Goal: Task Accomplishment & Management: Manage account settings

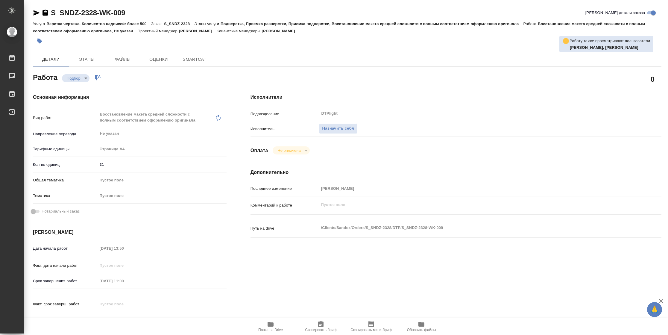
type textarea "x"
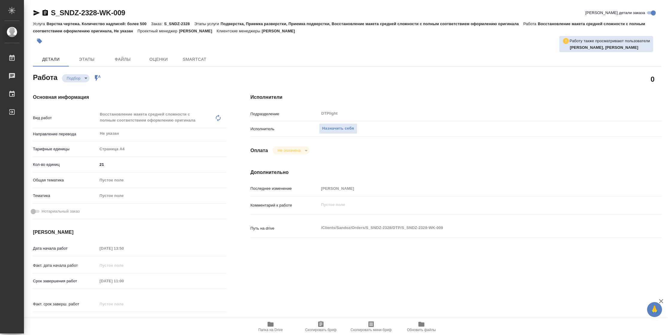
type textarea "x"
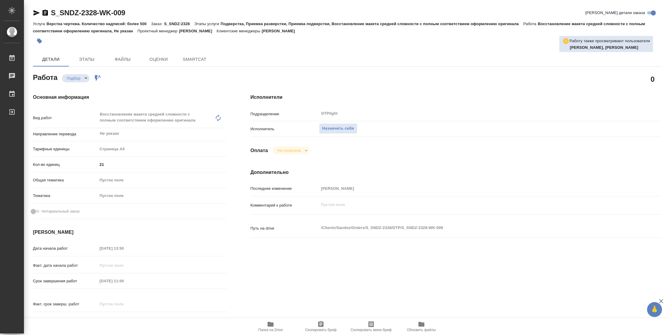
type textarea "x"
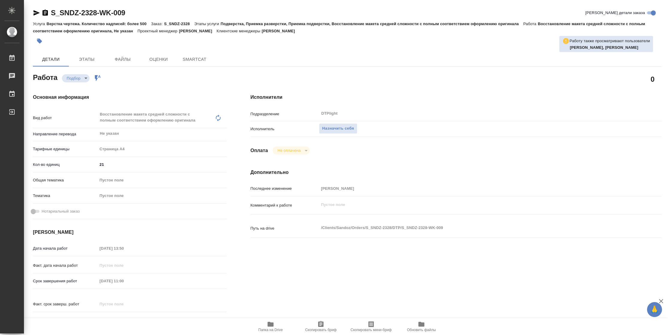
type textarea "x"
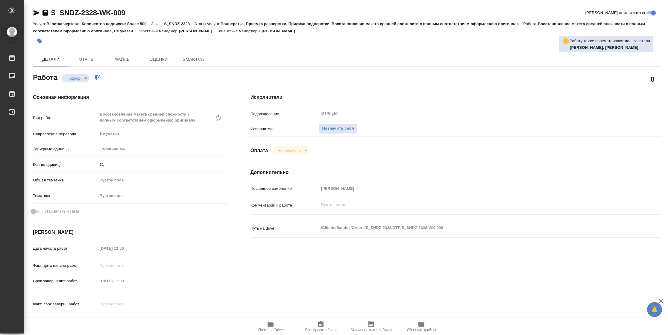
click at [275, 320] on button "Папка на Drive" at bounding box center [270, 326] width 50 height 17
type textarea "x"
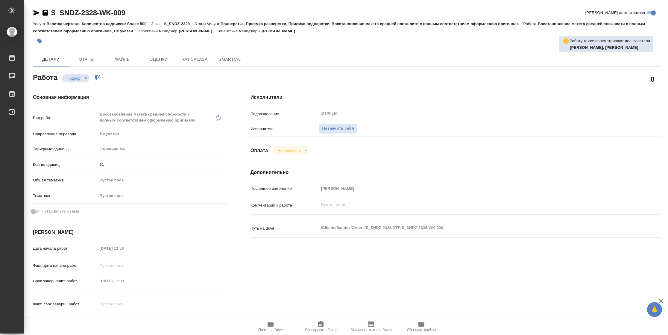
type textarea "x"
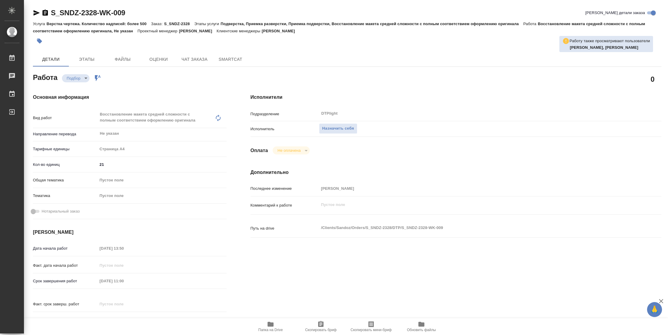
type textarea "x"
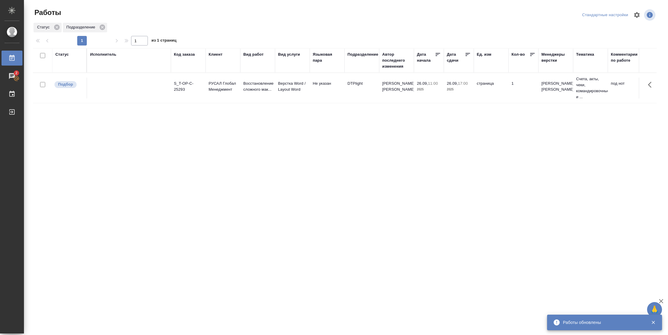
click at [365, 54] on div "Подразделение" at bounding box center [362, 54] width 31 height 6
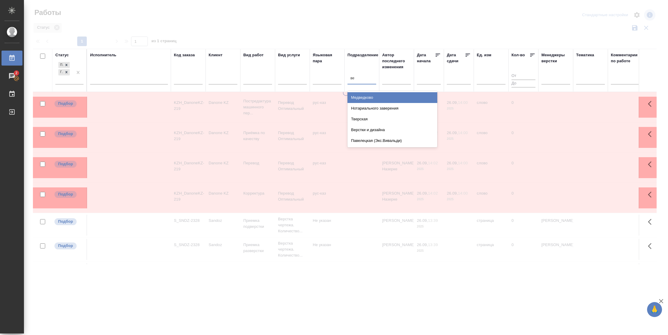
type input "вер"
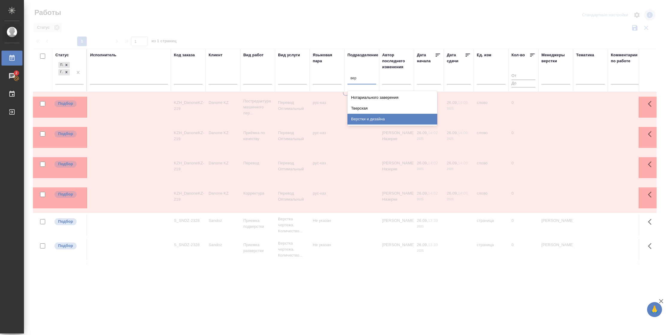
click at [377, 115] on div "Верстки и дизайна" at bounding box center [392, 119] width 90 height 11
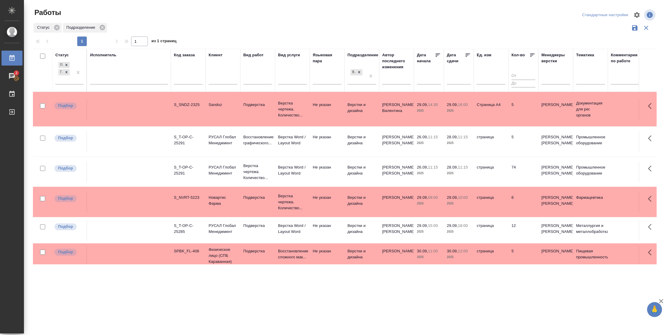
click at [481, 169] on td "страница" at bounding box center [491, 171] width 35 height 21
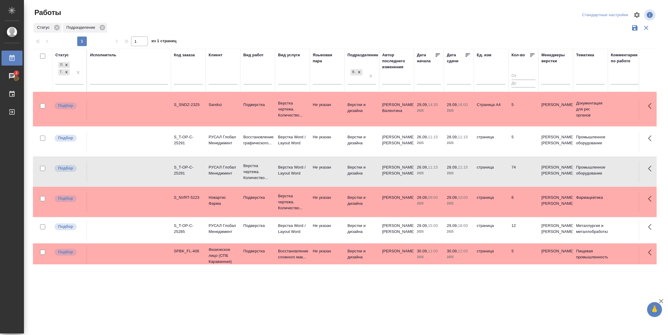
click at [482, 169] on td "страница" at bounding box center [491, 171] width 35 height 21
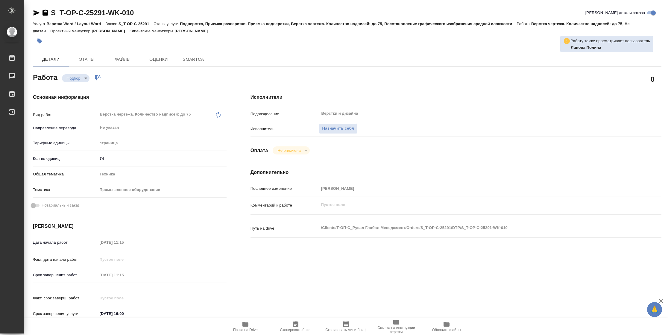
type textarea "x"
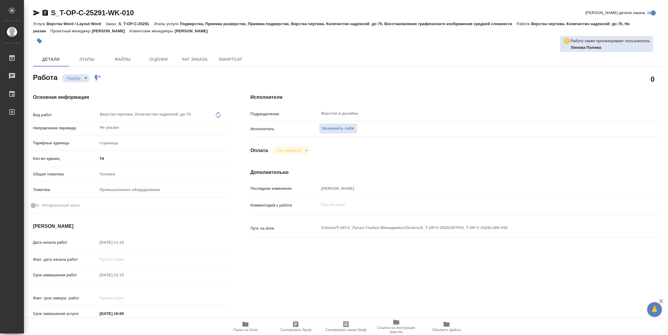
type textarea "x"
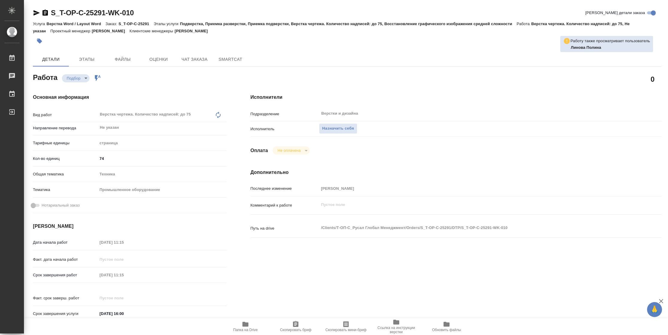
type textarea "x"
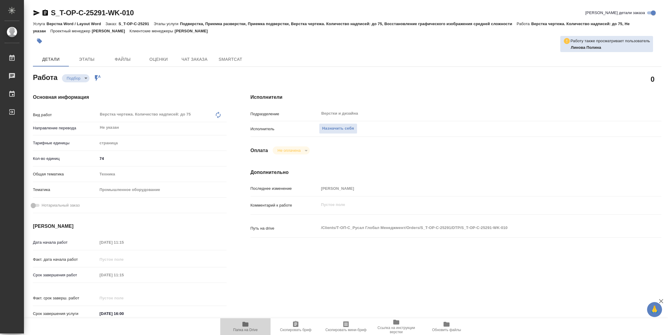
click at [253, 326] on span "Папка на Drive" at bounding box center [245, 326] width 43 height 11
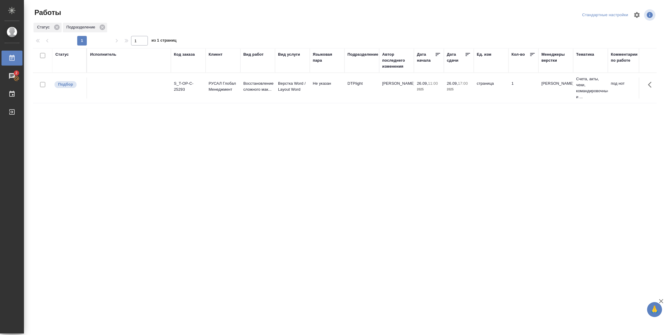
drag, startPoint x: 324, startPoint y: 176, endPoint x: 379, endPoint y: 127, distance: 73.3
click at [347, 152] on div "Статус Исполнитель Код заказа Клиент Вид работ Вид услуги Языковая пара Подразд…" at bounding box center [345, 155] width 624 height 215
click at [373, 53] on div "Подразделение" at bounding box center [362, 54] width 31 height 6
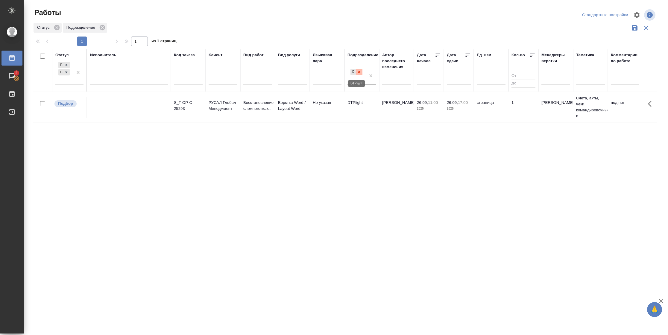
click at [359, 73] on icon at bounding box center [359, 72] width 4 height 4
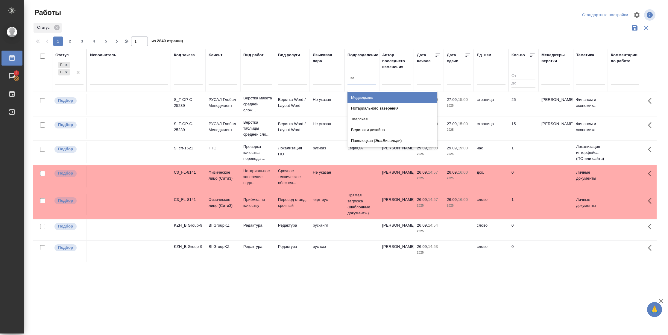
type input "вер"
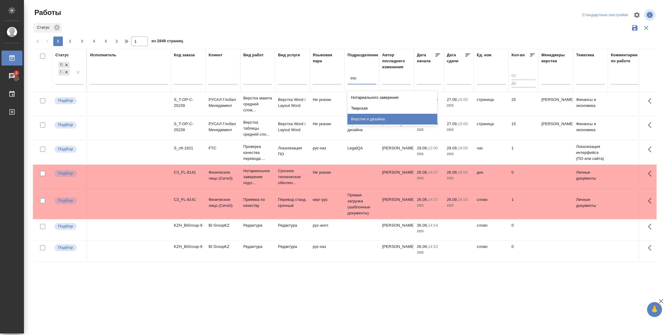
click at [364, 118] on div "Верстки и дизайна" at bounding box center [392, 119] width 90 height 11
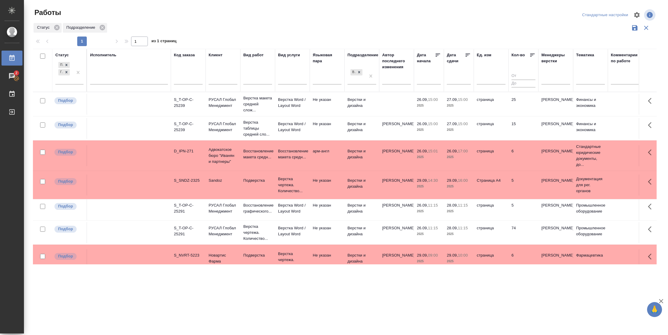
click at [278, 109] on td "Верстка Word / Layout Word" at bounding box center [292, 104] width 35 height 21
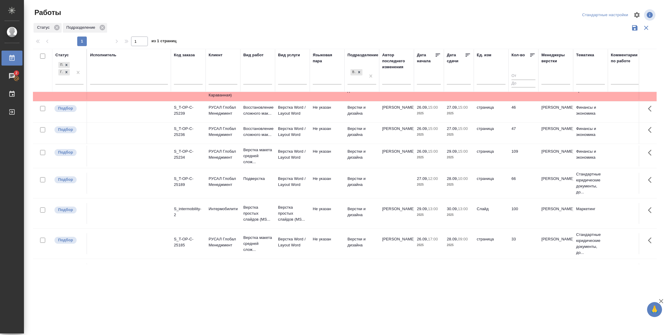
scroll to position [180, 0]
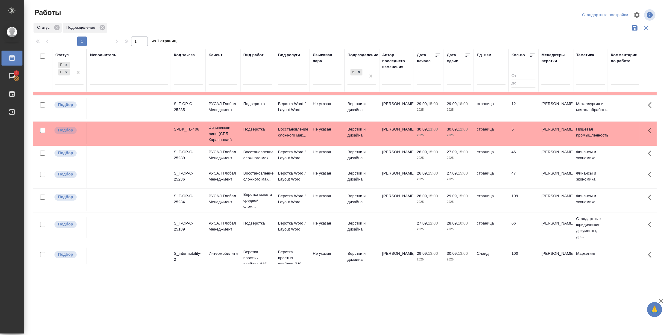
click at [502, 211] on td "страница" at bounding box center [491, 200] width 35 height 21
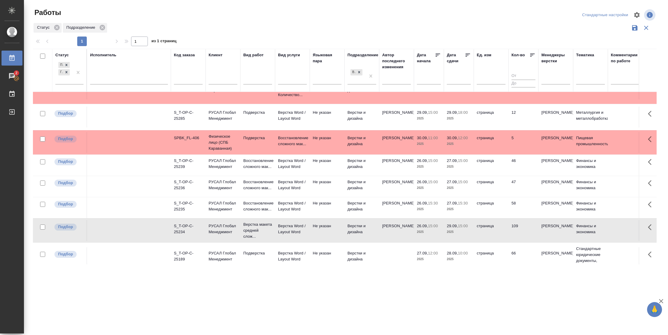
scroll to position [178, 0]
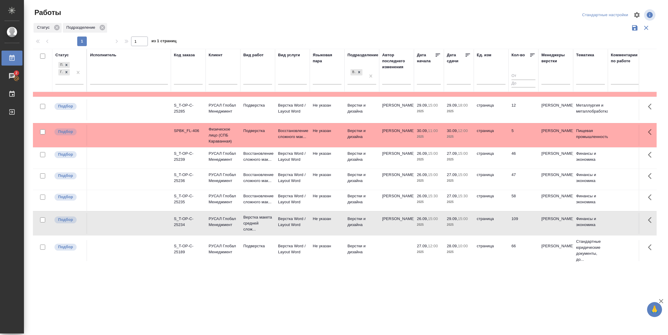
click at [522, 211] on td "58" at bounding box center [523, 200] width 30 height 21
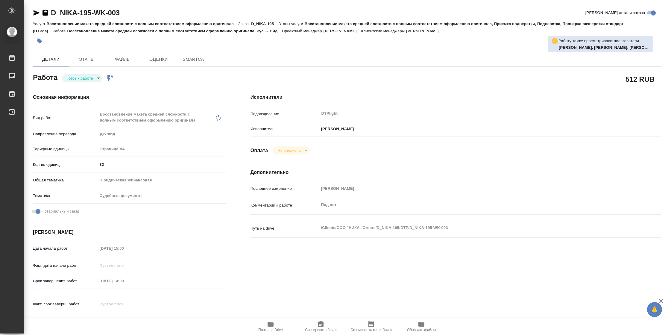
type textarea "x"
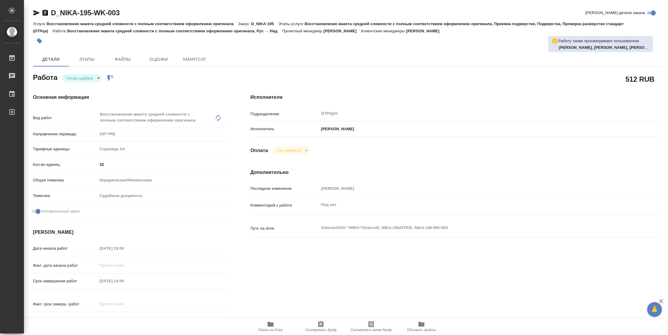
type textarea "x"
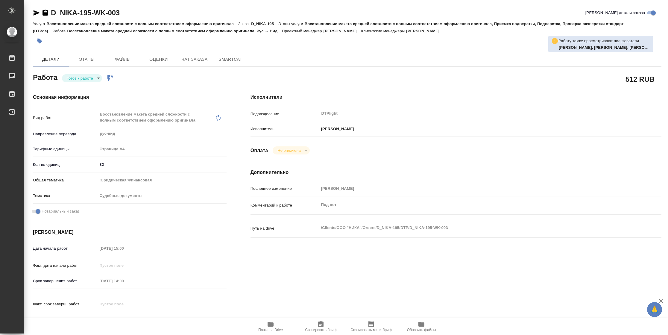
click at [268, 325] on icon "button" at bounding box center [271, 324] width 6 height 5
type textarea "x"
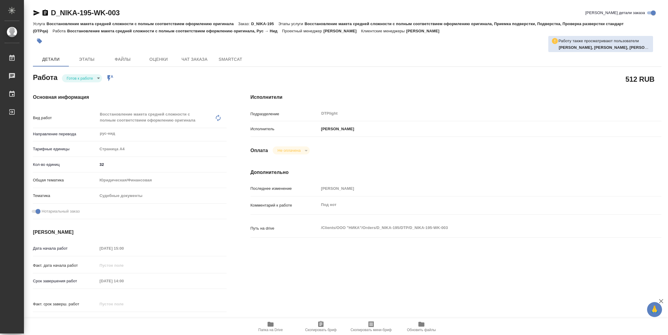
type textarea "x"
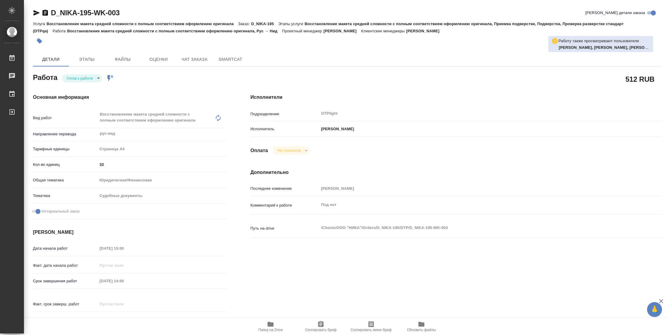
type textarea "x"
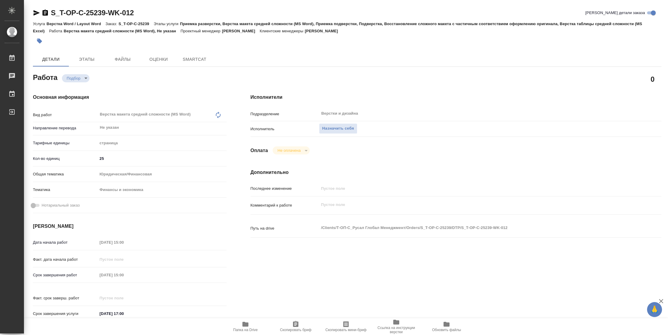
type textarea "x"
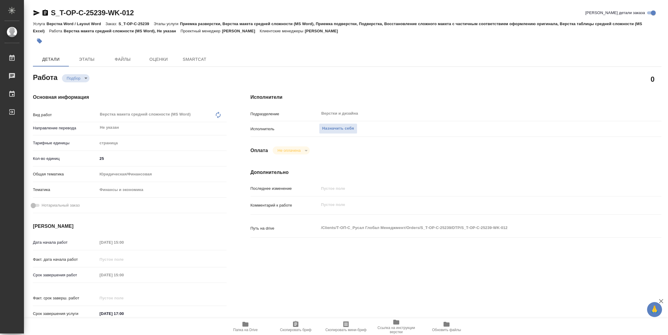
type textarea "x"
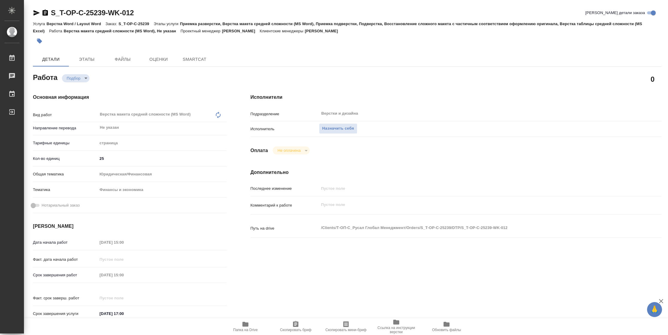
type textarea "x"
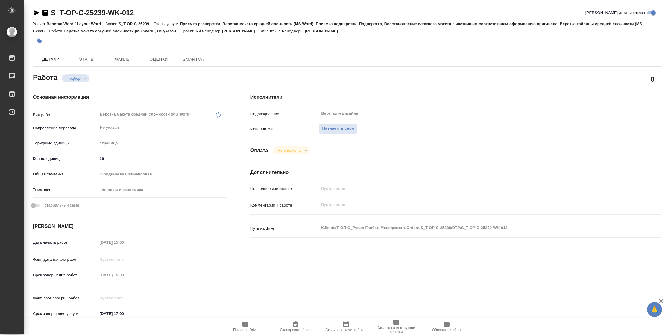
type textarea "x"
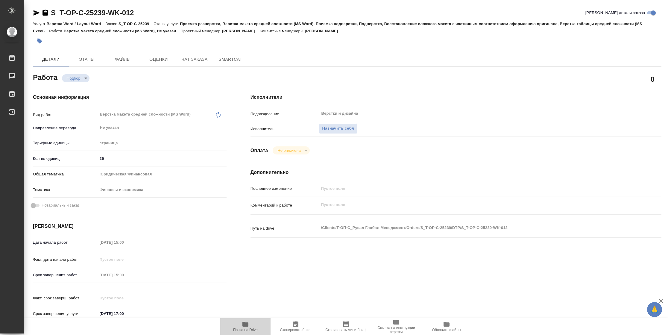
click at [255, 325] on span "Папка на Drive" at bounding box center [245, 326] width 43 height 11
type textarea "x"
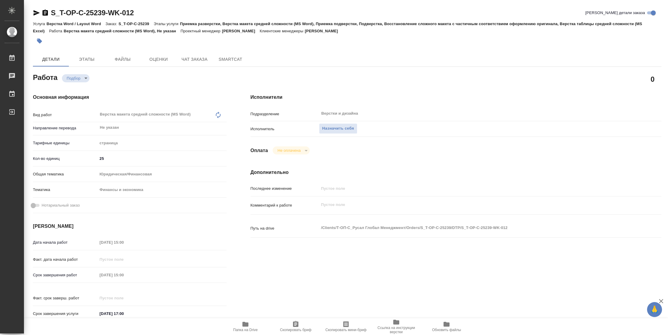
type textarea "x"
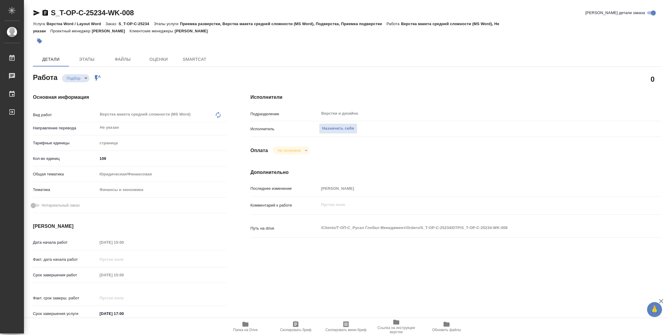
type textarea "x"
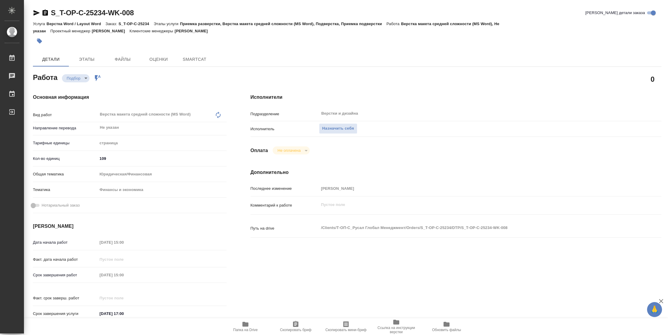
type textarea "x"
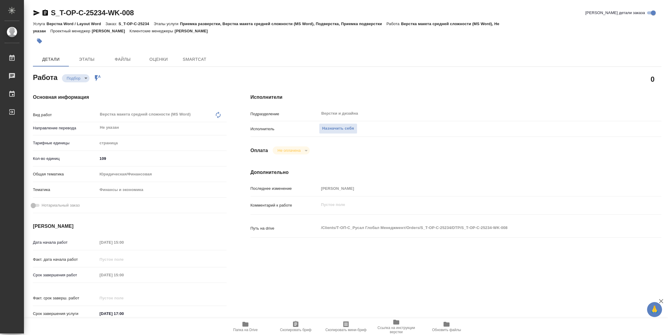
type textarea "x"
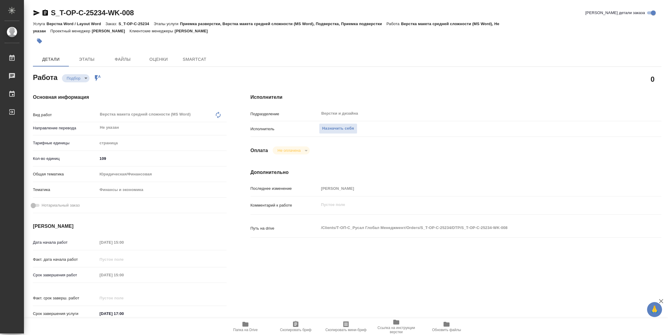
type textarea "x"
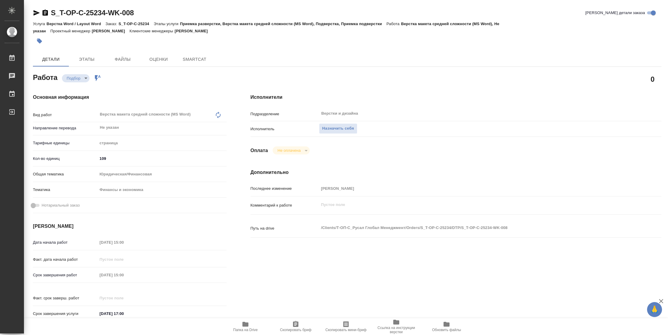
type textarea "x"
click at [241, 326] on span "Папка на Drive" at bounding box center [245, 326] width 43 height 11
type textarea "x"
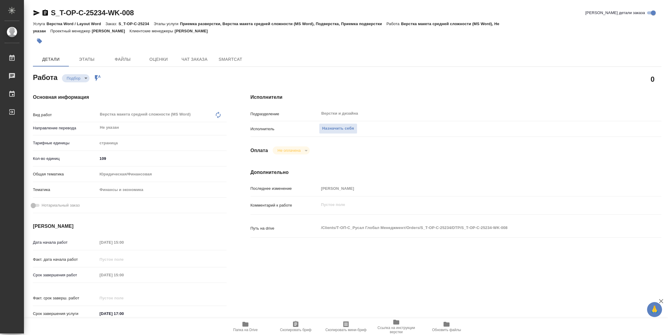
type textarea "x"
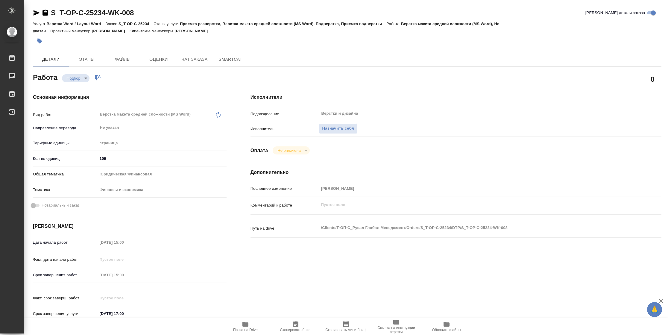
type textarea "x"
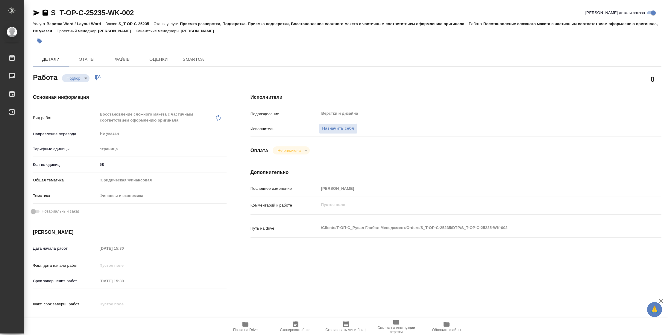
type textarea "x"
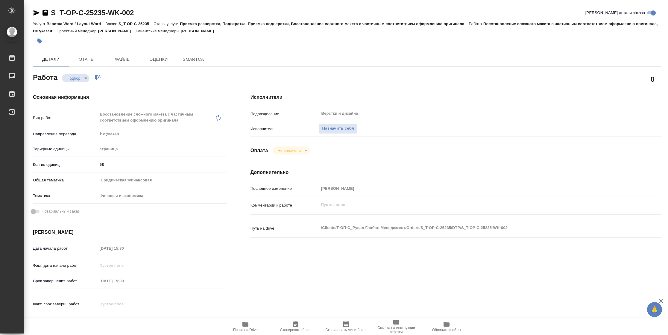
type textarea "x"
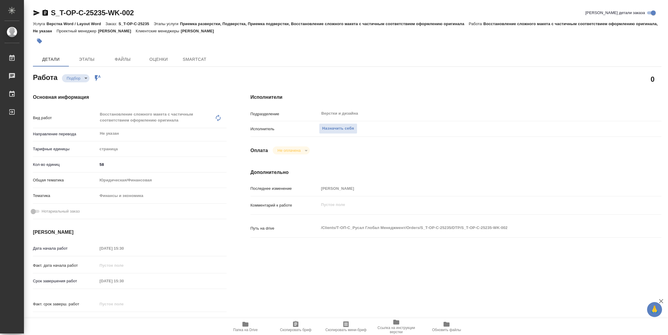
type textarea "x"
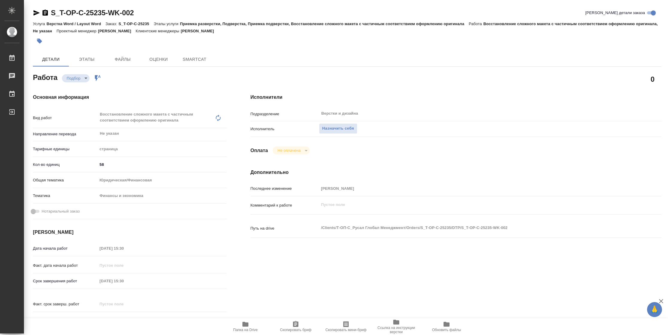
type textarea "x"
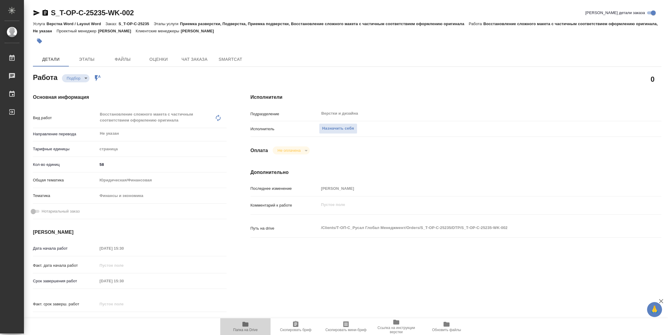
click at [243, 326] on icon "button" at bounding box center [245, 324] width 6 height 5
type textarea "x"
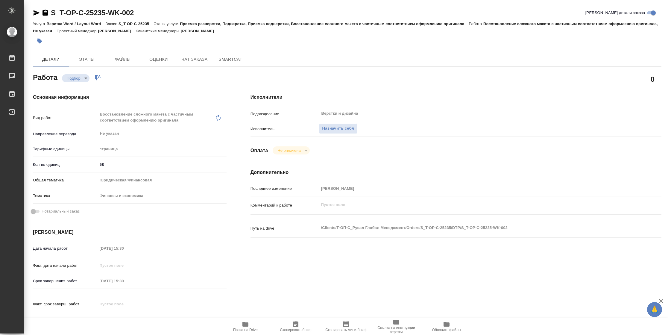
type textarea "x"
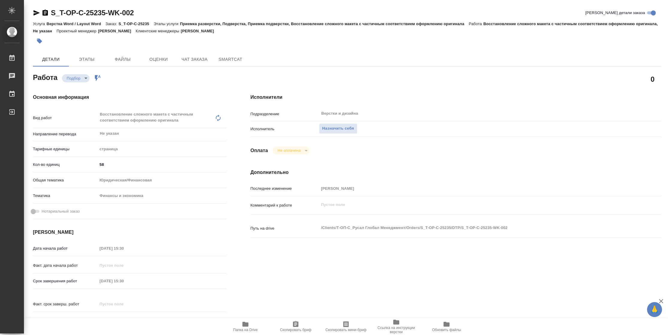
type textarea "x"
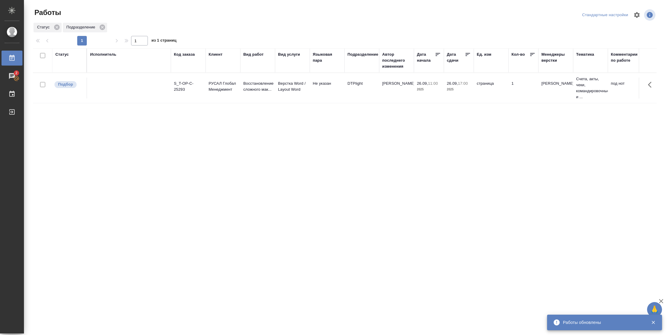
click at [67, 53] on div "Статус" at bounding box center [61, 54] width 13 height 6
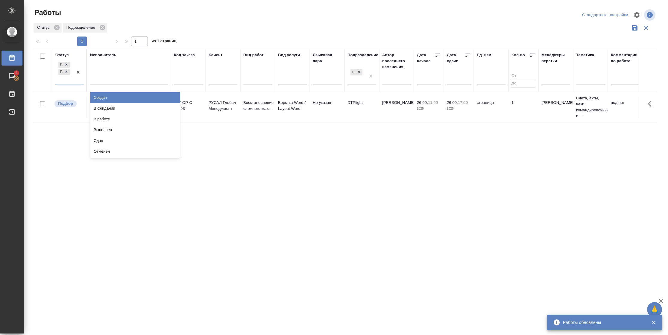
click at [78, 81] on div at bounding box center [78, 71] width 11 height 23
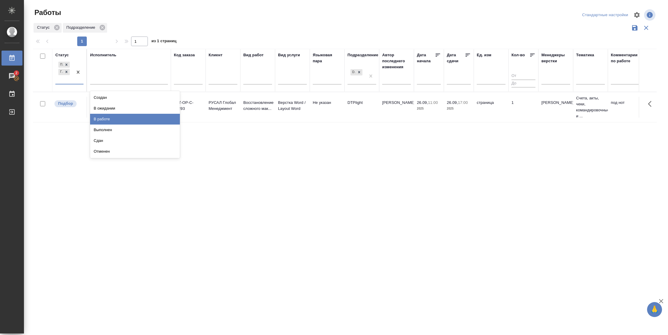
click at [101, 122] on div "В работе" at bounding box center [135, 119] width 90 height 11
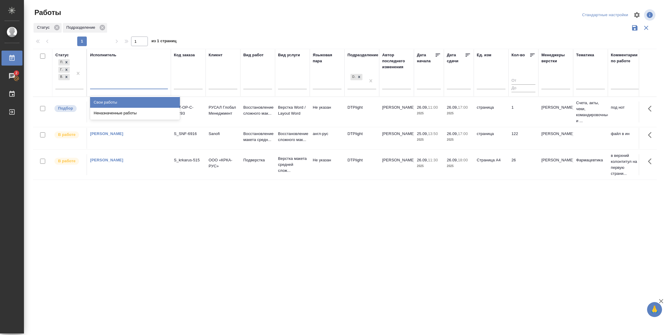
click at [139, 81] on div at bounding box center [129, 83] width 78 height 9
click at [130, 100] on div "Свои работы" at bounding box center [135, 102] width 90 height 11
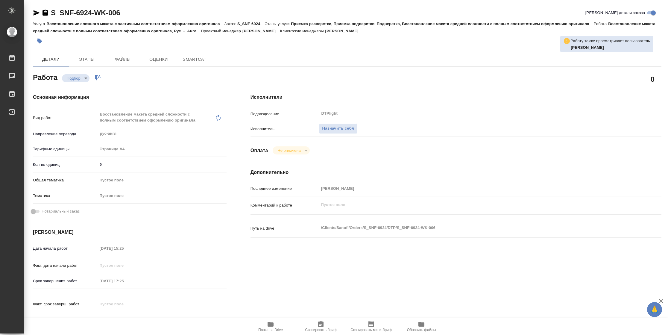
type textarea "x"
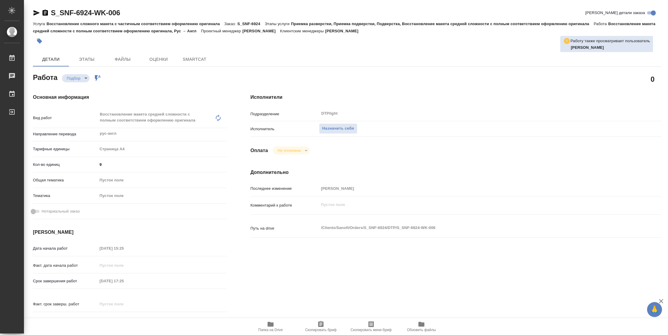
type textarea "x"
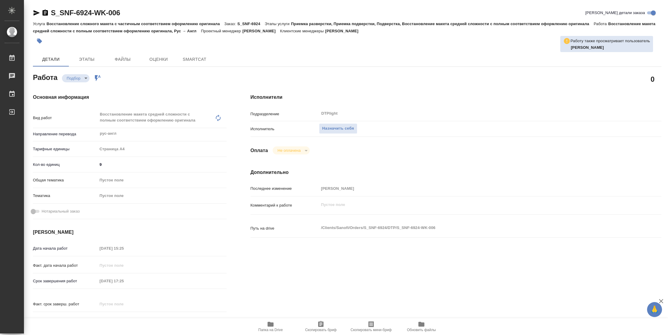
type textarea "x"
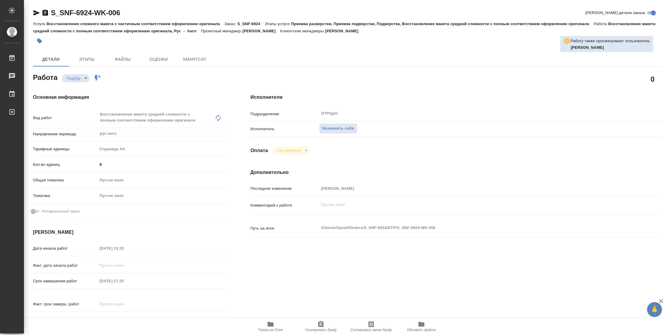
type textarea "x"
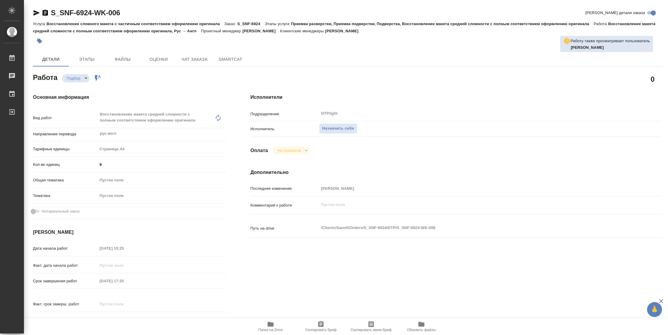
click at [272, 328] on span "Папка на Drive" at bounding box center [270, 330] width 25 height 4
type textarea "x"
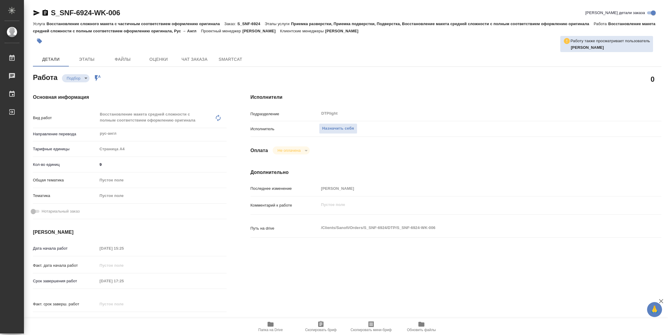
type textarea "x"
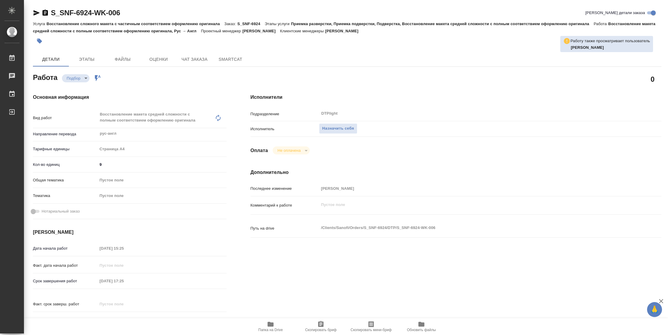
type textarea "x"
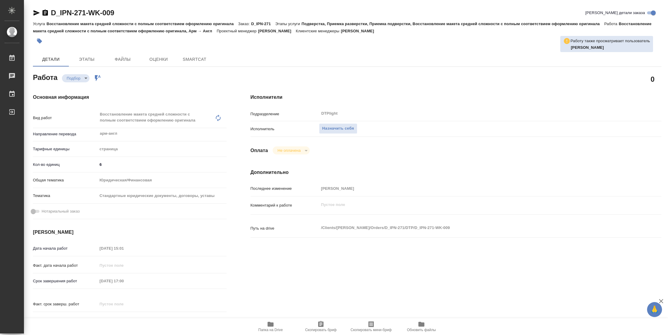
type textarea "x"
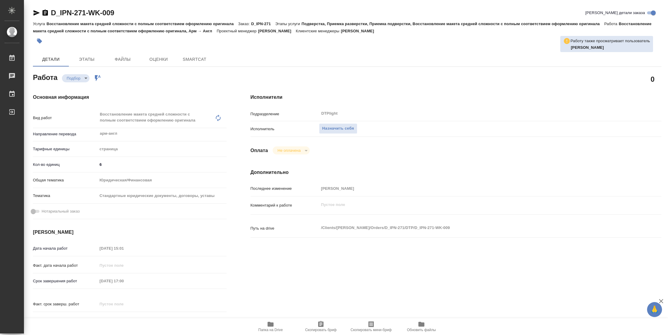
type textarea "x"
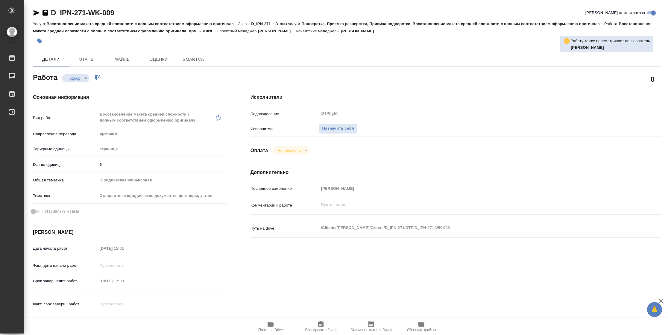
type textarea "x"
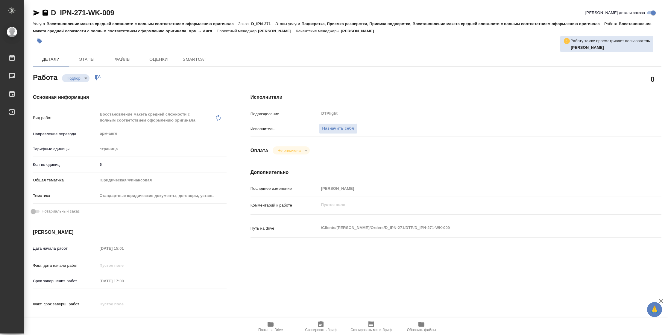
type textarea "x"
click at [268, 331] on span "Папка на Drive" at bounding box center [270, 330] width 25 height 4
type textarea "x"
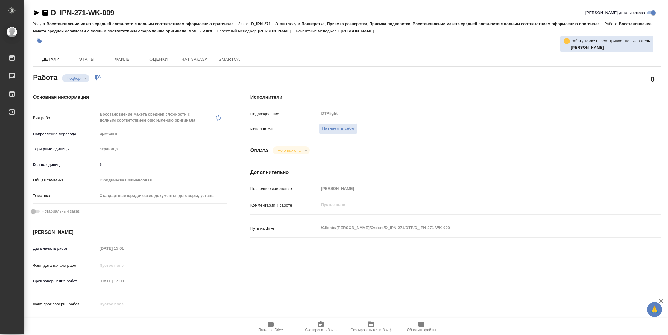
type textarea "x"
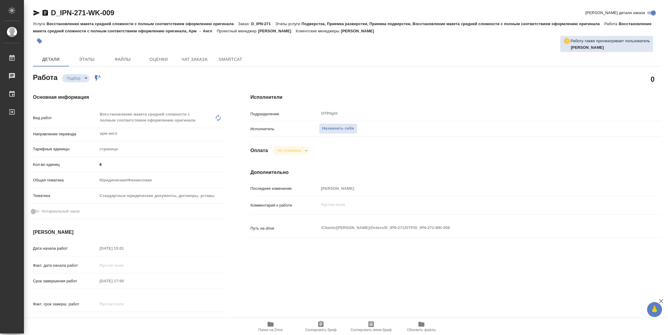
type textarea "x"
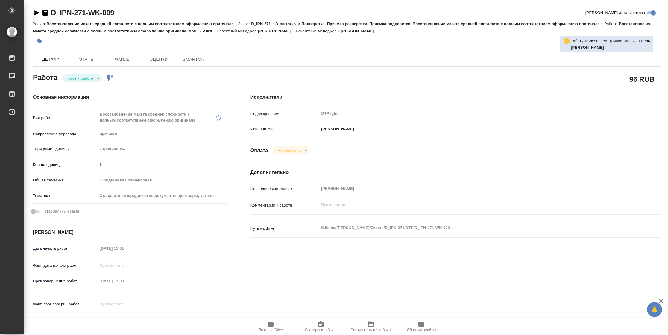
type textarea "x"
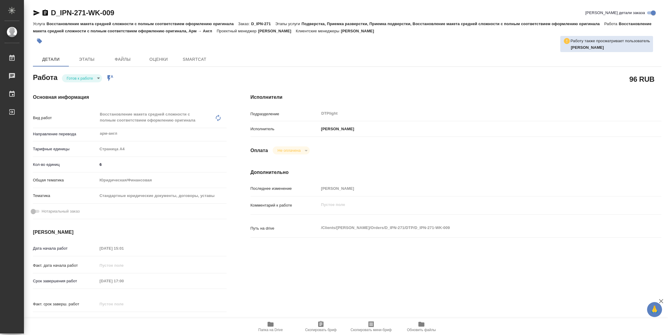
type textarea "x"
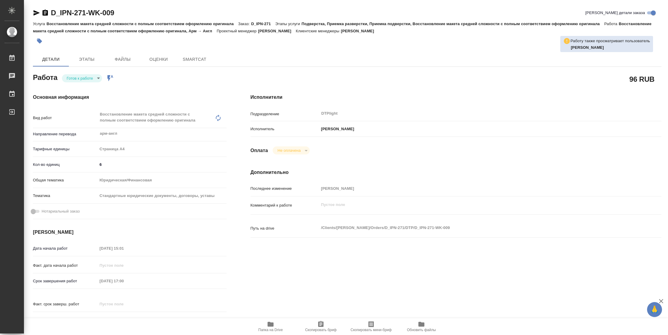
type textarea "x"
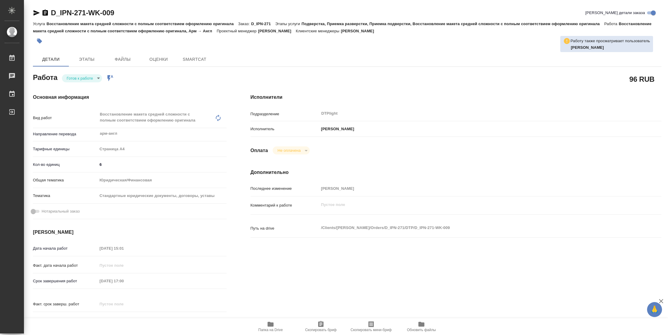
type textarea "x"
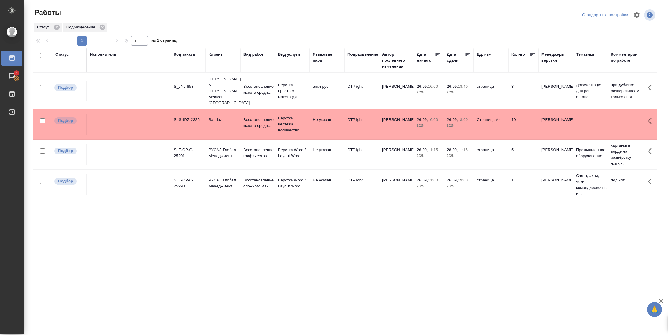
click at [366, 53] on div "Подразделение" at bounding box center [362, 54] width 31 height 6
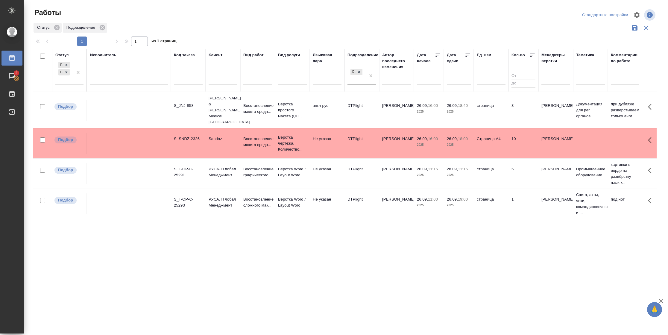
click at [358, 83] on div "DTPlight" at bounding box center [356, 76] width 18 height 16
type input "верстки"
click at [389, 101] on div "Верстки и дизайна" at bounding box center [392, 97] width 90 height 11
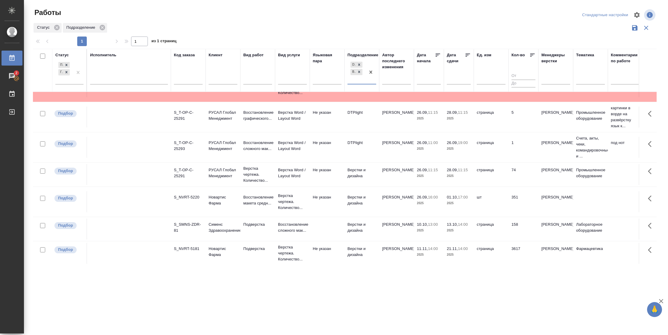
scroll to position [57, 0]
click at [518, 197] on td "351" at bounding box center [523, 201] width 30 height 21
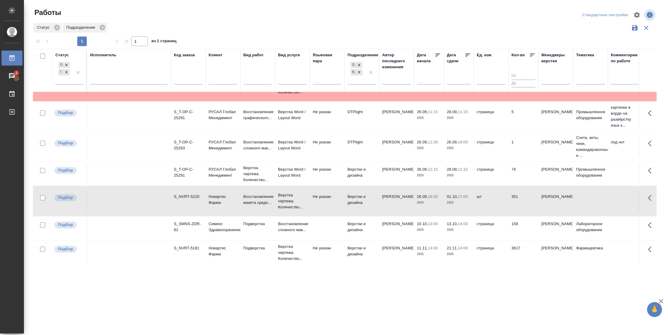
click at [518, 197] on td "351" at bounding box center [523, 201] width 30 height 21
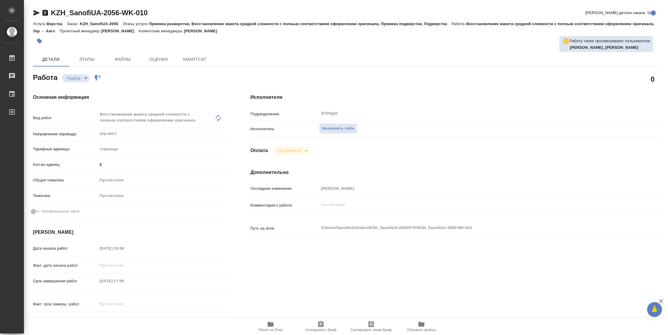
type textarea "x"
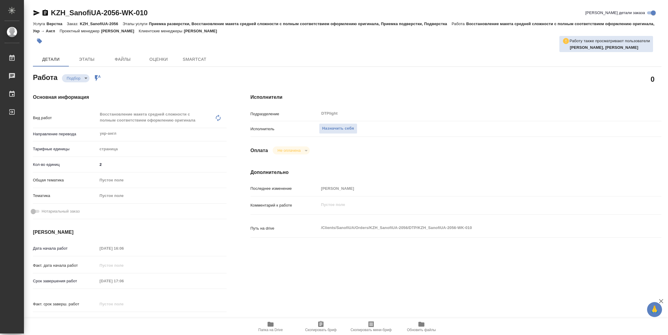
click at [340, 122] on div "Подразделение DTPlight ​" at bounding box center [455, 116] width 411 height 16
type textarea "x"
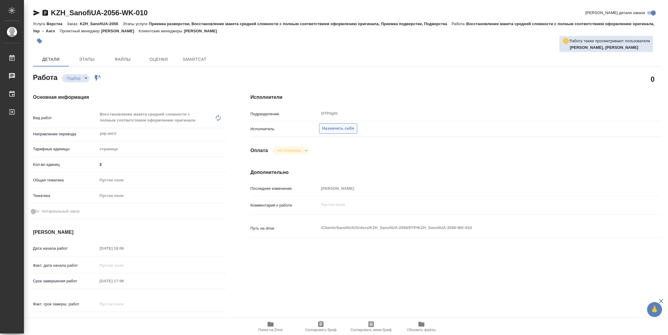
type textarea "x"
click at [339, 130] on span "Назначить себя" at bounding box center [338, 128] width 32 height 7
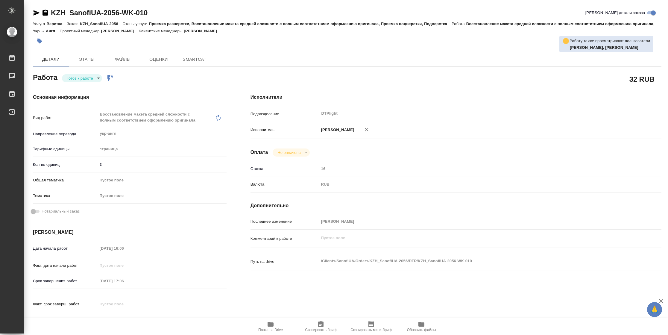
type textarea "x"
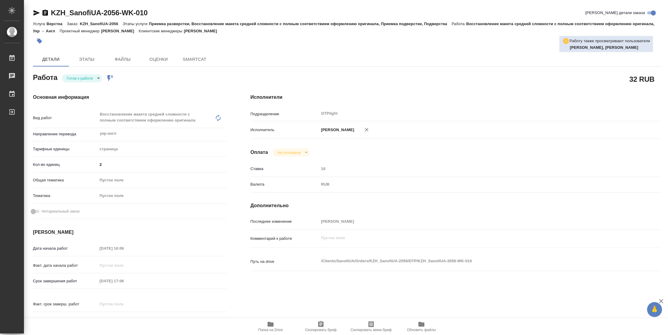
type textarea "x"
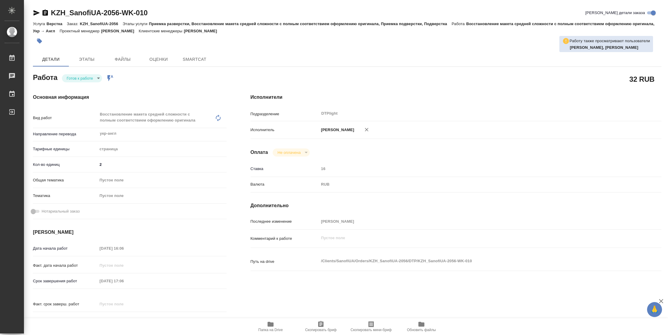
type textarea "x"
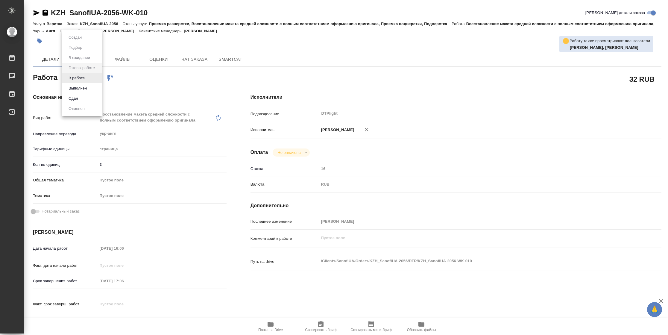
click at [89, 78] on body "🙏 .cls-1 fill:#fff; AWATERA Vasilyeva Natalia Работы Чаты График Выйти KZH_Sano…" at bounding box center [334, 167] width 668 height 335
click at [89, 78] on li "В работе" at bounding box center [82, 78] width 40 height 10
type textarea "x"
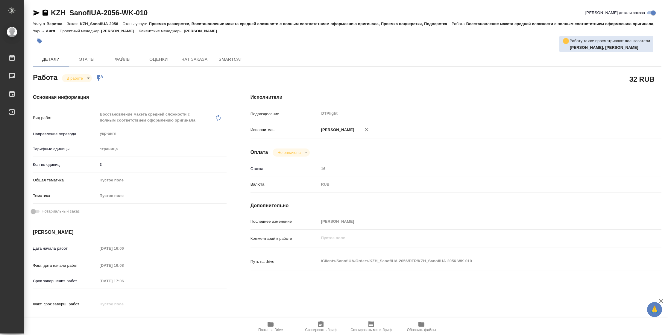
type textarea "x"
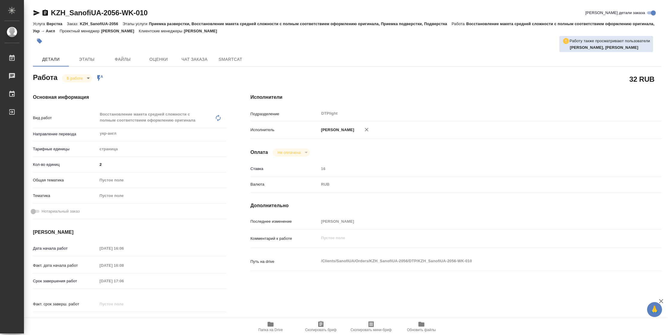
type textarea "x"
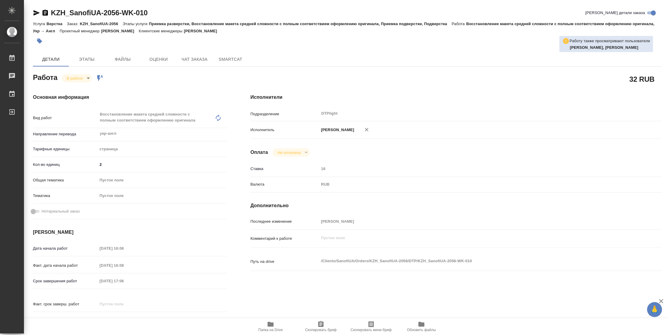
type textarea "x"
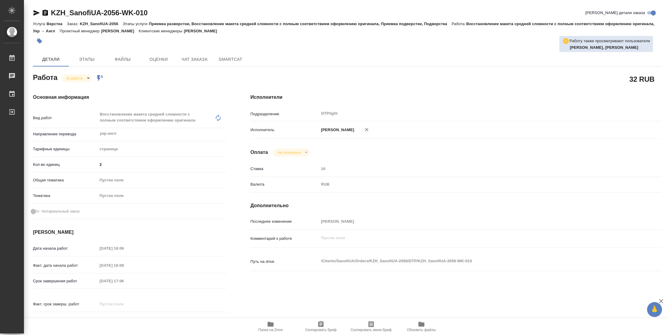
type textarea "x"
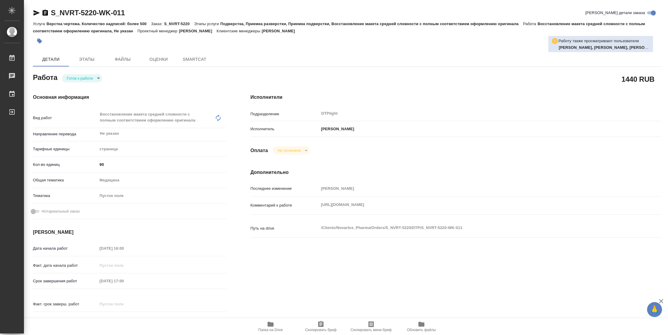
type textarea "x"
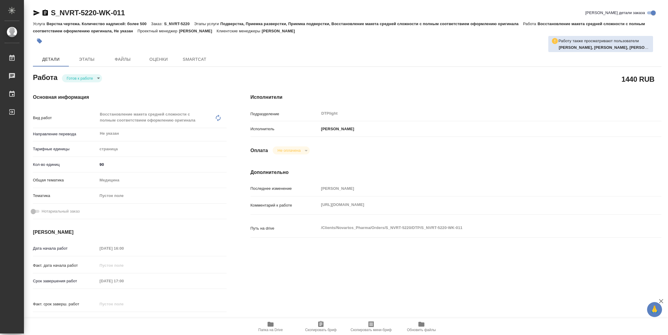
type textarea "x"
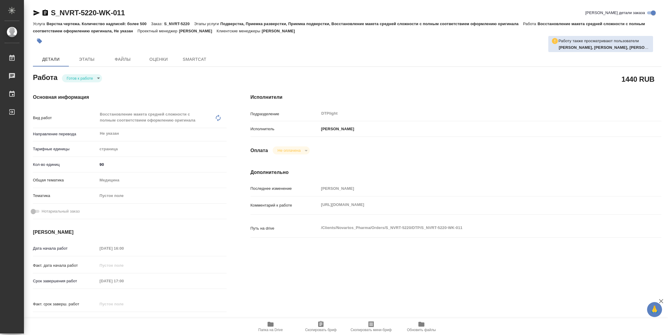
type textarea "x"
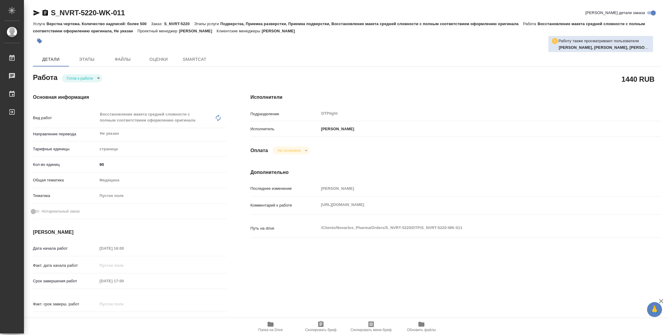
type textarea "x"
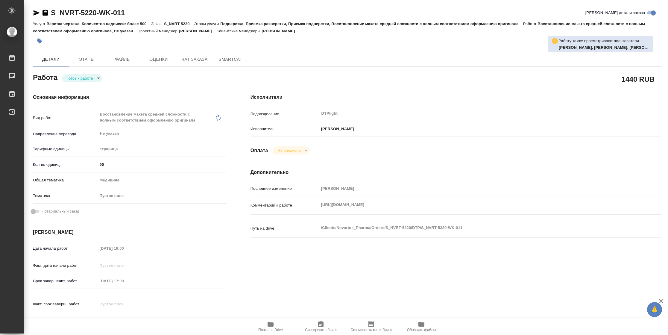
type textarea "x"
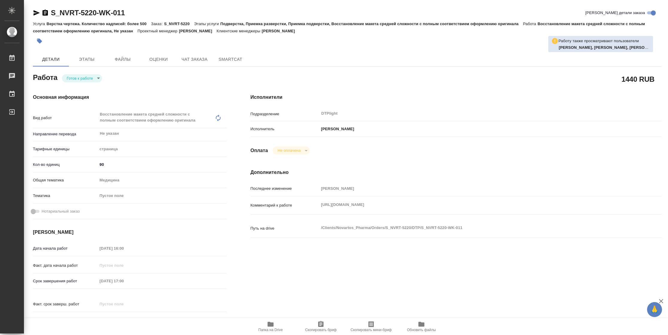
type textarea "x"
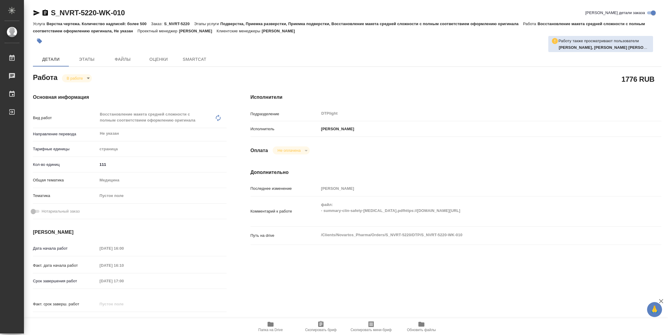
type textarea "x"
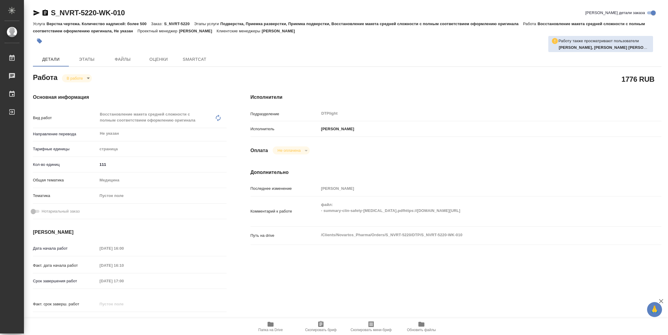
type textarea "x"
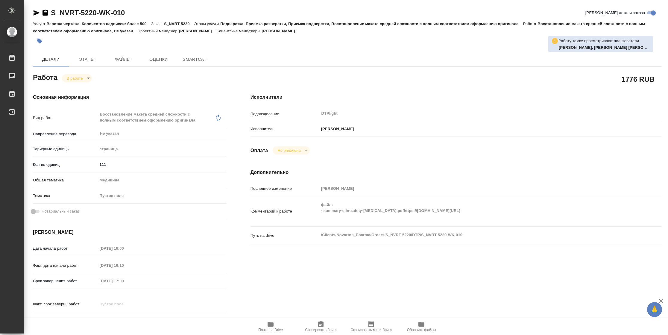
type textarea "x"
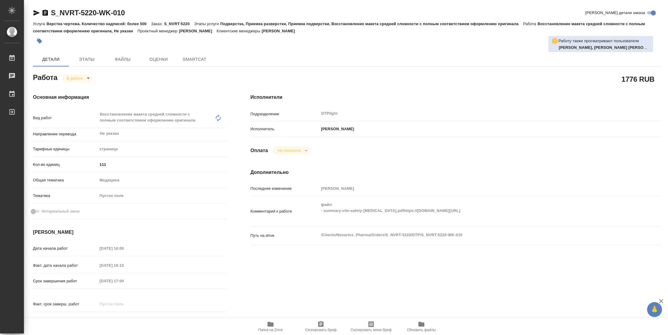
type textarea "x"
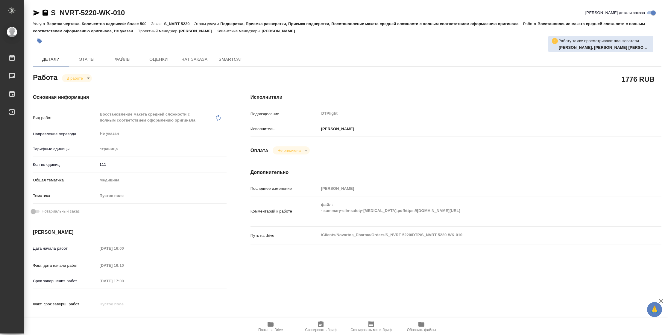
type textarea "x"
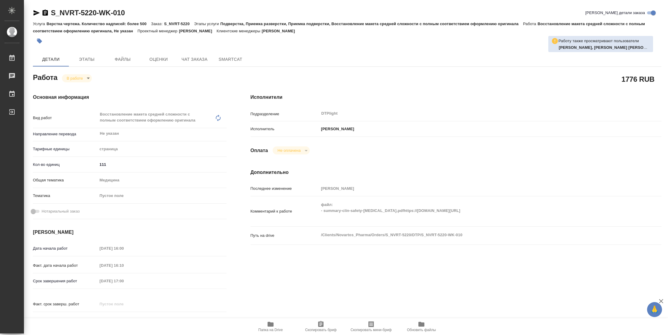
type textarea "x"
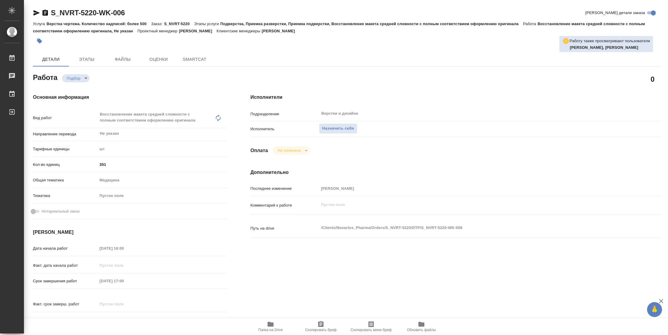
type textarea "x"
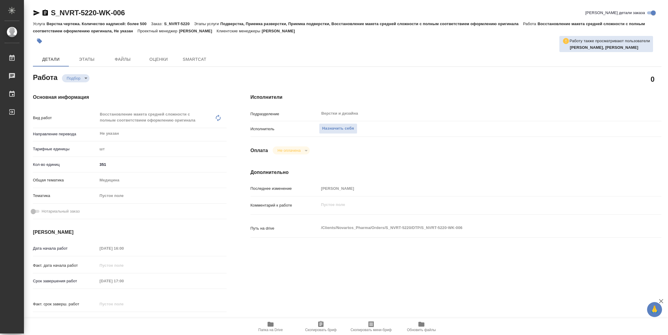
type textarea "x"
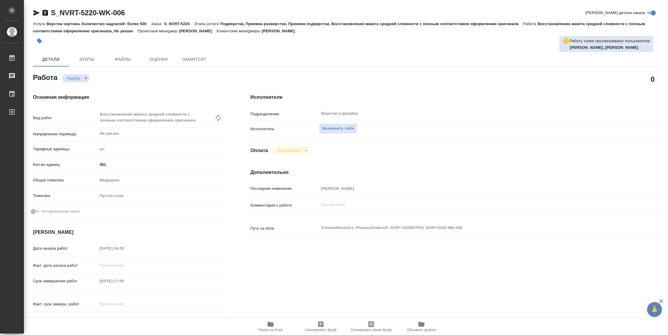
type textarea "x"
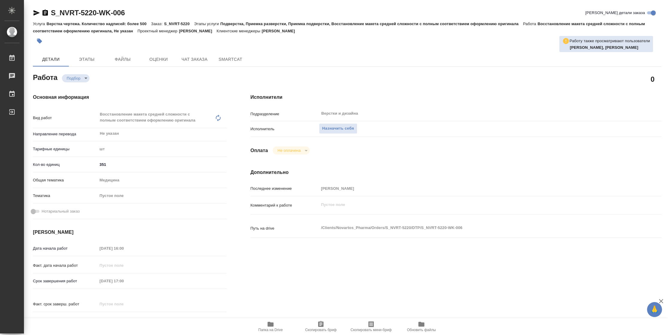
click at [279, 328] on span "Папка на Drive" at bounding box center [270, 330] width 25 height 4
type textarea "x"
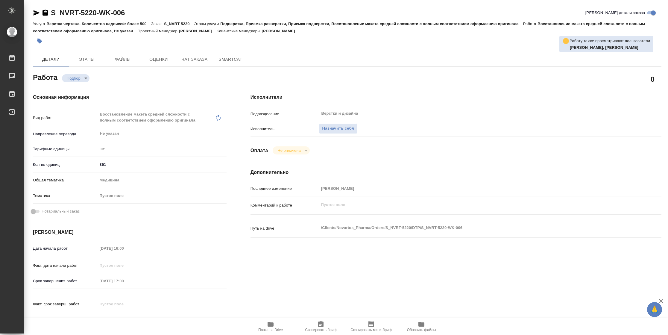
type textarea "x"
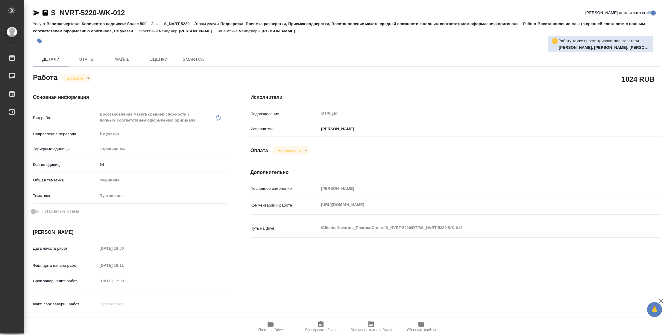
type textarea "x"
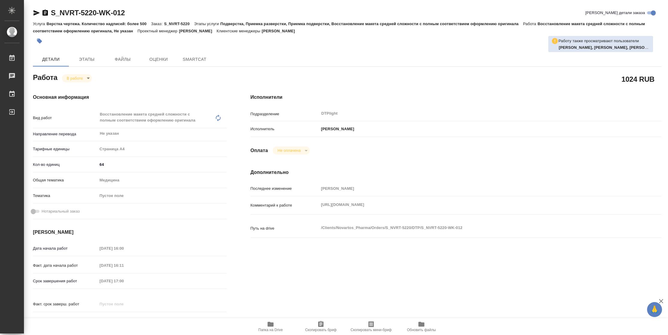
type textarea "x"
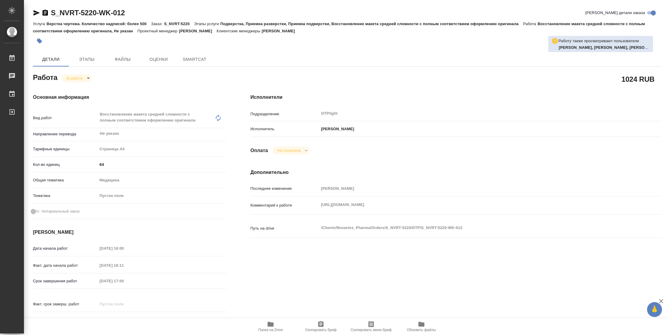
type textarea "x"
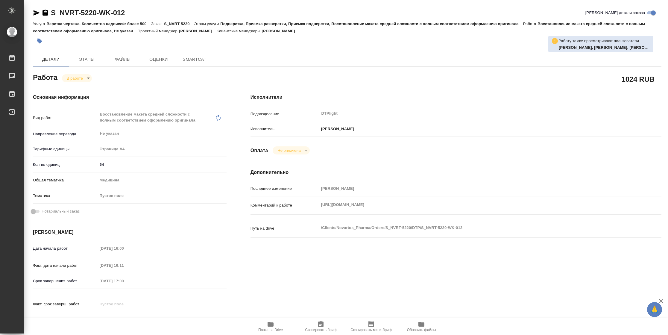
type textarea "x"
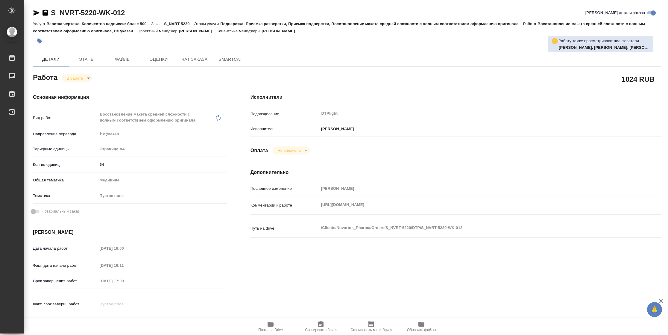
type textarea "x"
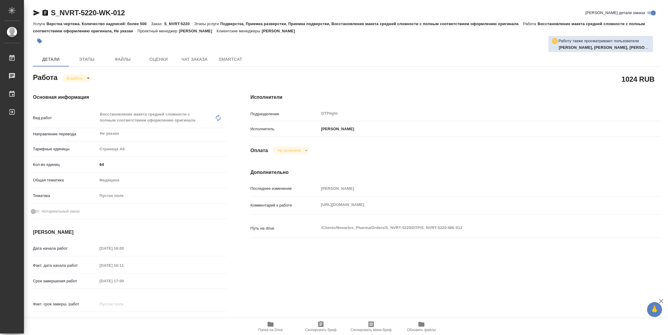
type textarea "x"
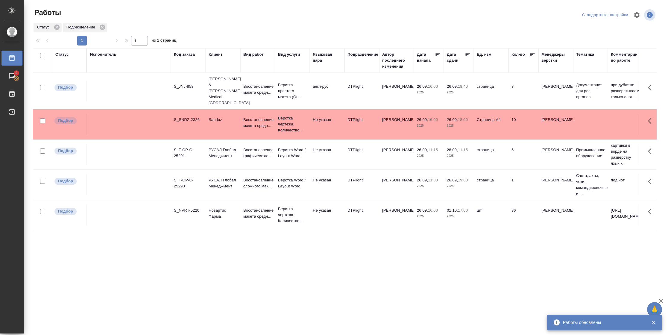
click at [417, 213] on p "2025" at bounding box center [429, 216] width 24 height 6
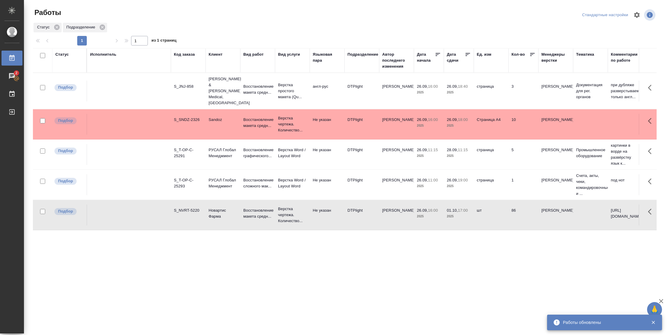
click at [417, 213] on p "2025" at bounding box center [429, 216] width 24 height 6
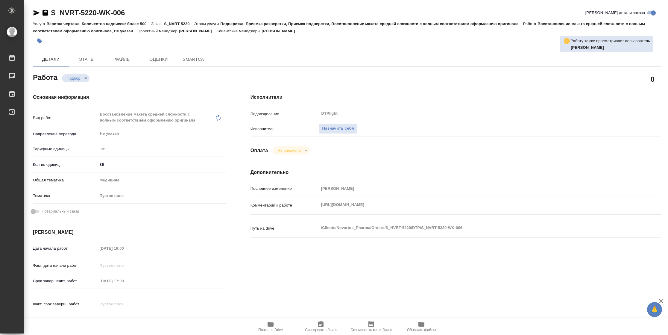
type textarea "x"
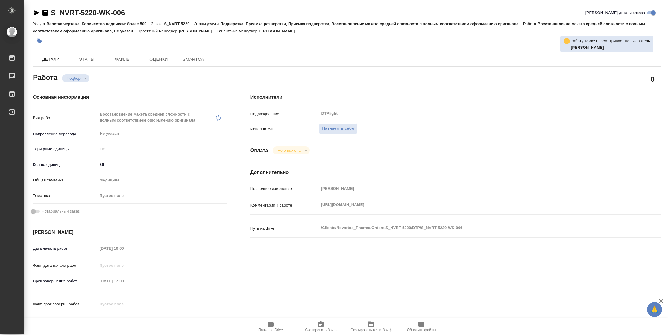
type textarea "x"
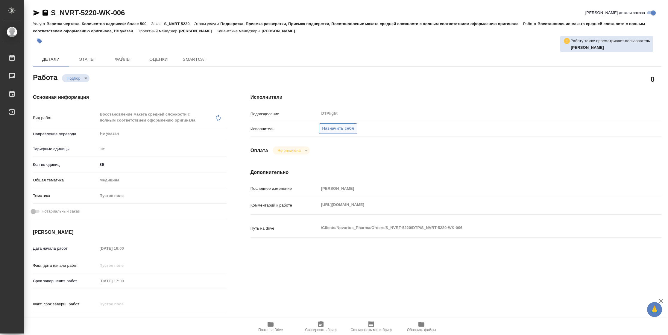
click at [347, 125] on span "Назначить себя" at bounding box center [338, 128] width 32 height 7
type textarea "x"
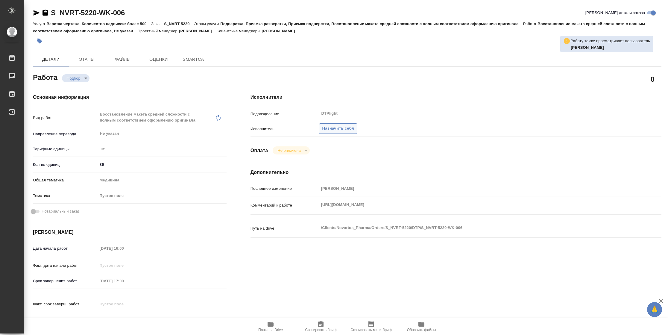
type textarea "x"
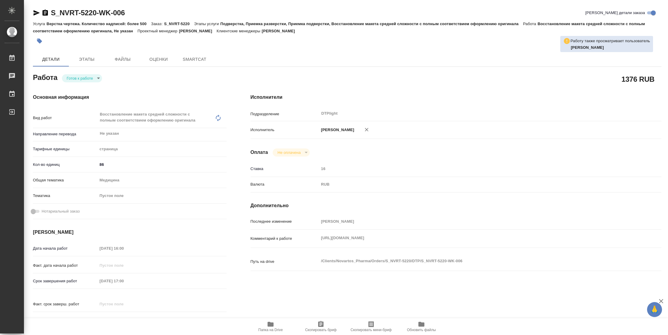
type textarea "x"
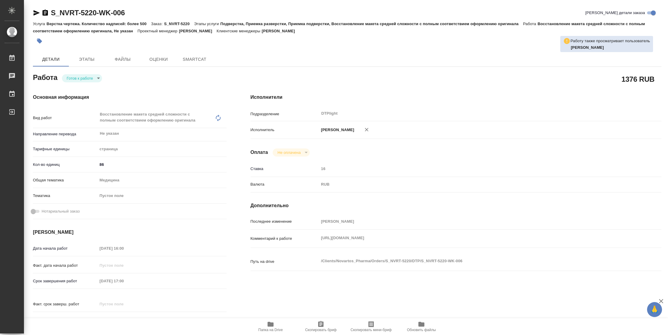
type textarea "x"
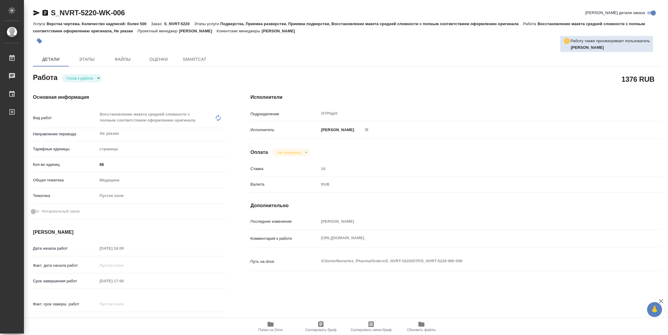
type textarea "x"
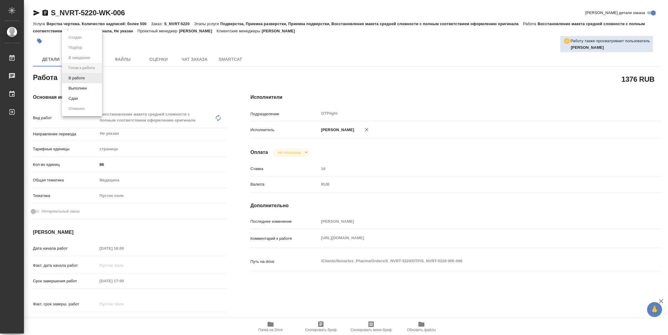
click at [89, 81] on body "🙏 .cls-1 fill:#fff; AWATERA Vasilyeva Natalia Работы Чаты График Выйти S_NVRT-5…" at bounding box center [334, 167] width 668 height 335
click at [89, 81] on li "В работе" at bounding box center [82, 78] width 40 height 10
type textarea "x"
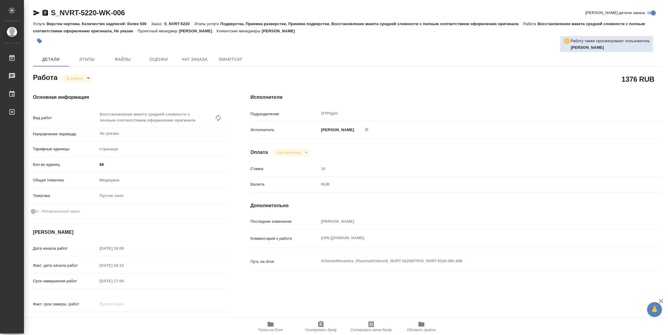
type textarea "x"
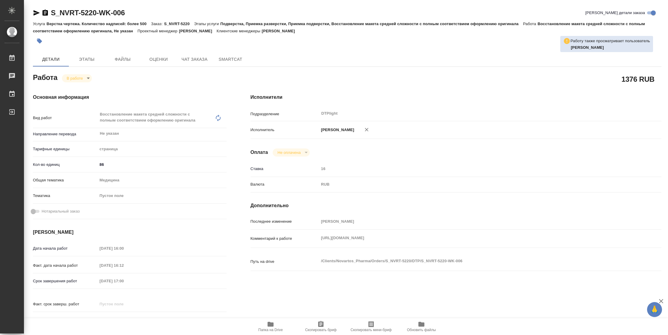
type textarea "x"
click at [292, 245] on div "Комментарий к работе https://drive.awatera.com/apps/files/?dir=/Shares/Novartos…" at bounding box center [455, 238] width 411 height 13
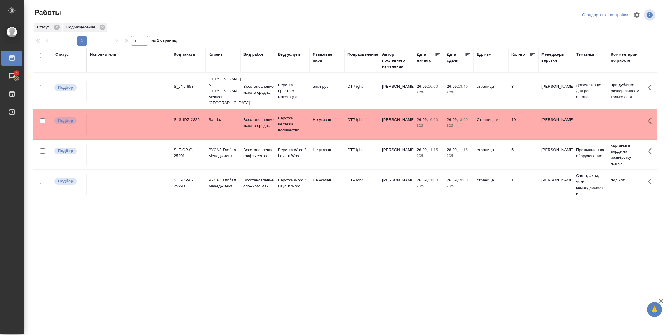
click at [362, 55] on div "Подразделение" at bounding box center [362, 54] width 31 height 6
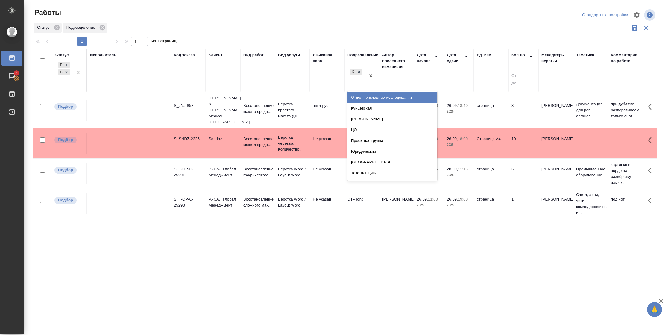
click at [367, 83] on div at bounding box center [370, 76] width 11 height 16
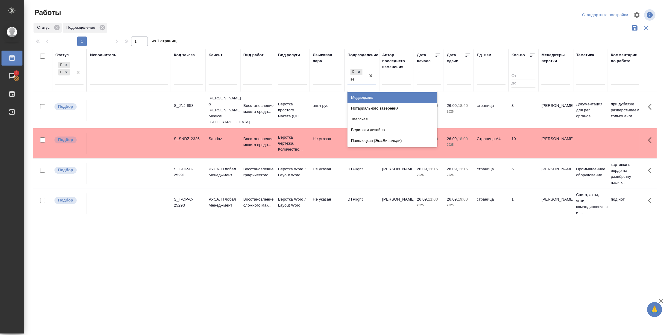
type input "вер"
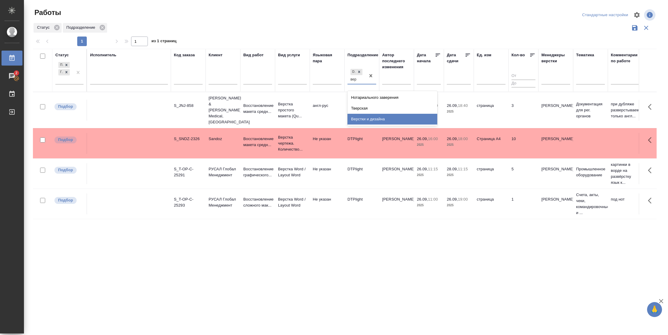
click at [371, 117] on div "Верстки и дизайна" at bounding box center [392, 119] width 90 height 11
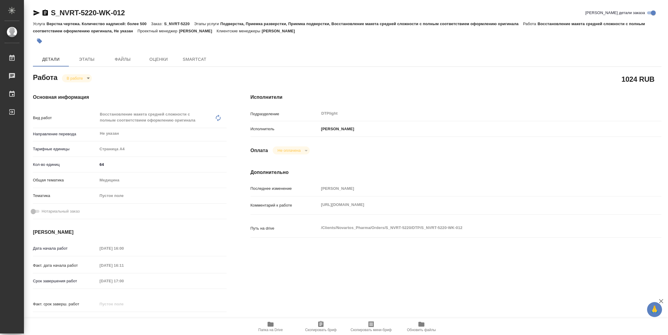
type textarea "x"
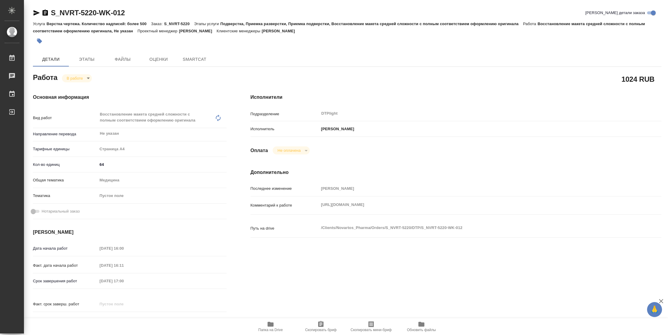
type textarea "x"
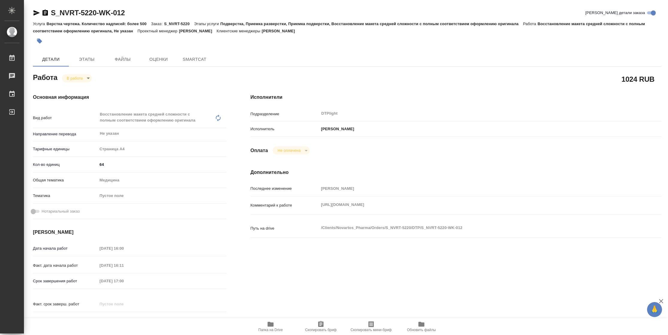
type textarea "x"
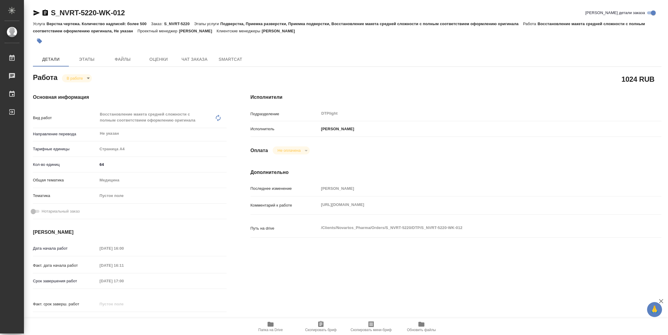
type textarea "x"
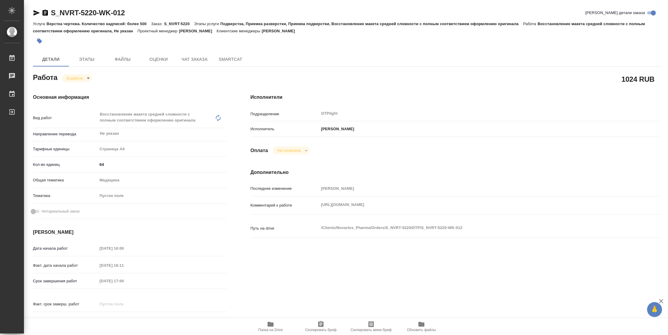
type textarea "x"
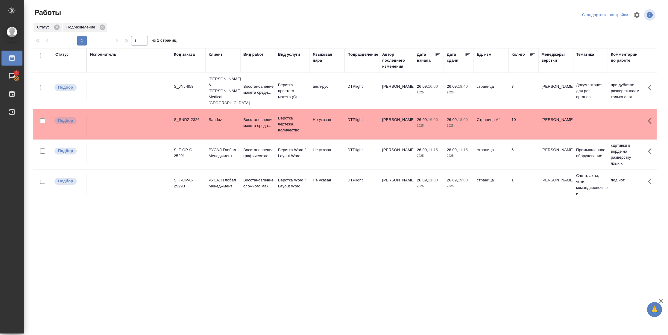
click at [61, 54] on div "Статус" at bounding box center [61, 54] width 13 height 6
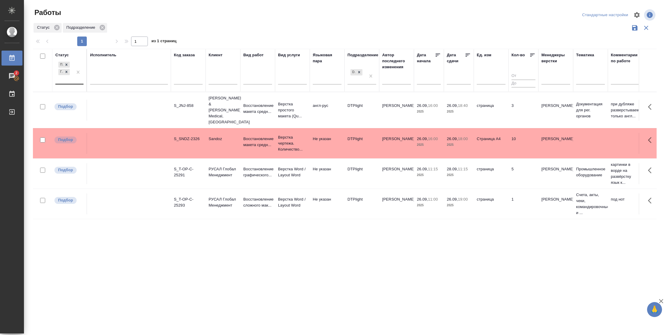
click at [67, 81] on div "Подбор Готов к работе" at bounding box center [63, 71] width 17 height 23
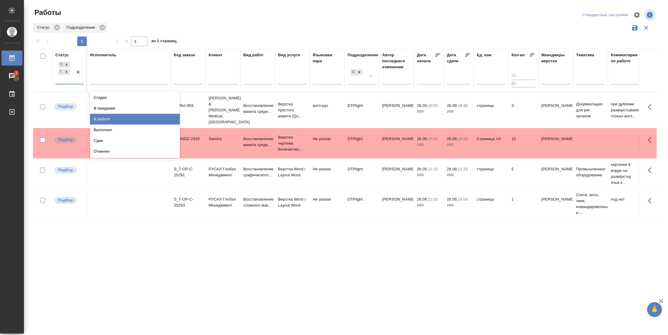
click at [115, 119] on div "В работе" at bounding box center [135, 119] width 90 height 11
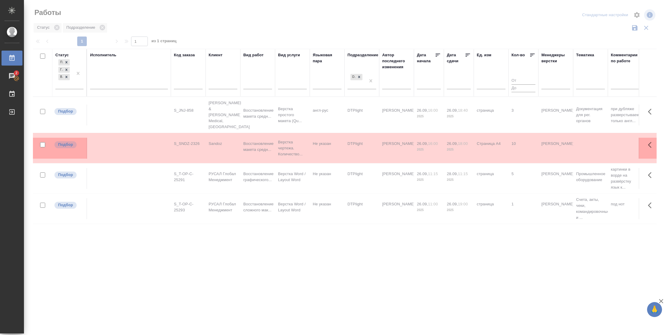
drag, startPoint x: 117, startPoint y: 77, endPoint x: 116, endPoint y: 85, distance: 7.8
click at [117, 78] on div "Исполнитель" at bounding box center [129, 72] width 78 height 41
click at [116, 86] on div at bounding box center [129, 83] width 78 height 9
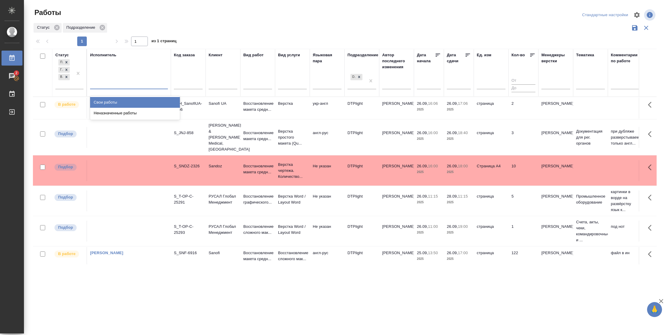
click at [119, 101] on div "Свои работы" at bounding box center [135, 102] width 90 height 11
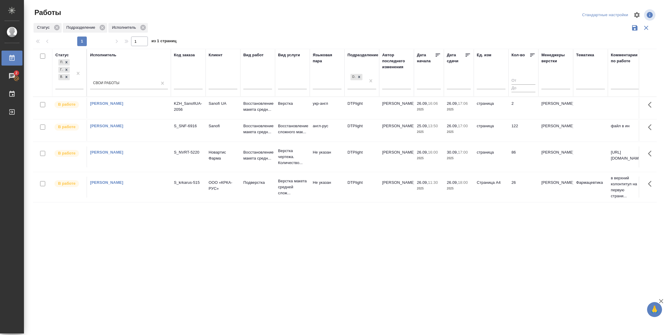
click at [469, 56] on icon at bounding box center [468, 55] width 6 height 6
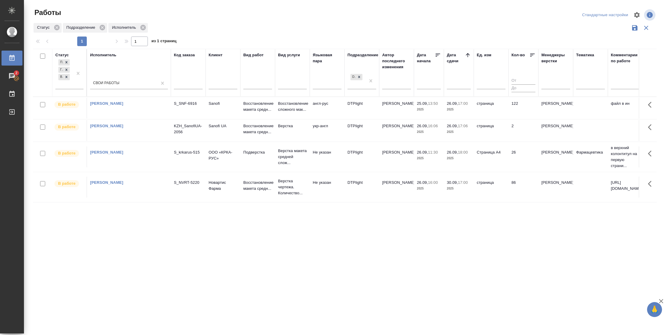
click at [521, 134] on td "2" at bounding box center [523, 130] width 30 height 21
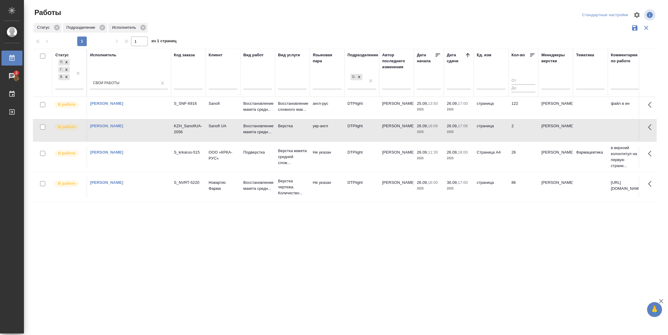
click at [521, 134] on td "2" at bounding box center [523, 130] width 30 height 21
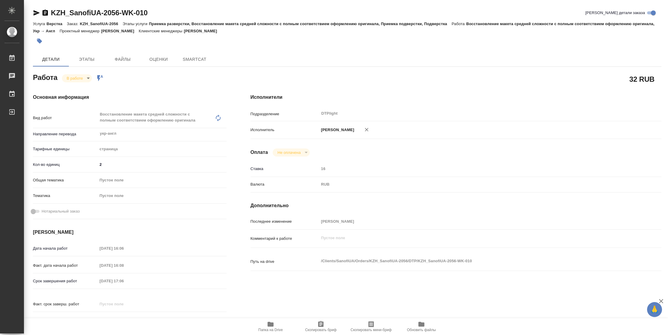
type textarea "x"
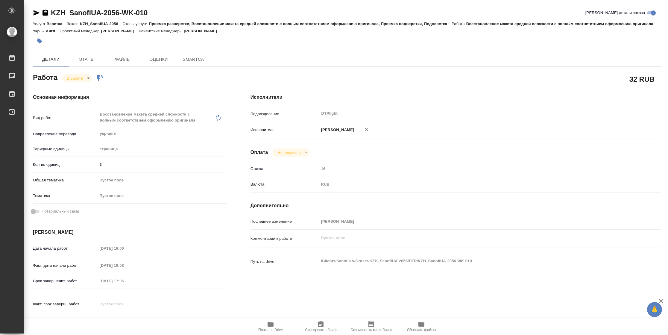
type textarea "x"
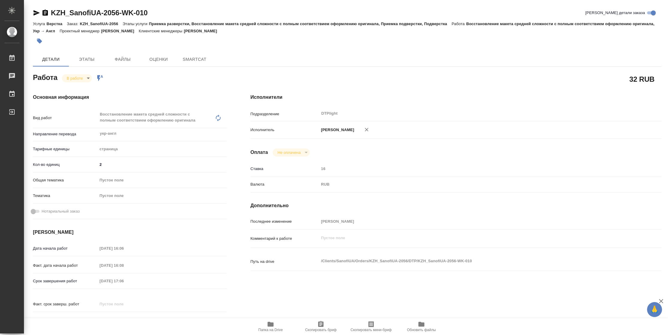
type textarea "x"
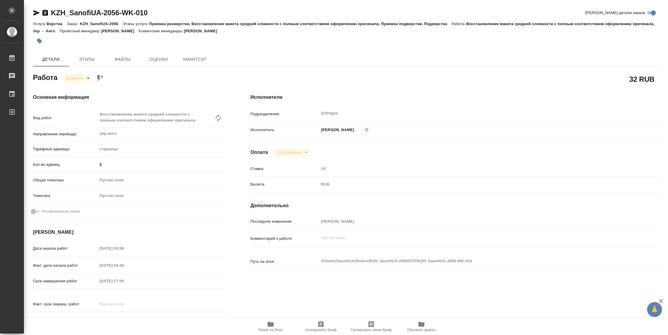
type textarea "x"
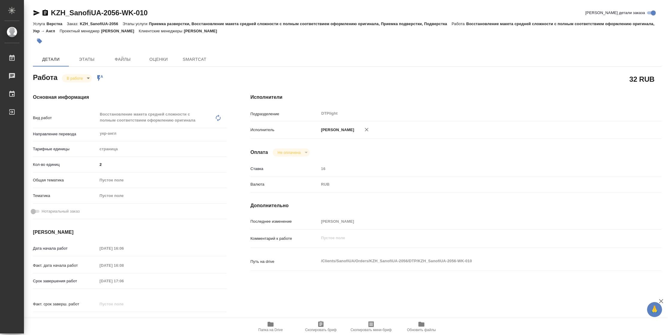
type textarea "x"
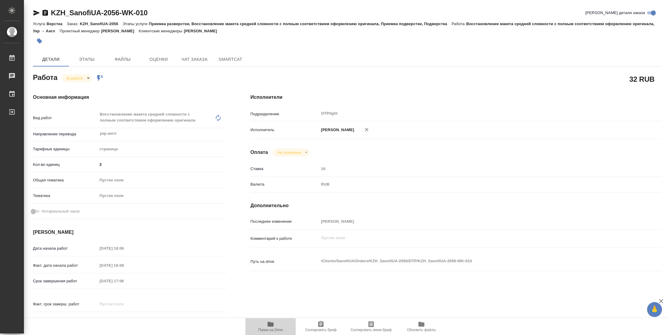
click at [280, 328] on span "Папка на Drive" at bounding box center [270, 330] width 25 height 4
type textarea "x"
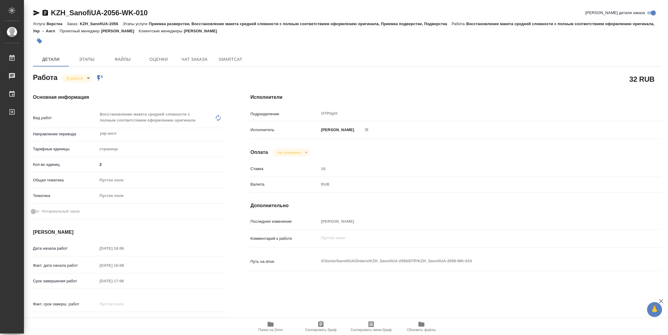
type textarea "x"
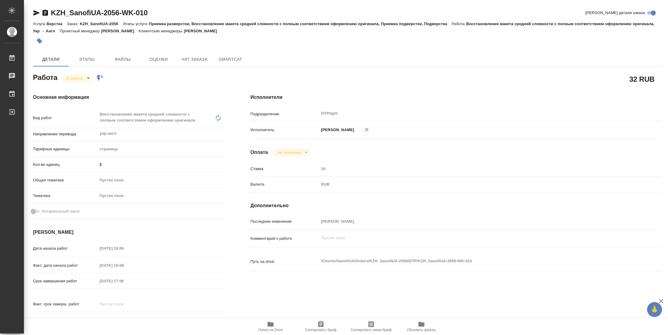
type textarea "x"
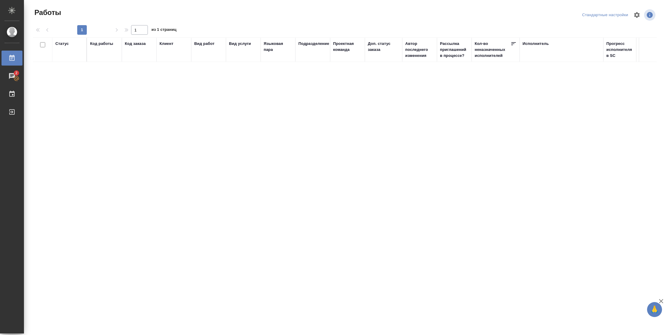
click at [233, 99] on div "Статус Код работы Код заказа Клиент Вид работ Вид услуги Языковая пара Подразде…" at bounding box center [345, 144] width 624 height 215
click at [12, 116] on div "Выйти" at bounding box center [4, 111] width 15 height 9
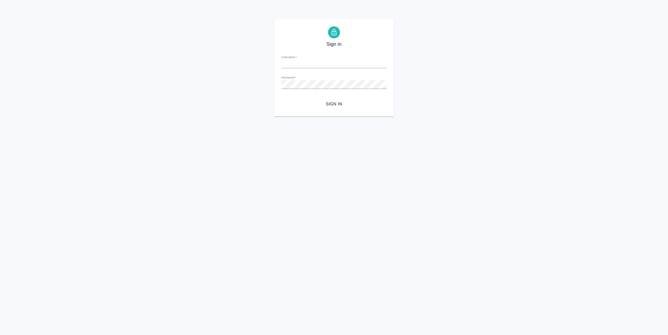
type input "[PERSON_NAME][EMAIL_ADDRESS][DOMAIN_NAME]"
click at [343, 105] on span "Sign in" at bounding box center [334, 103] width 96 height 7
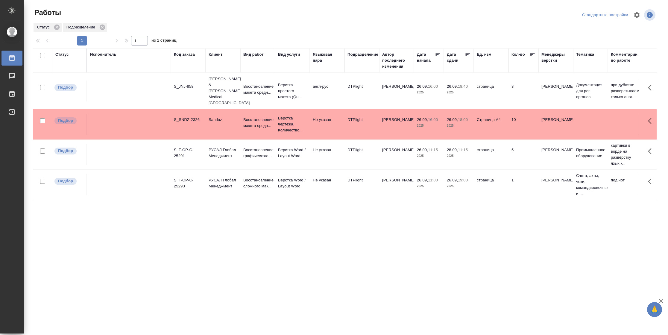
click at [358, 51] on div "Подразделение" at bounding box center [362, 54] width 31 height 6
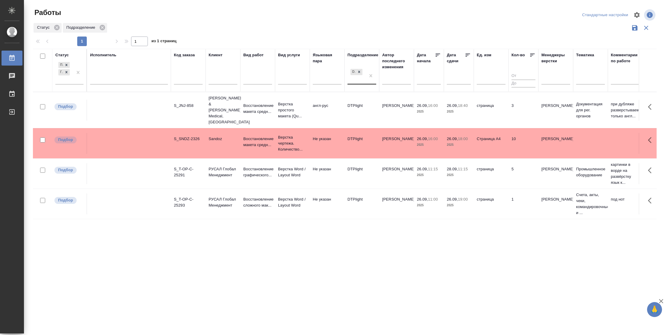
click at [363, 80] on div "DTPlight" at bounding box center [356, 76] width 18 height 16
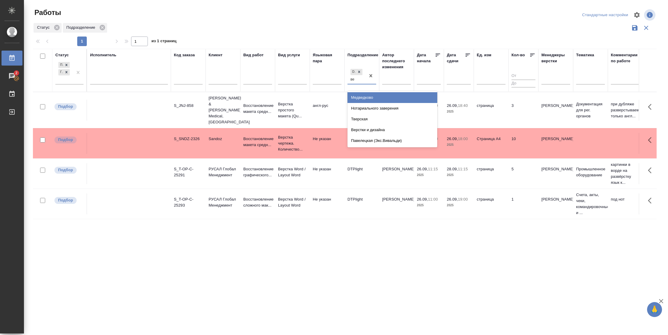
type input "вер"
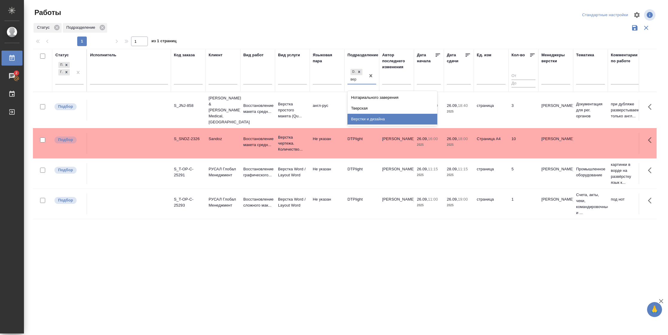
click at [382, 115] on div "Верстки и дизайна" at bounding box center [392, 119] width 90 height 11
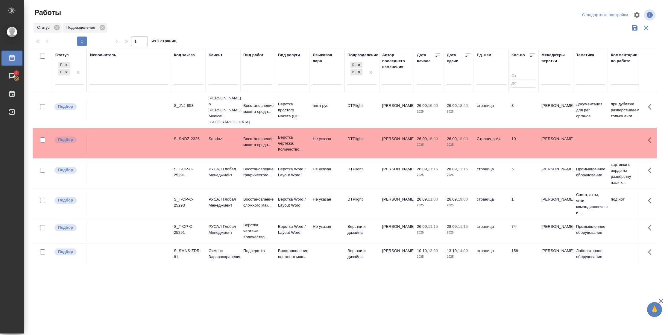
click at [364, 106] on td "DTPlight" at bounding box center [361, 110] width 35 height 21
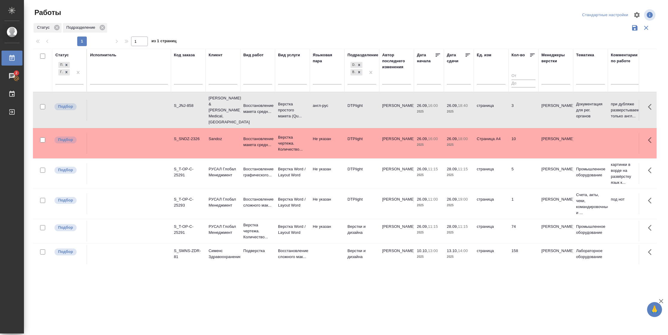
click at [283, 198] on td "Верстка Word / Layout Word" at bounding box center [292, 203] width 35 height 21
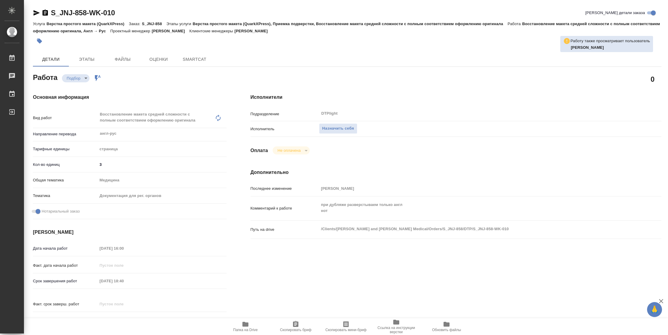
type textarea "x"
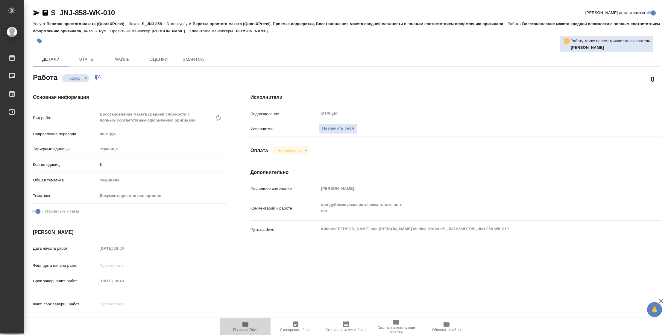
click at [247, 329] on span "Папка на Drive" at bounding box center [245, 330] width 25 height 4
type textarea "x"
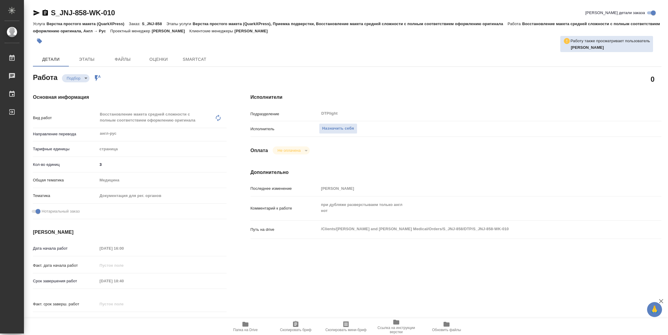
type textarea "x"
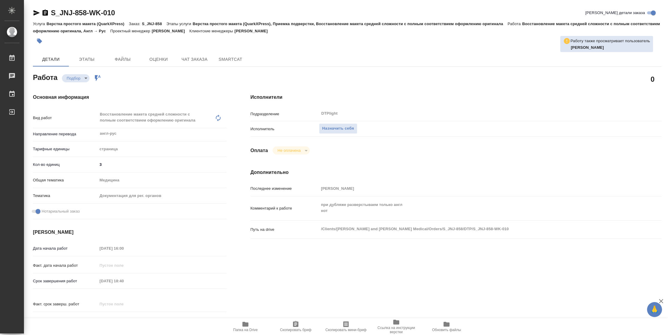
type textarea "x"
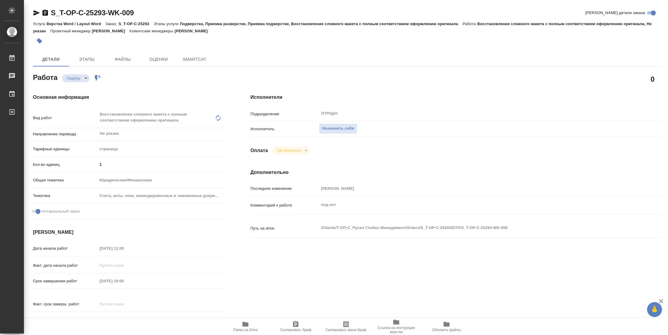
type textarea "x"
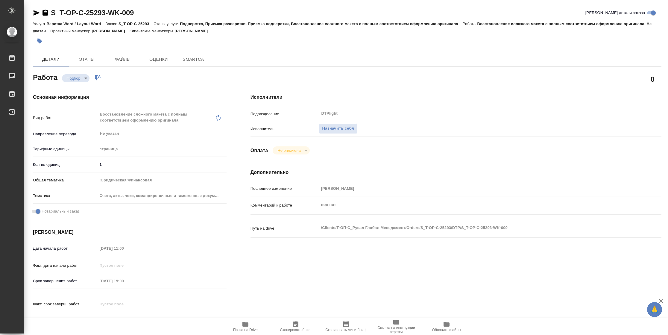
type textarea "x"
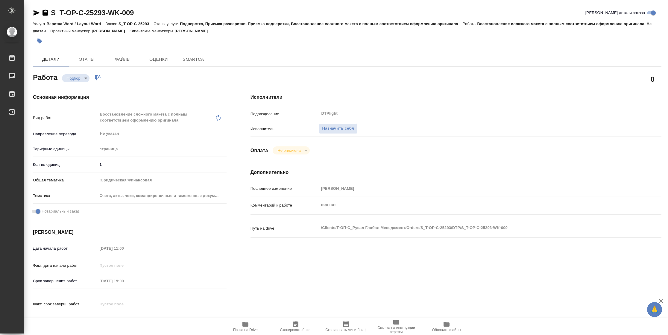
type textarea "x"
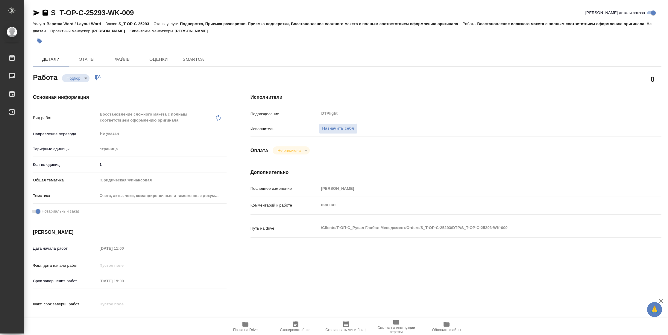
type textarea "x"
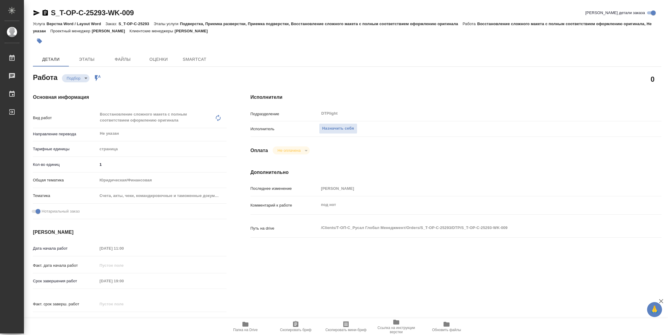
click at [238, 326] on span "Папка на Drive" at bounding box center [245, 326] width 43 height 11
type textarea "x"
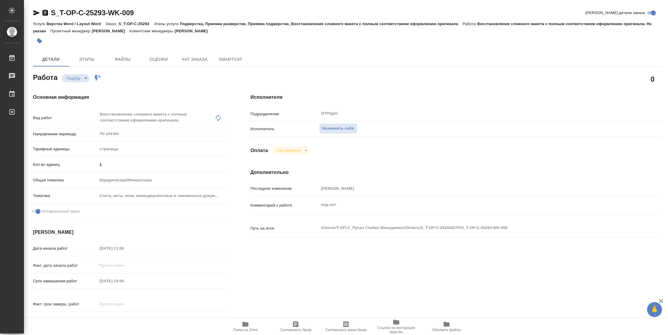
type textarea "x"
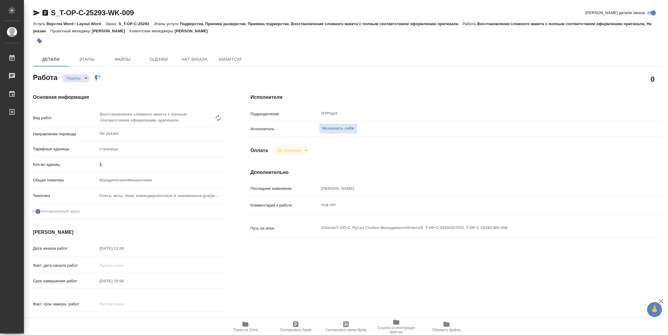
type textarea "x"
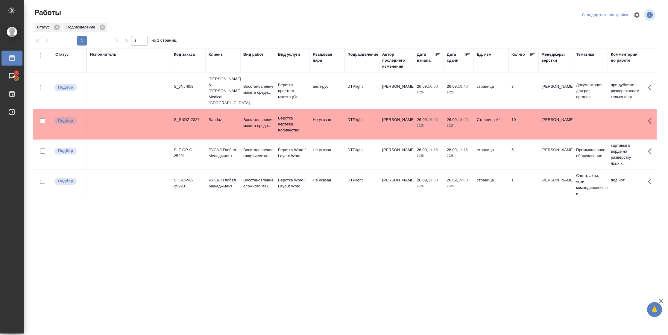
click at [468, 89] on p "2025" at bounding box center [459, 92] width 24 height 6
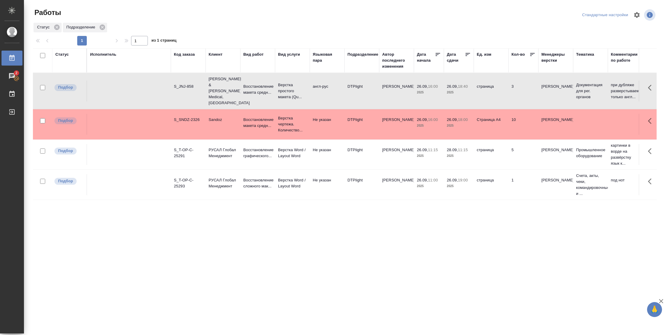
click at [468, 89] on p "2025" at bounding box center [459, 92] width 24 height 6
click at [62, 53] on div "Статус" at bounding box center [61, 54] width 13 height 6
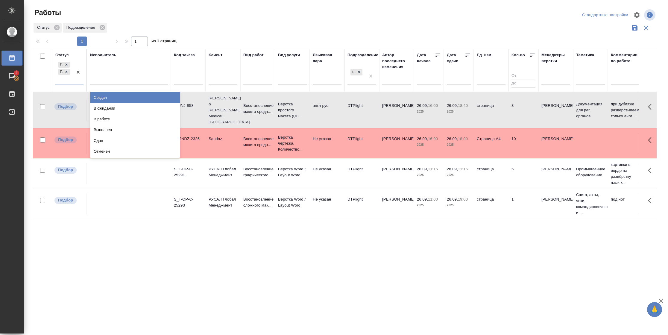
click at [69, 79] on div "Подбор Готов к работе" at bounding box center [63, 71] width 17 height 23
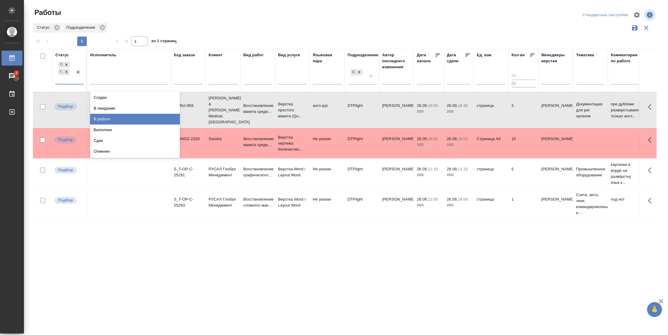
drag, startPoint x: 109, startPoint y: 121, endPoint x: 123, endPoint y: 90, distance: 34.4
click at [109, 121] on div "В работе" at bounding box center [135, 119] width 90 height 11
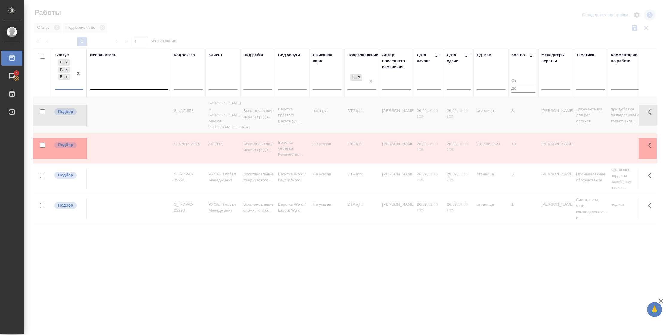
click at [129, 85] on div at bounding box center [129, 83] width 78 height 9
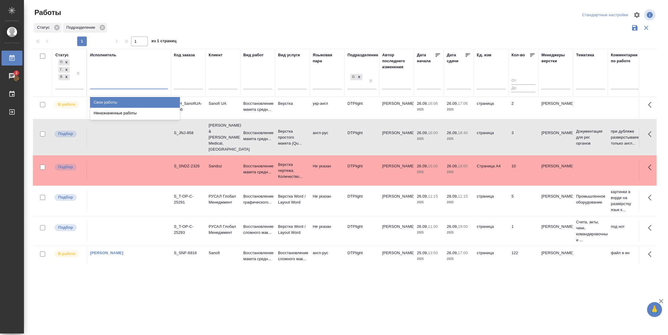
click at [127, 101] on div "Свои работы" at bounding box center [135, 102] width 90 height 11
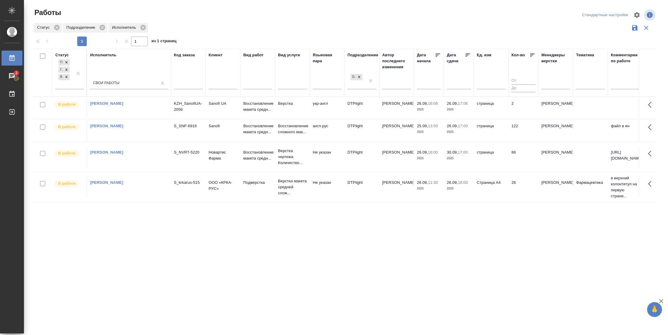
click at [466, 55] on icon at bounding box center [468, 55] width 6 height 6
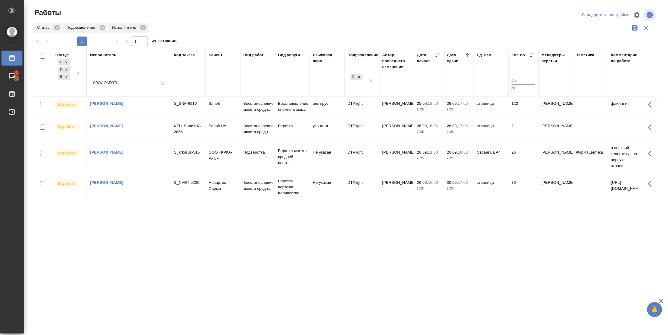
click at [522, 163] on td "26" at bounding box center [523, 156] width 30 height 21
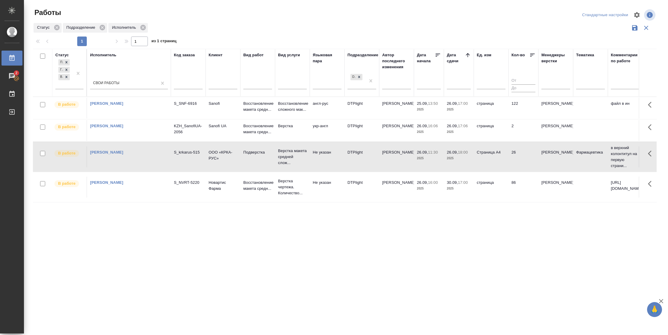
click at [522, 163] on td "26" at bounding box center [523, 156] width 30 height 21
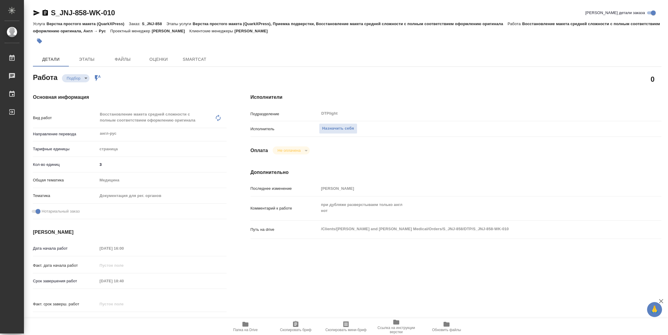
type textarea "x"
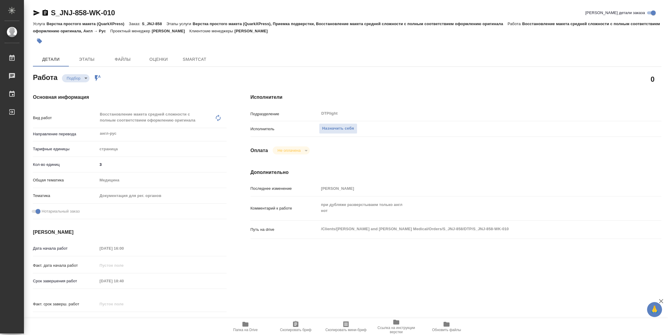
type textarea "x"
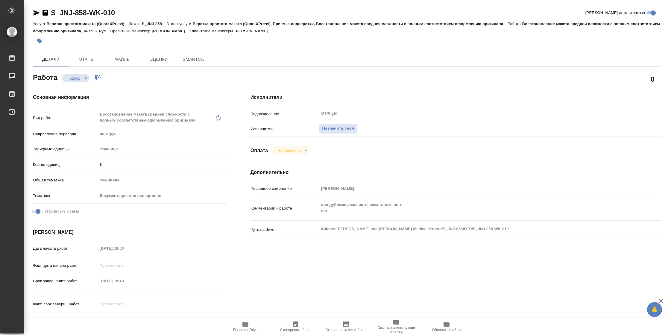
type textarea "x"
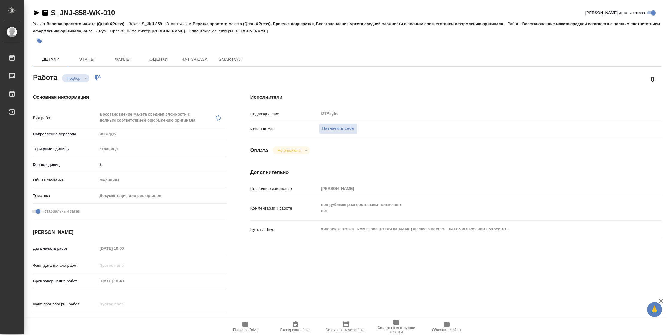
type textarea "x"
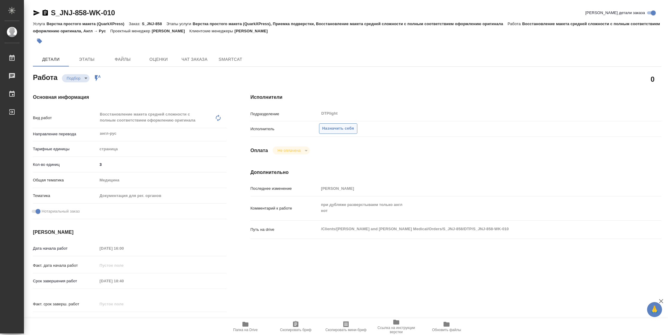
type textarea "x"
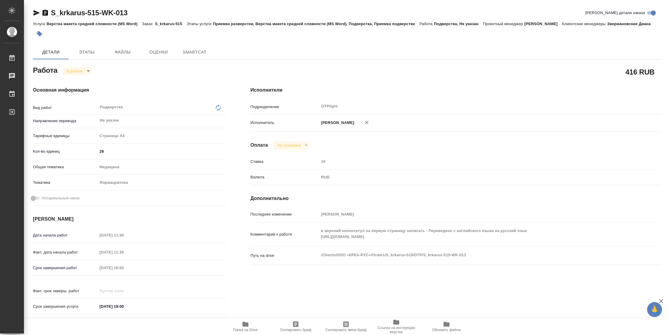
type textarea "x"
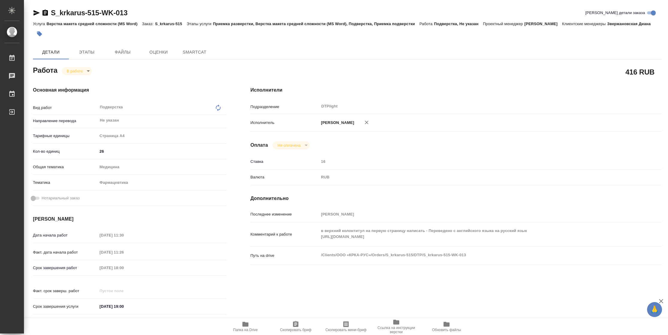
type textarea "x"
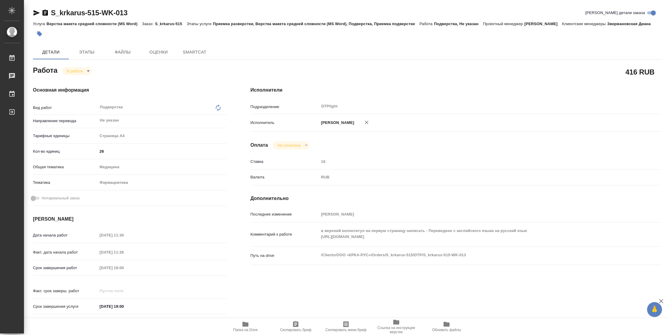
type textarea "x"
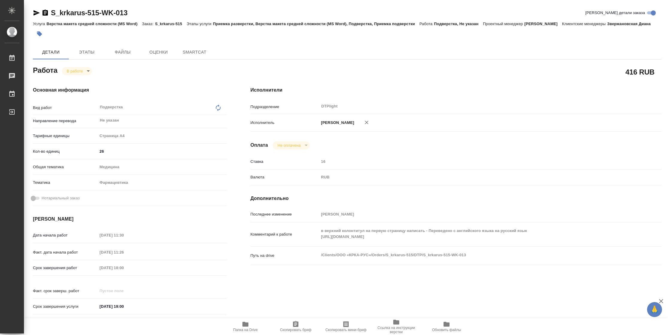
click at [37, 15] on icon "button" at bounding box center [36, 12] width 7 height 7
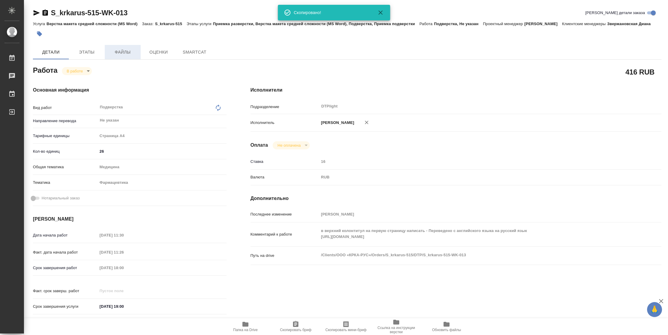
type textarea "x"
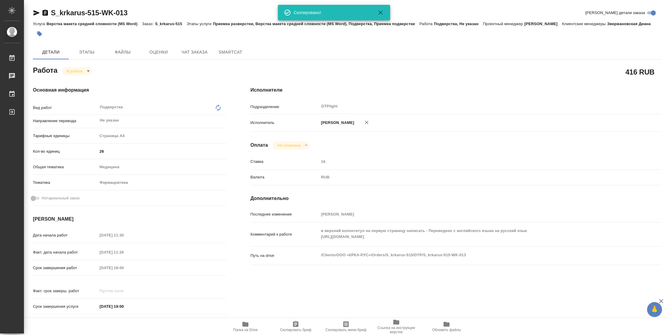
type textarea "x"
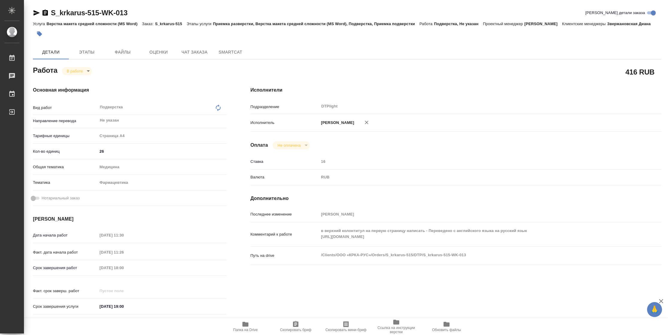
type textarea "x"
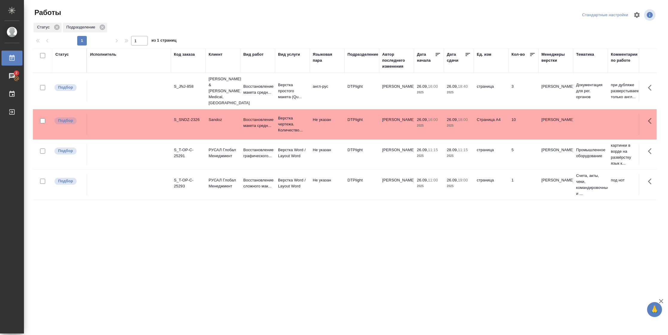
click at [520, 88] on td "3" at bounding box center [523, 91] width 30 height 21
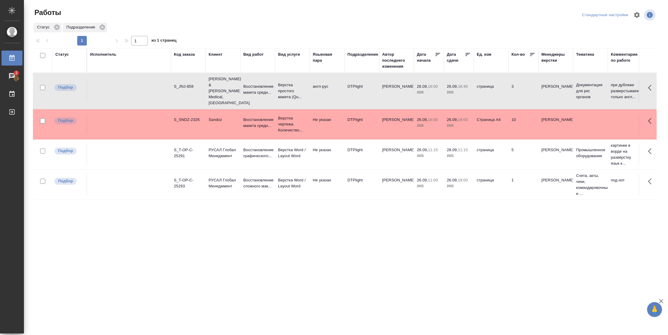
click at [520, 88] on td "3" at bounding box center [523, 91] width 30 height 21
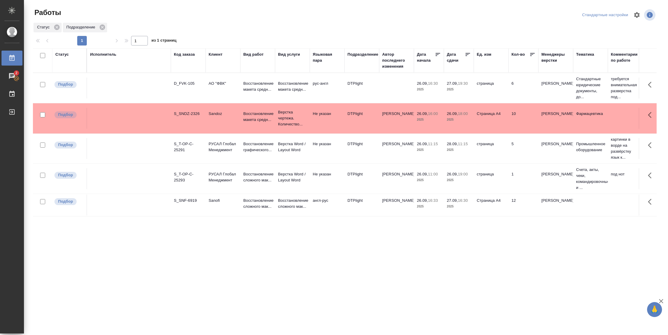
click at [64, 56] on div "Статус" at bounding box center [61, 54] width 13 height 6
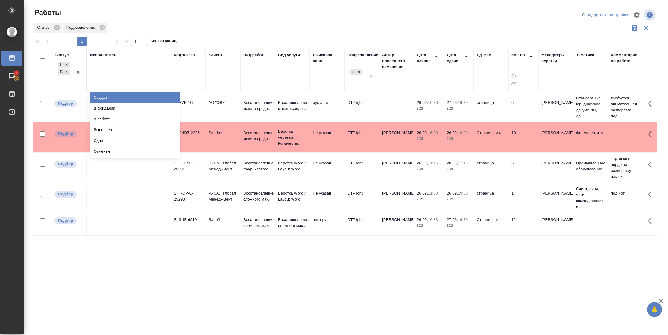
click at [68, 82] on div "Подбор Готов к работе" at bounding box center [63, 71] width 17 height 23
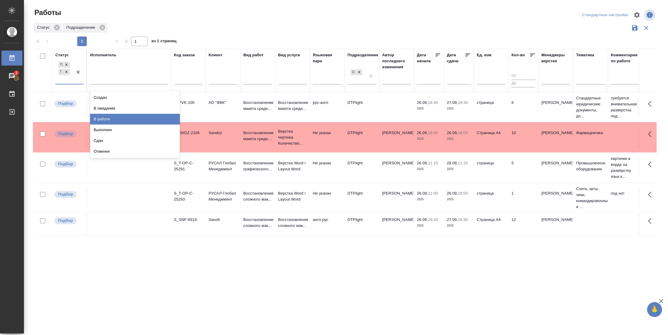
click at [92, 120] on div "В работе" at bounding box center [135, 119] width 90 height 11
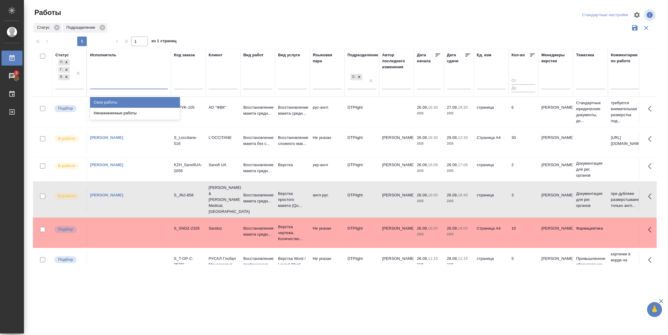
click at [115, 79] on div at bounding box center [129, 83] width 78 height 9
click at [119, 99] on div "Свои работы" at bounding box center [135, 102] width 90 height 11
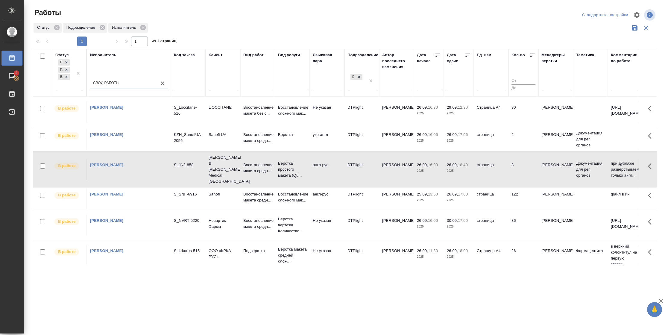
scroll to position [1, 0]
click at [466, 56] on icon at bounding box center [468, 55] width 6 height 6
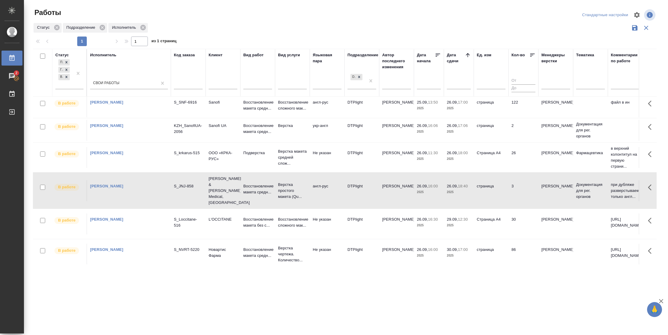
scroll to position [0, 0]
click at [517, 105] on td "122" at bounding box center [523, 108] width 30 height 21
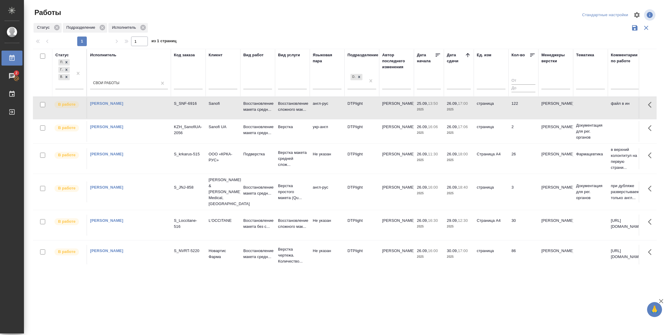
click at [517, 105] on td "122" at bounding box center [523, 108] width 30 height 21
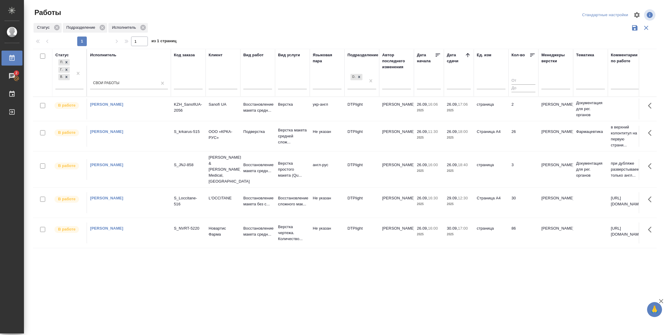
click at [478, 110] on td "страница" at bounding box center [491, 108] width 35 height 21
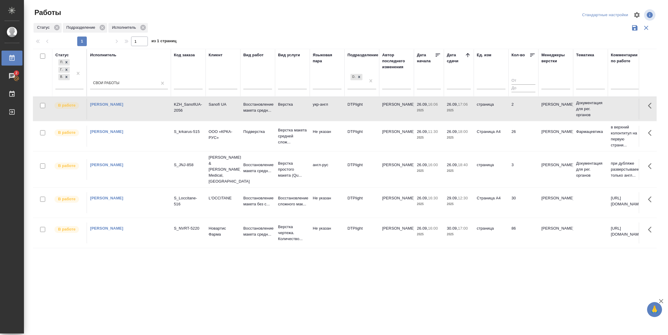
click at [478, 110] on td "страница" at bounding box center [491, 108] width 35 height 21
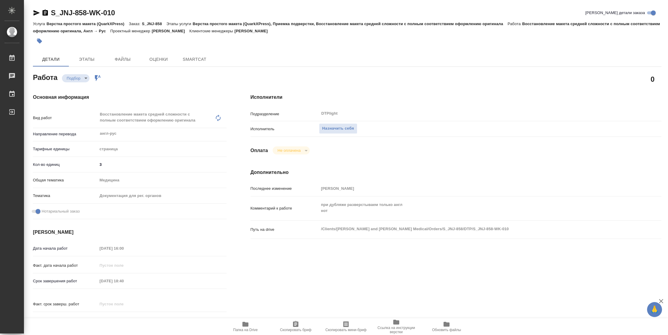
type textarea "x"
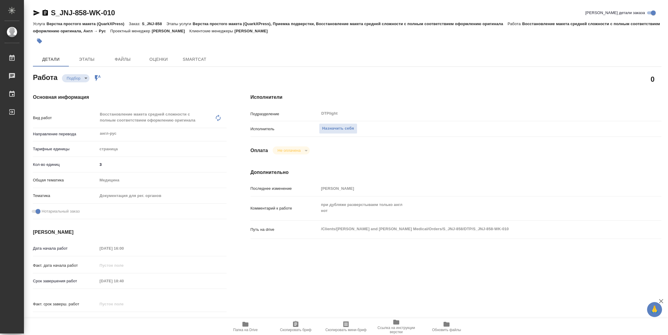
type textarea "x"
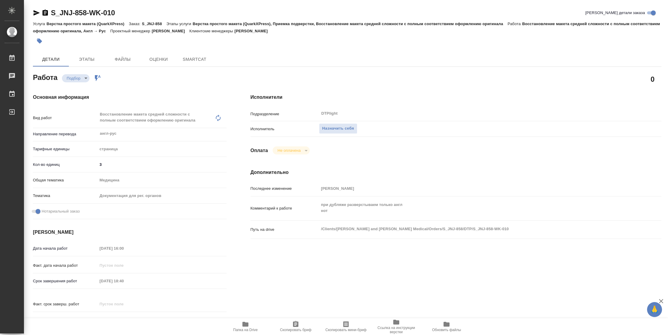
type textarea "x"
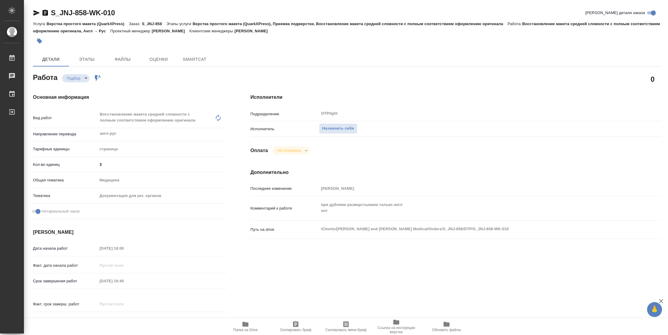
type textarea "x"
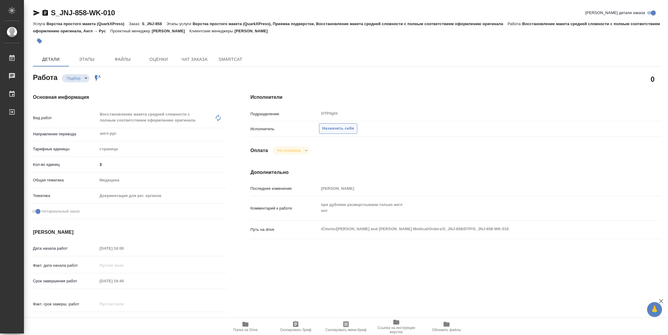
type textarea "x"
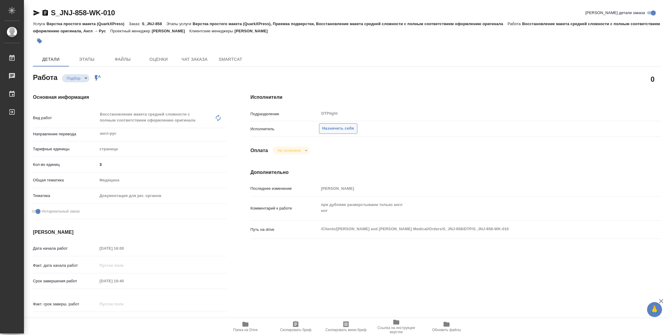
type textarea "x"
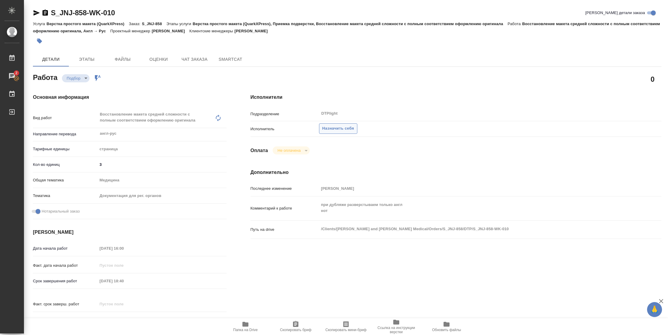
click at [351, 125] on span "Назначить себя" at bounding box center [338, 128] width 32 height 7
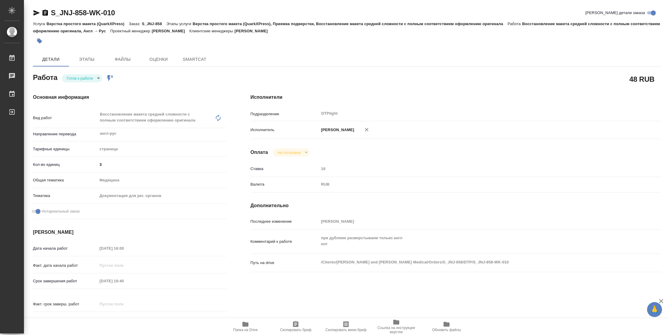
type textarea "x"
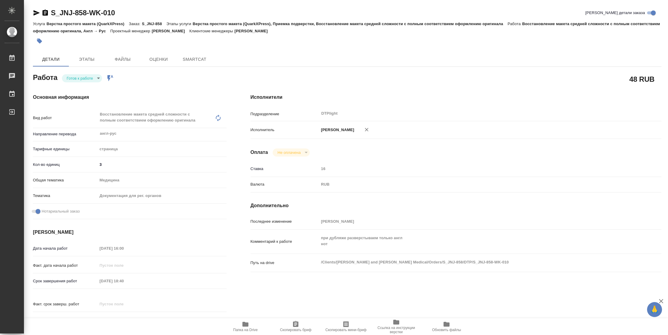
click at [83, 81] on body "🙏 .cls-1 fill:#fff; AWATERA [PERSON_NAME] Чаты График Выйти S_JNJ-858-WK-010 Кр…" at bounding box center [334, 167] width 668 height 335
type textarea "x"
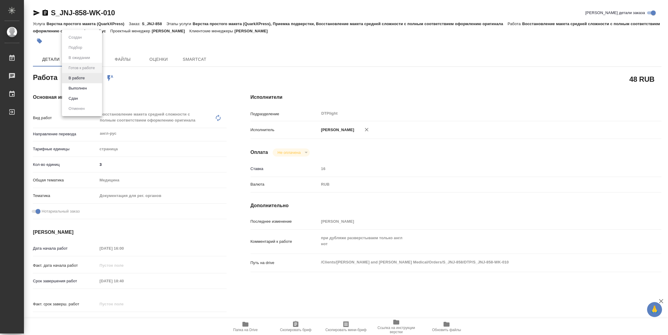
type textarea "x"
click at [83, 81] on button "В работе" at bounding box center [77, 78] width 20 height 7
type textarea "x"
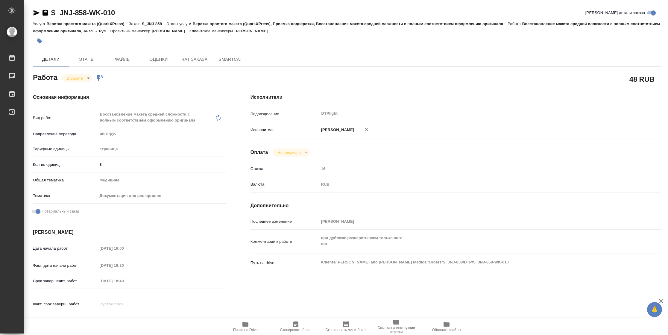
type textarea "x"
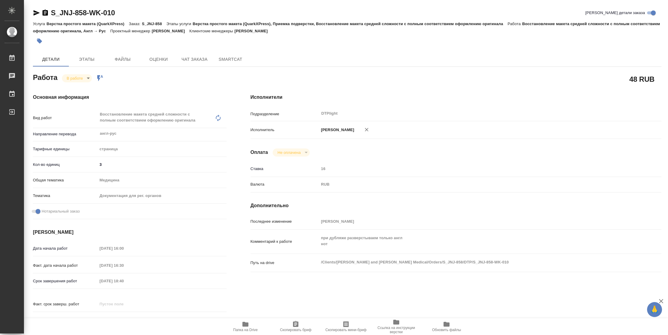
type textarea "x"
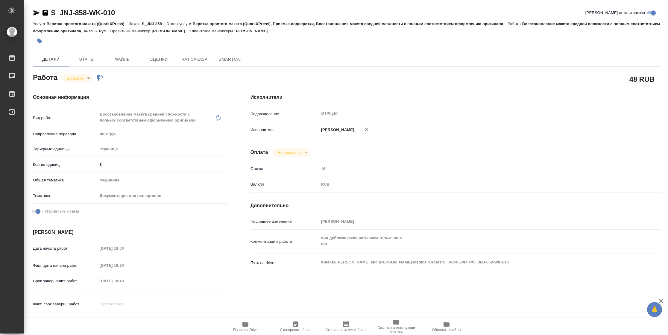
type textarea "x"
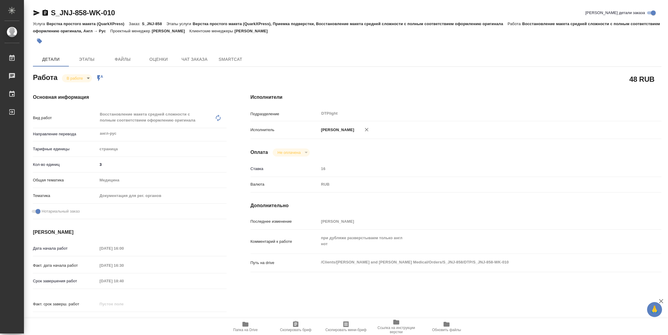
type textarea "x"
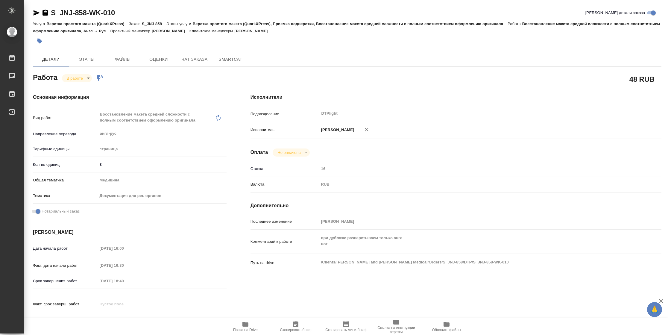
type textarea "x"
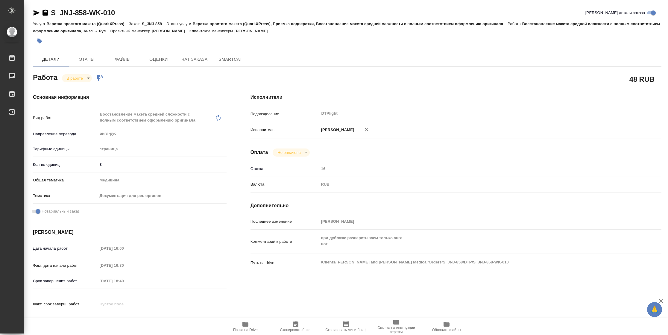
type textarea "x"
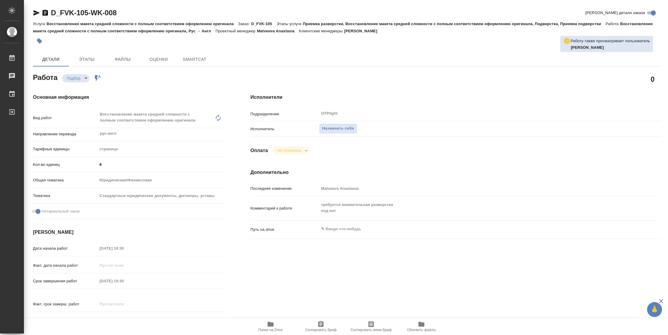
type textarea "x"
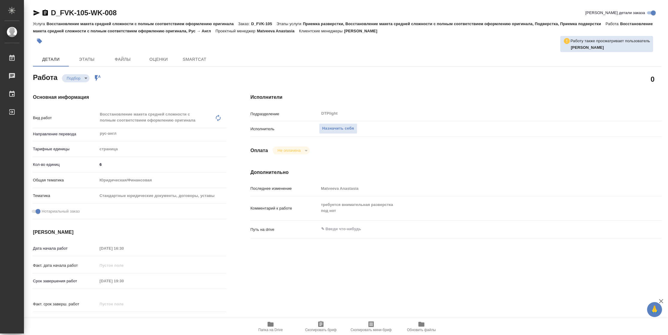
type textarea "x"
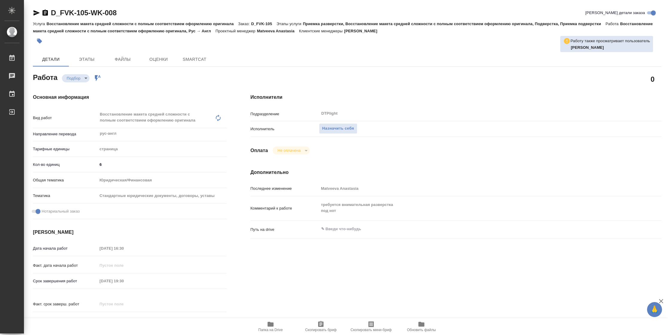
type textarea "x"
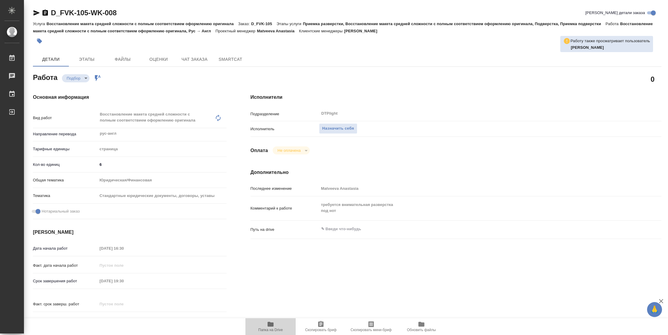
click at [277, 330] on span "Папка на Drive" at bounding box center [270, 330] width 25 height 4
type textarea "x"
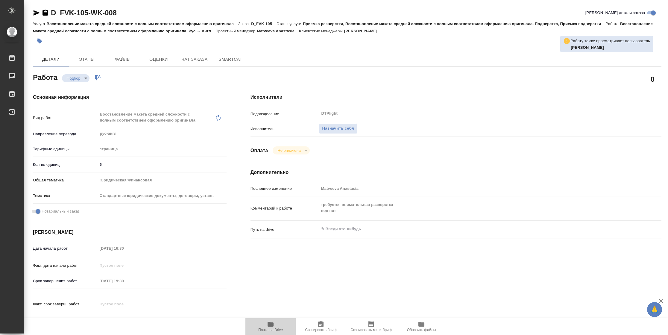
type textarea "x"
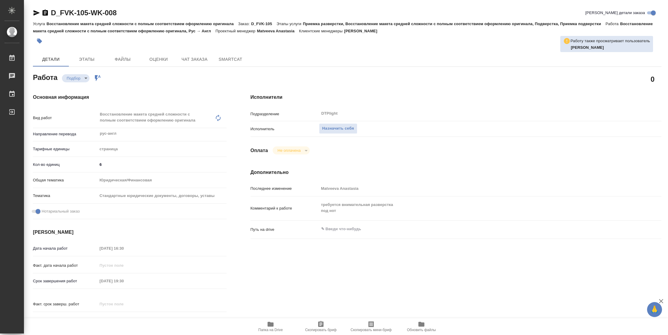
type textarea "x"
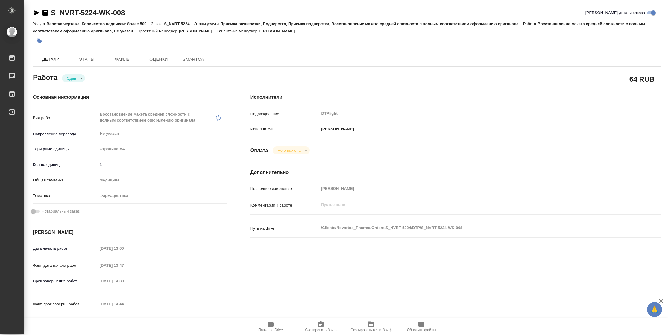
type textarea "x"
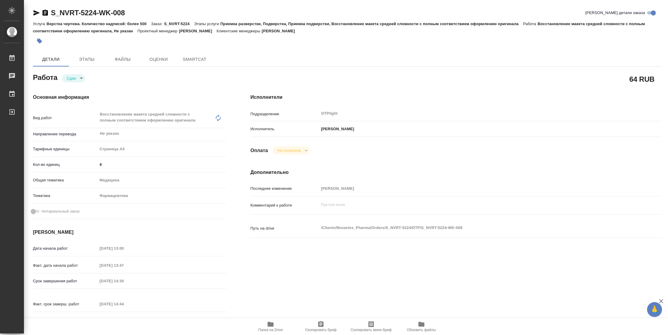
type textarea "x"
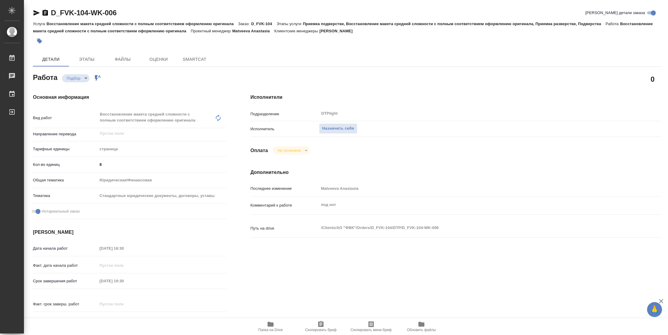
type textarea "x"
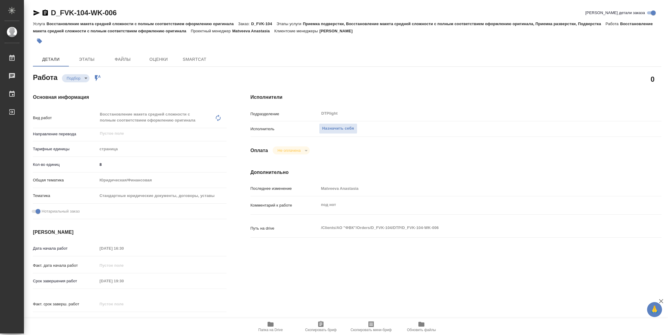
type textarea "x"
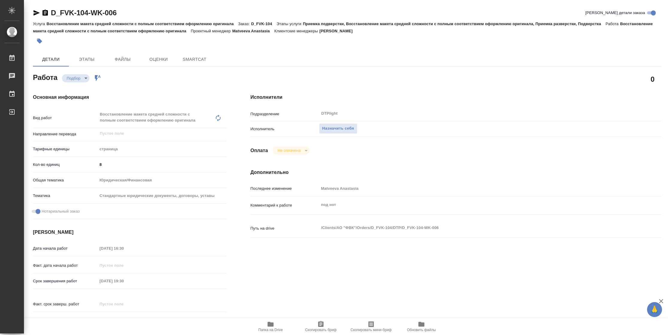
type textarea "x"
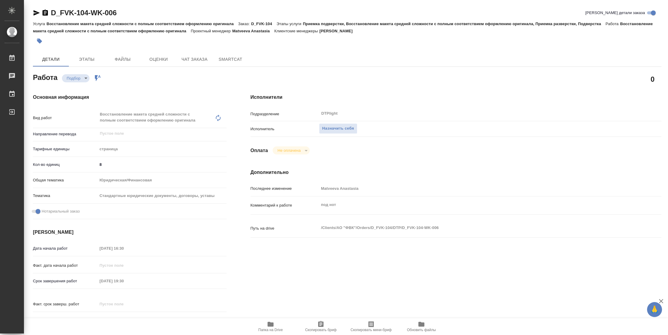
click at [268, 328] on span "Папка на Drive" at bounding box center [270, 330] width 25 height 4
type textarea "x"
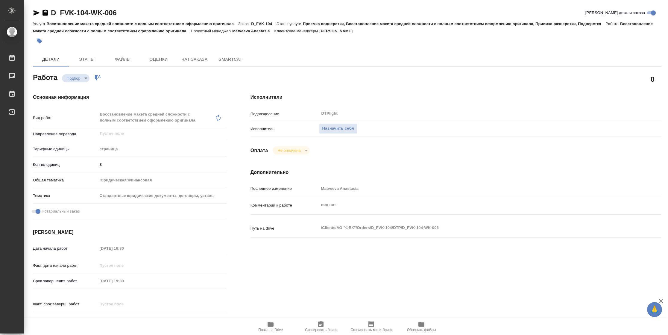
type textarea "x"
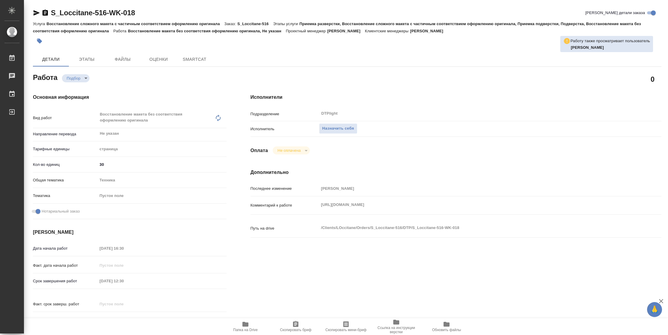
type textarea "x"
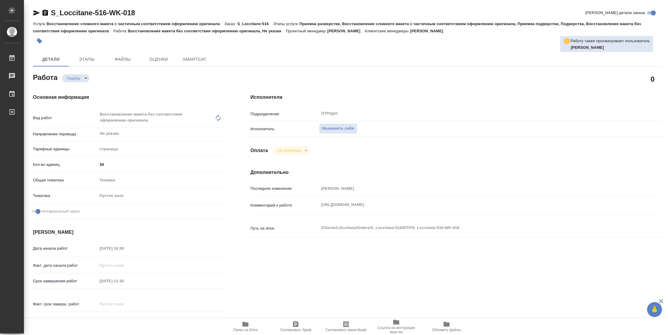
type textarea "x"
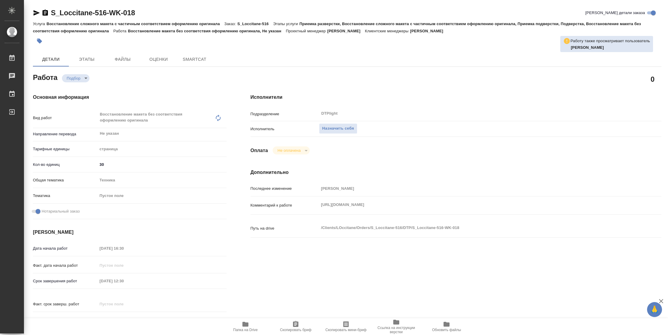
type textarea "x"
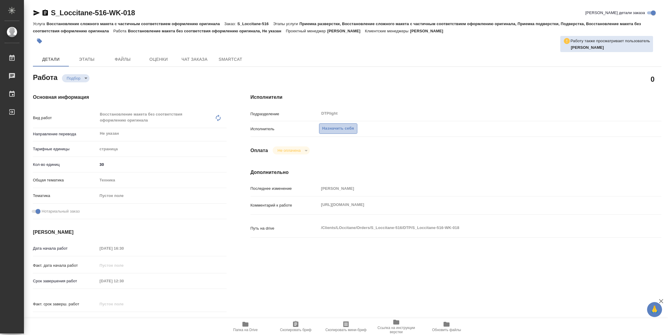
click at [350, 130] on span "Назначить себя" at bounding box center [338, 128] width 32 height 7
type textarea "x"
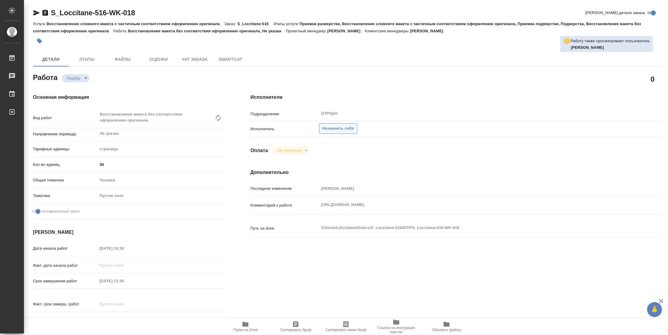
type textarea "x"
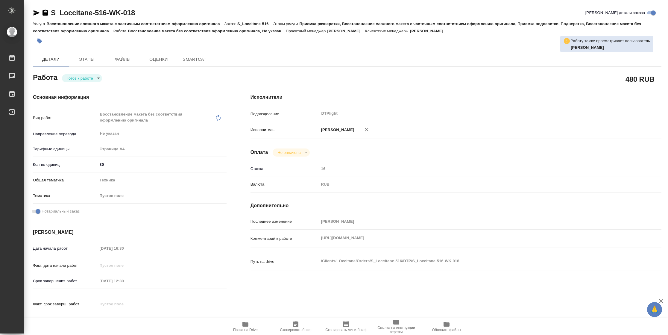
type textarea "x"
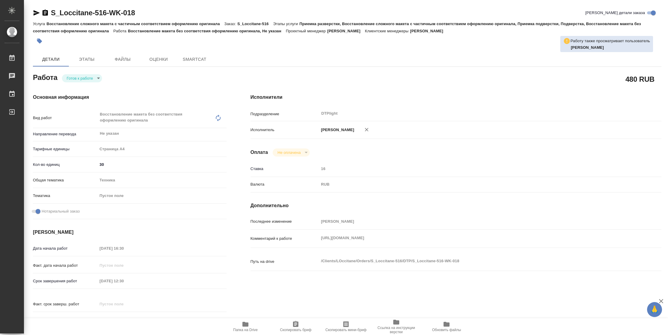
type textarea "x"
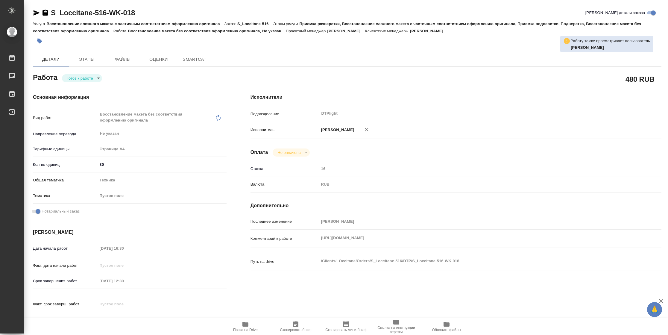
type textarea "x"
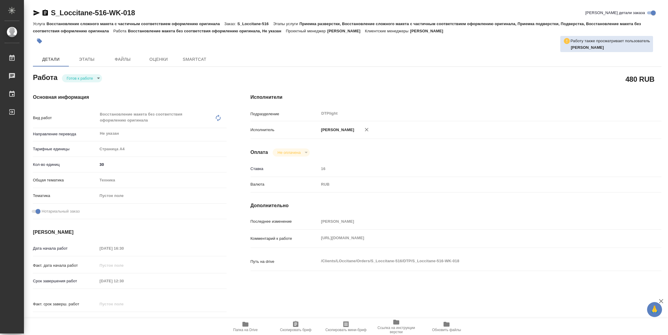
click at [89, 77] on body "🙏 .cls-1 fill:#fff; AWATERA Vasilyeva Natalia Работы Чаты График Выйти S_Loccit…" at bounding box center [334, 167] width 668 height 335
type textarea "x"
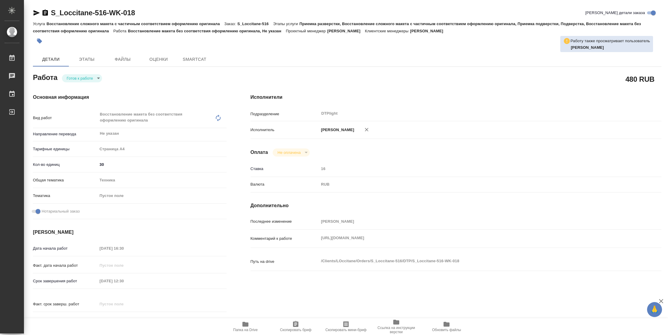
type textarea "x"
click at [89, 77] on li "В работе" at bounding box center [82, 78] width 40 height 10
type textarea "x"
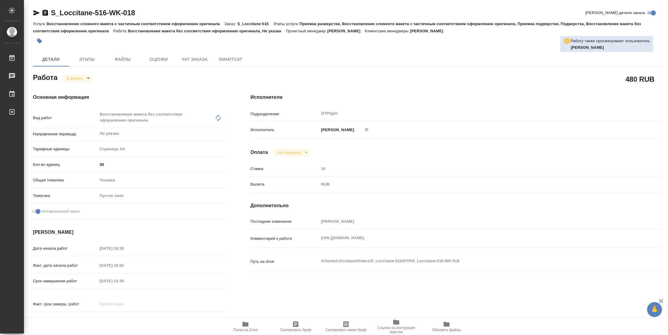
type textarea "x"
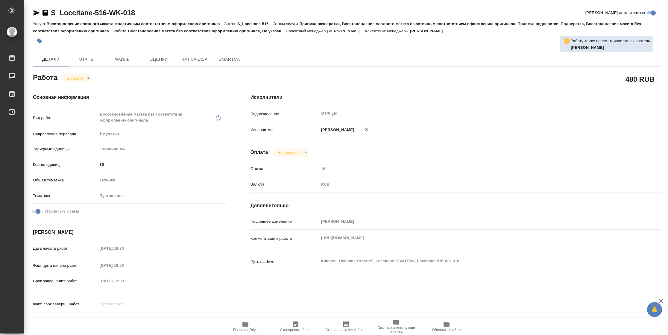
type textarea "x"
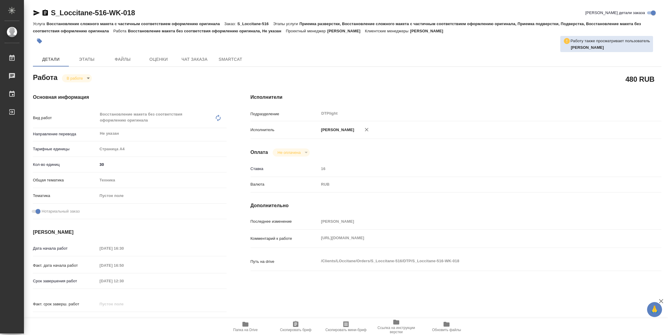
type textarea "x"
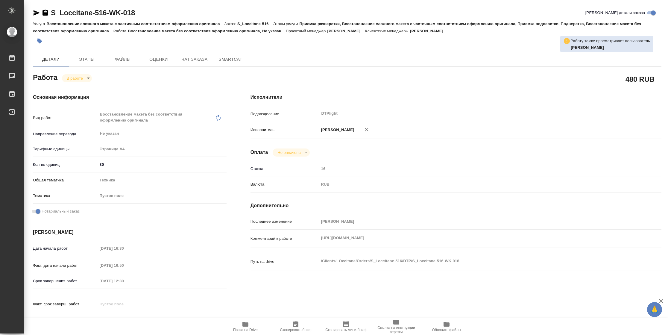
type textarea "x"
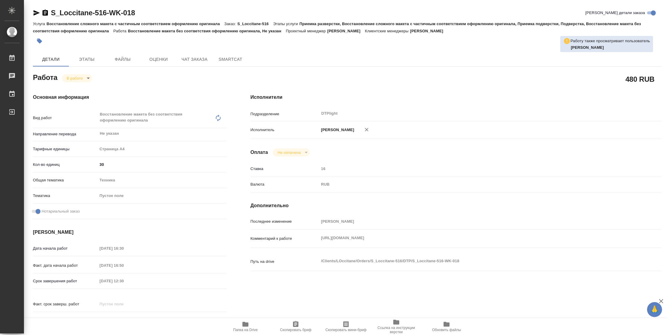
type textarea "x"
click at [252, 324] on span "Папка на Drive" at bounding box center [245, 326] width 43 height 11
click at [240, 328] on span "Папка на Drive" at bounding box center [245, 330] width 25 height 4
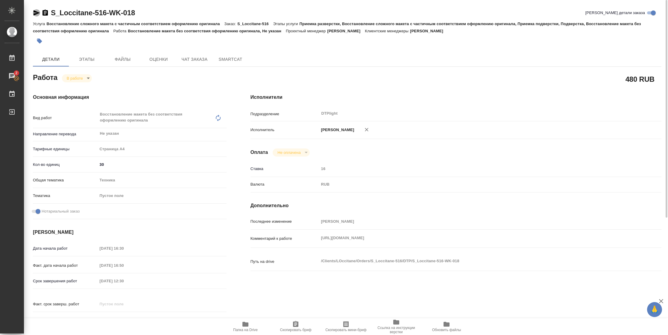
click at [39, 15] on icon "button" at bounding box center [36, 12] width 7 height 7
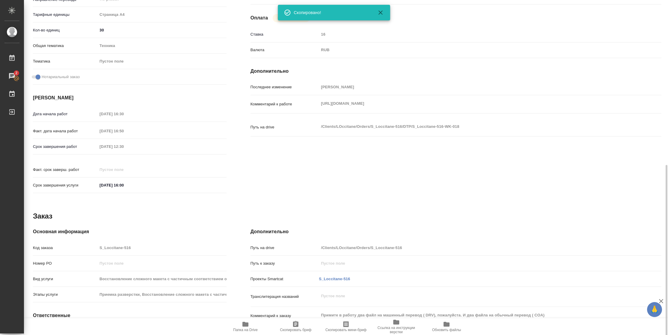
scroll to position [181, 0]
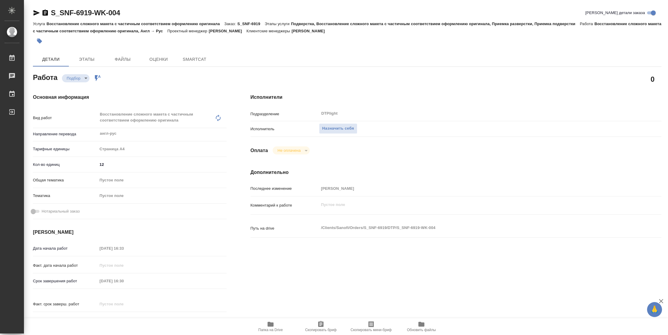
type textarea "x"
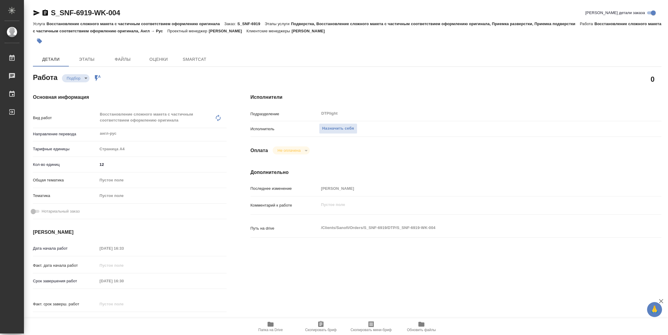
type textarea "x"
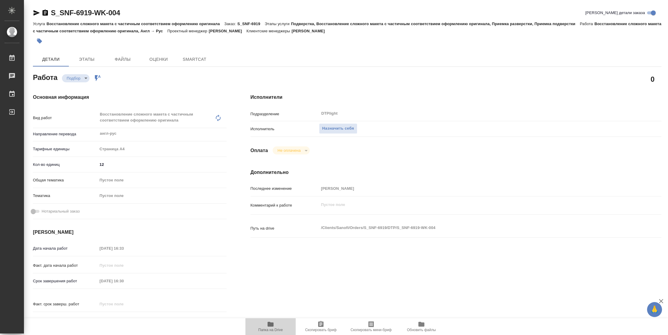
click at [275, 330] on span "Папка на Drive" at bounding box center [270, 330] width 25 height 4
type textarea "x"
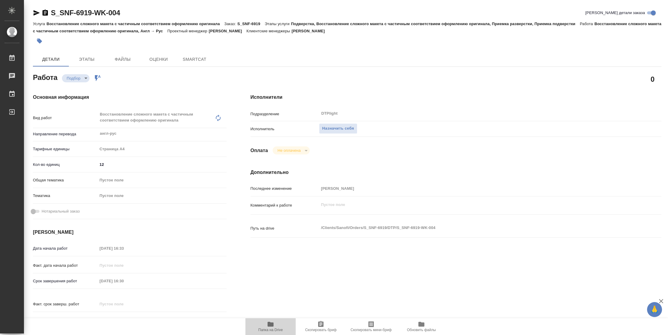
type textarea "x"
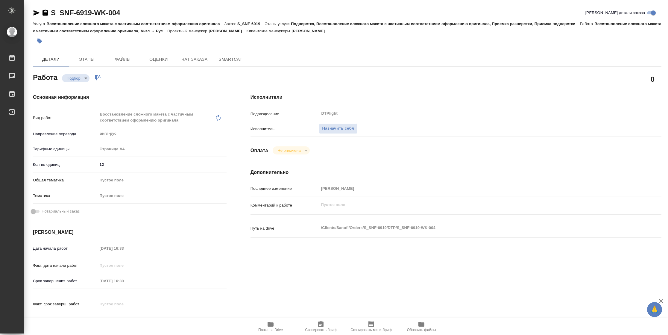
type textarea "x"
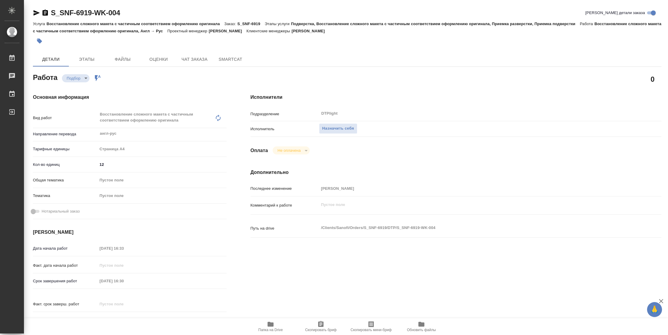
type textarea "x"
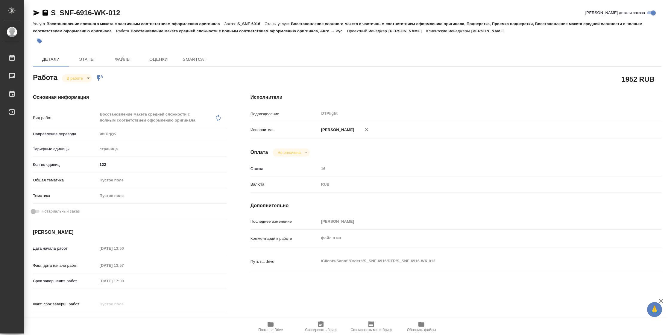
type textarea "x"
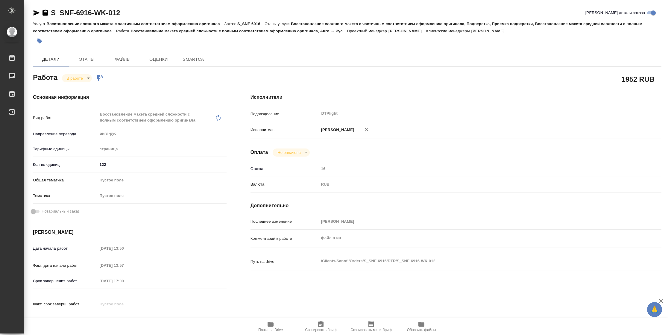
type textarea "x"
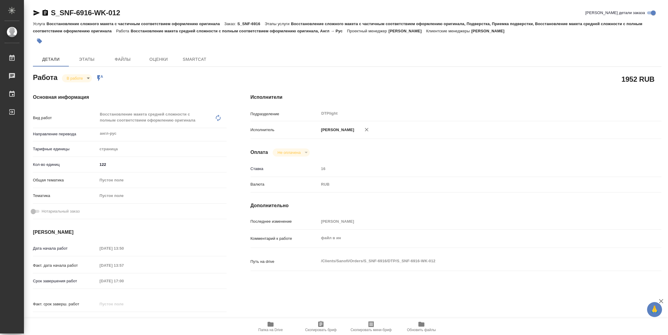
type textarea "x"
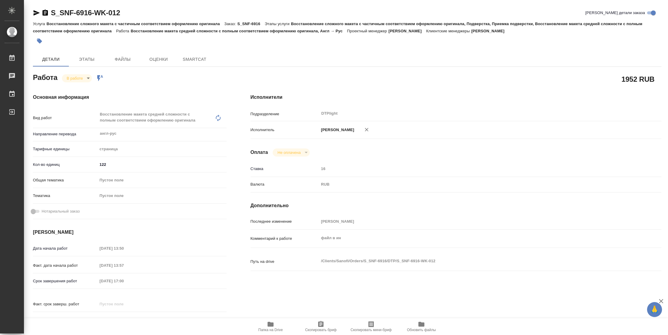
type textarea "x"
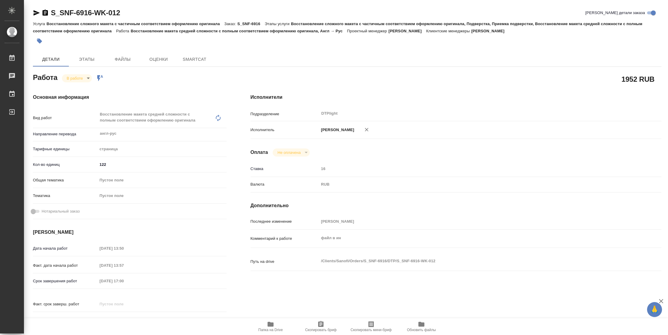
type textarea "x"
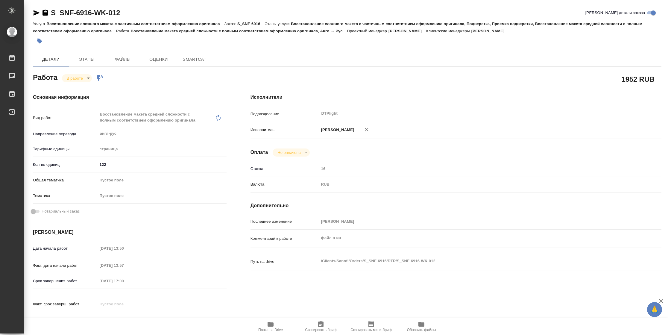
click at [265, 328] on span "Папка на Drive" at bounding box center [270, 330] width 25 height 4
type textarea "x"
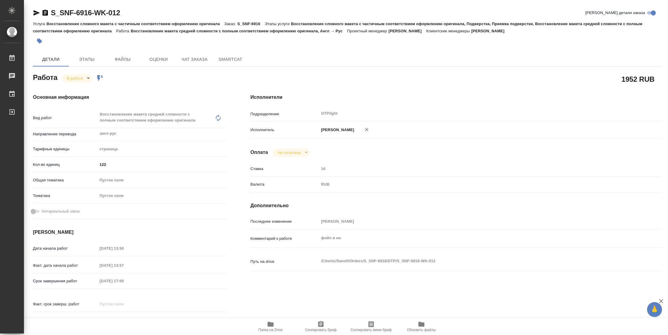
type textarea "x"
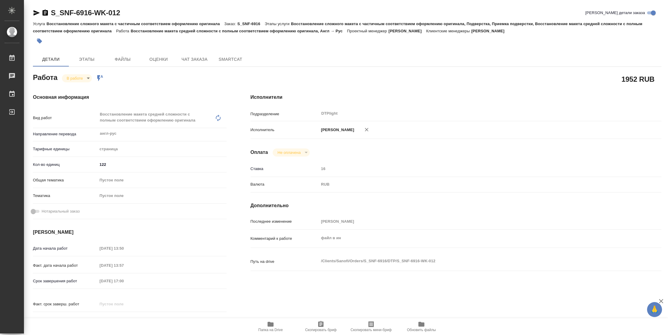
type textarea "x"
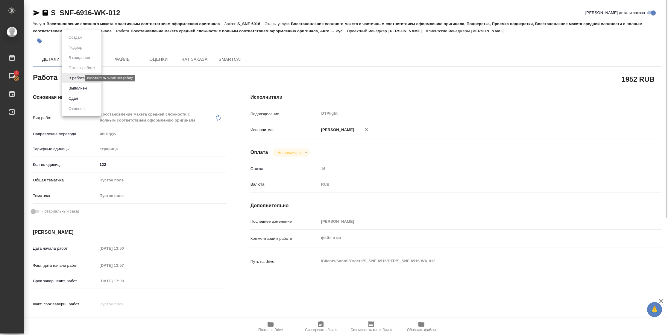
click at [76, 77] on body "🙏 .cls-1 fill:#fff; AWATERA Vasilyeva Natalia Работы 2 Чаты График Выйти S_SNF-…" at bounding box center [334, 167] width 668 height 335
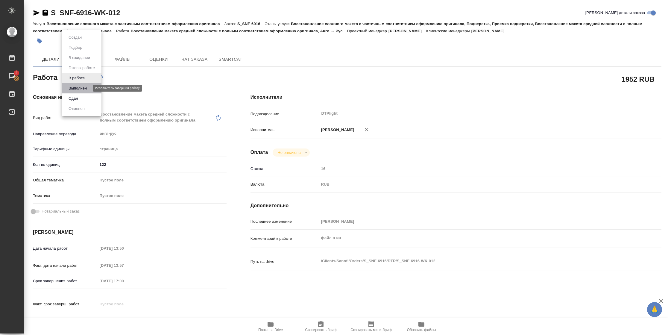
click at [77, 86] on button "Выполнен" at bounding box center [78, 88] width 22 height 7
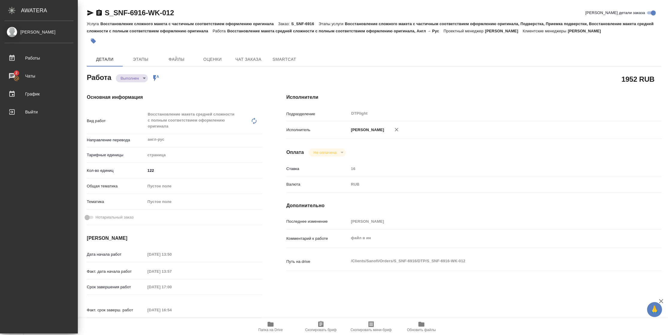
type textarea "x"
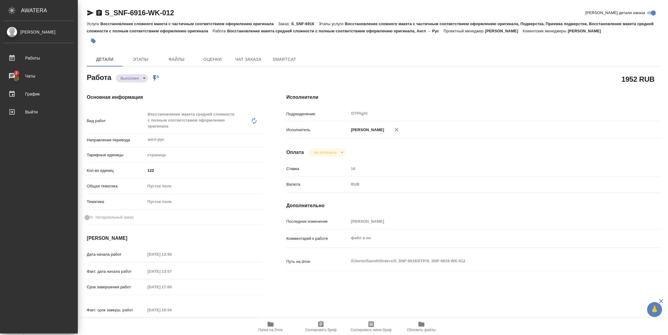
type textarea "x"
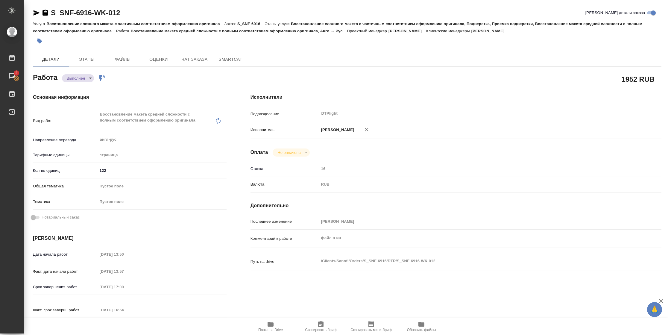
type textarea "x"
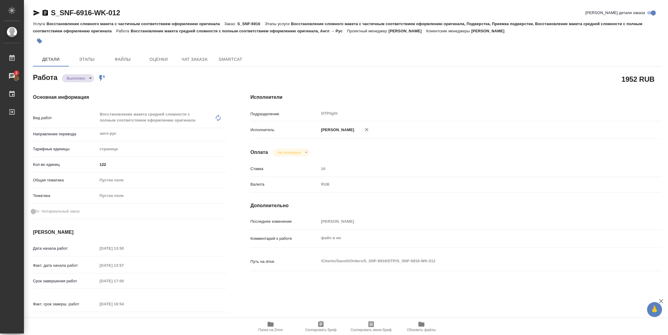
click at [37, 11] on icon "button" at bounding box center [37, 12] width 6 height 5
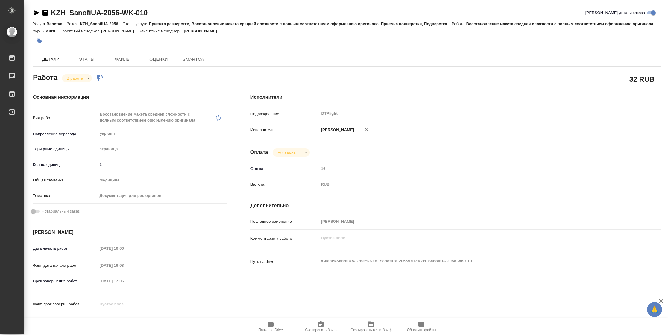
type textarea "x"
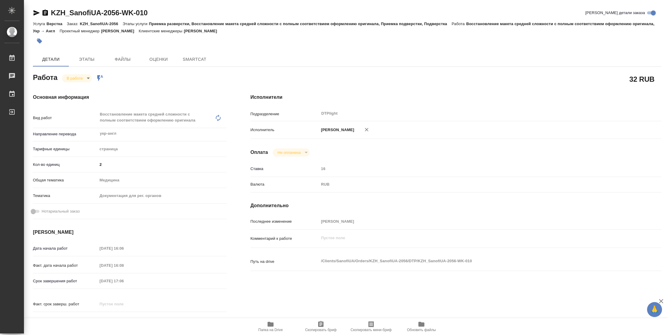
type textarea "x"
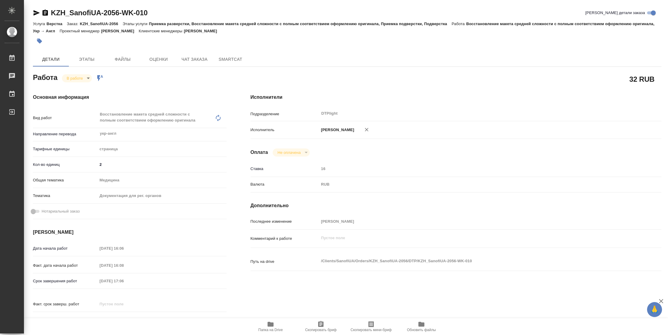
type textarea "x"
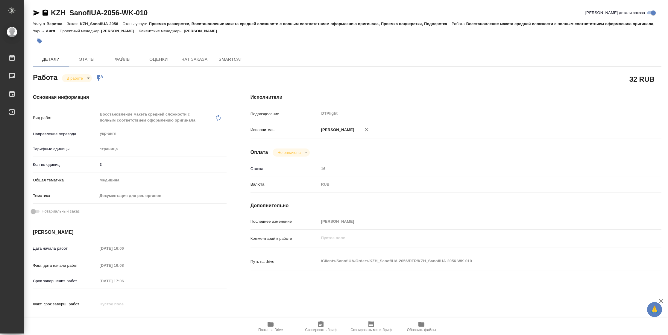
type textarea "x"
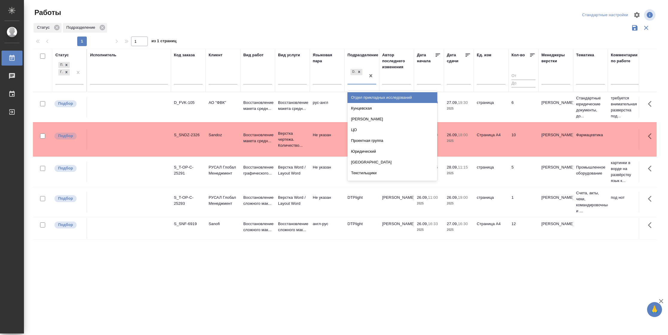
click at [362, 82] on div "DTPlight" at bounding box center [356, 76] width 18 height 16
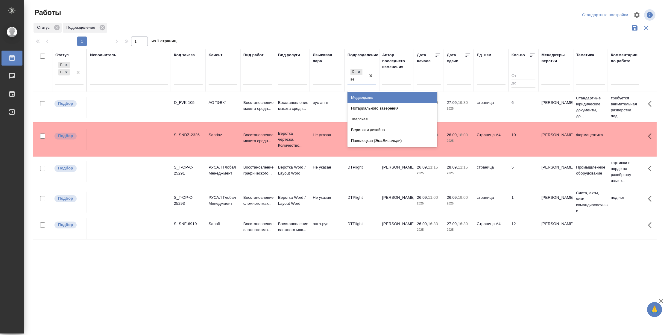
type input "вер"
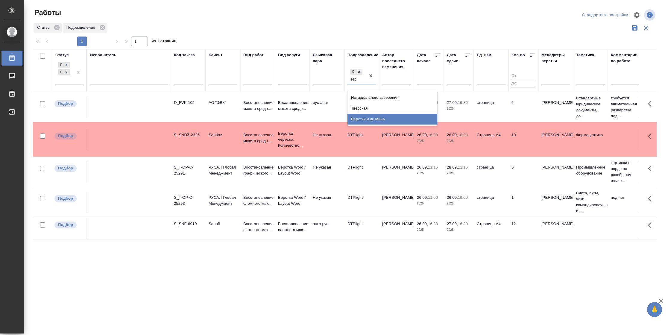
click at [384, 117] on div "Верстки и дизайна" at bounding box center [392, 119] width 90 height 11
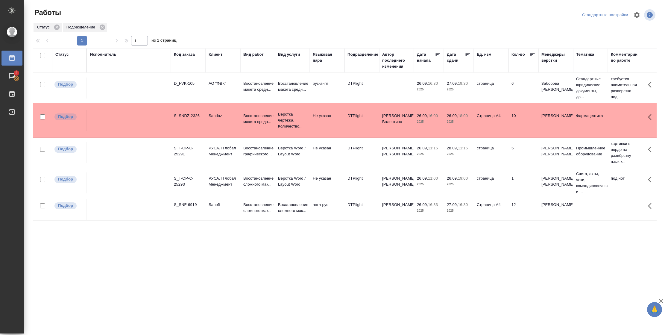
click at [67, 55] on div "Статус" at bounding box center [61, 54] width 13 height 6
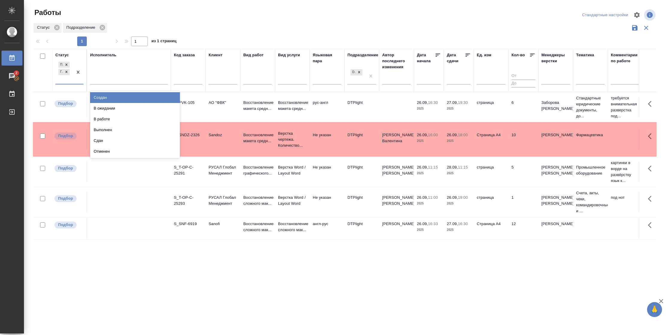
click at [72, 80] on div "Подбор Готов к работе" at bounding box center [63, 71] width 17 height 23
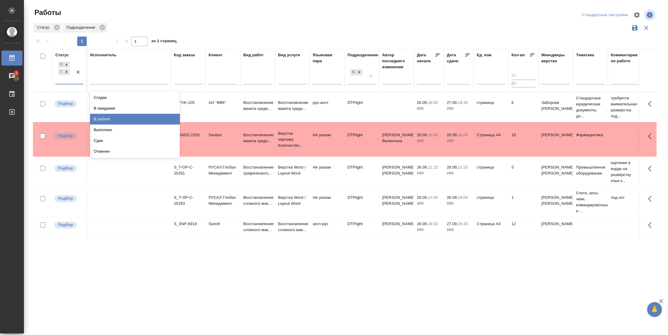
click at [110, 119] on div "В работе" at bounding box center [135, 119] width 90 height 11
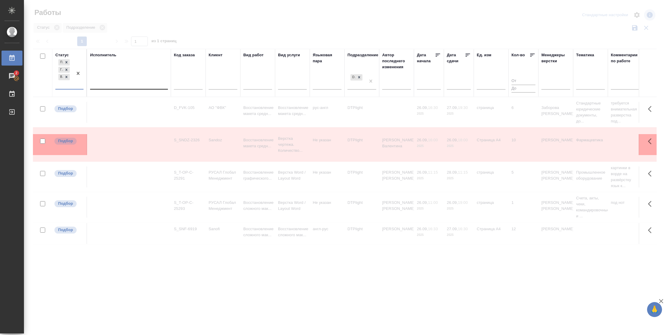
click at [117, 83] on div at bounding box center [129, 83] width 78 height 9
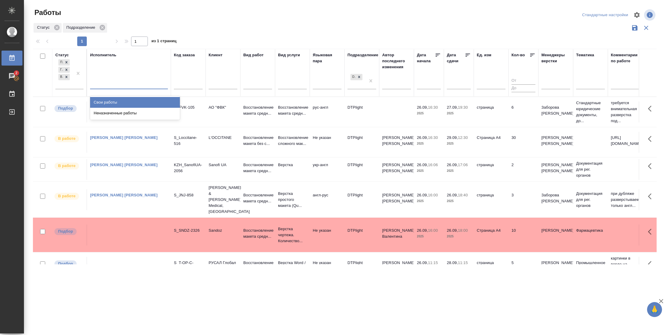
click at [116, 101] on div "Свои работы" at bounding box center [135, 102] width 90 height 11
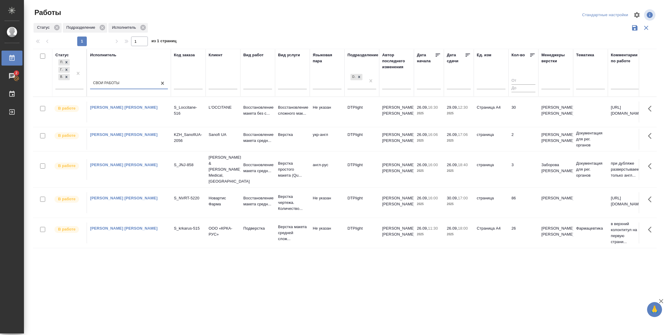
click at [517, 144] on td "2" at bounding box center [523, 139] width 30 height 21
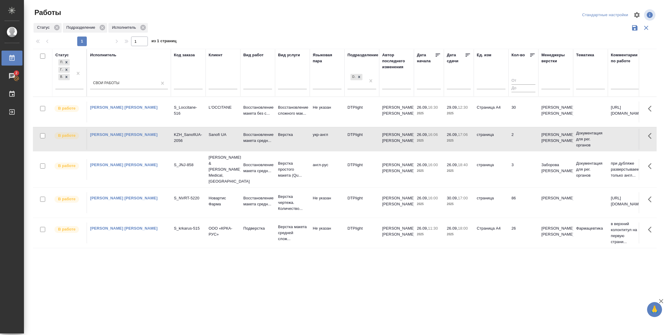
click at [517, 144] on td "2" at bounding box center [523, 139] width 30 height 21
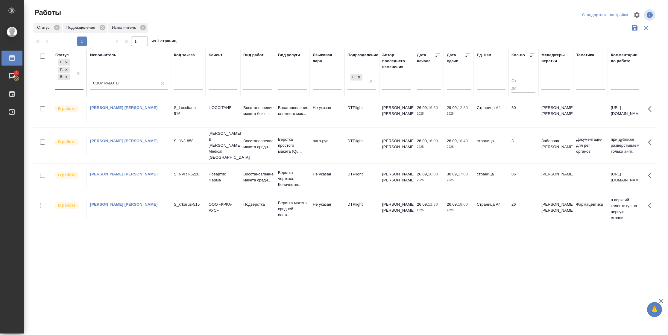
click at [75, 83] on div at bounding box center [78, 73] width 11 height 31
click at [94, 122] on div "Выполнен" at bounding box center [135, 124] width 90 height 11
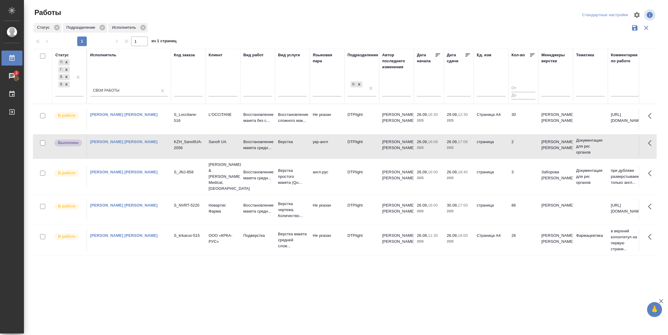
click at [514, 148] on td "2" at bounding box center [523, 146] width 30 height 21
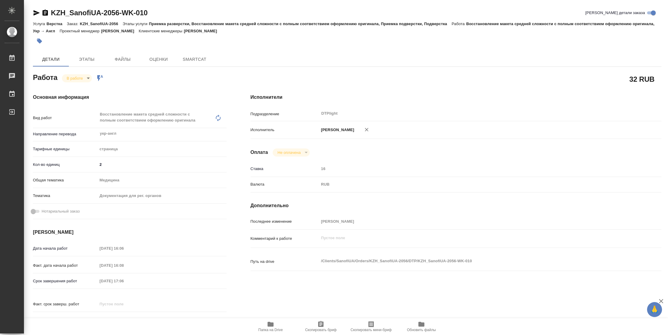
type textarea "x"
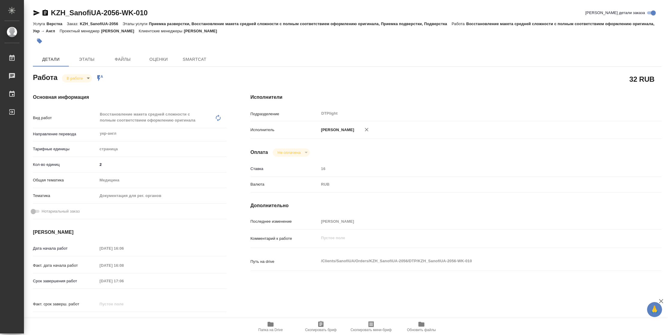
type textarea "x"
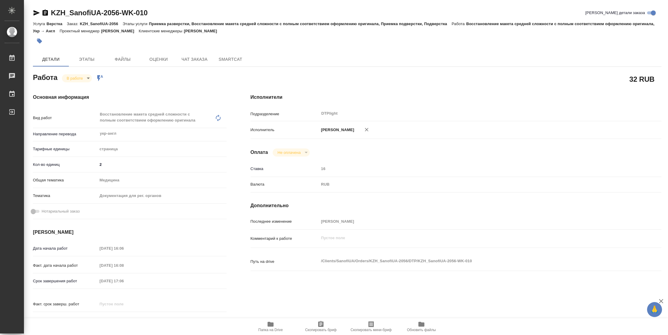
click at [268, 323] on icon "button" at bounding box center [271, 324] width 6 height 5
type textarea "x"
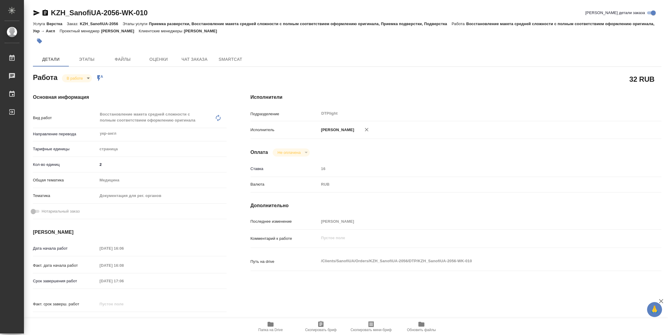
type textarea "x"
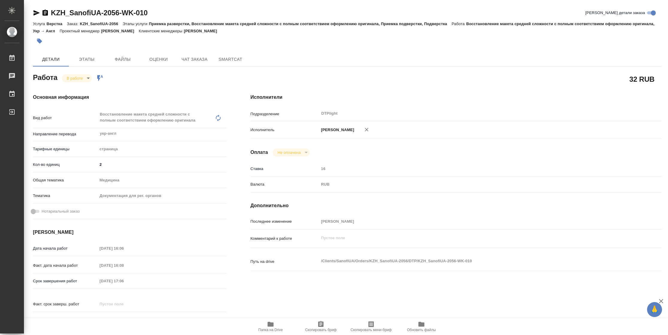
type textarea "x"
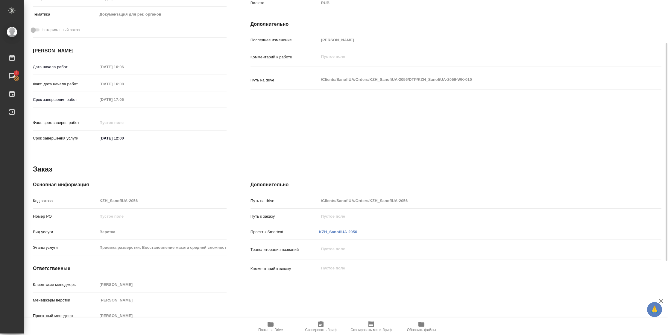
scroll to position [1, 0]
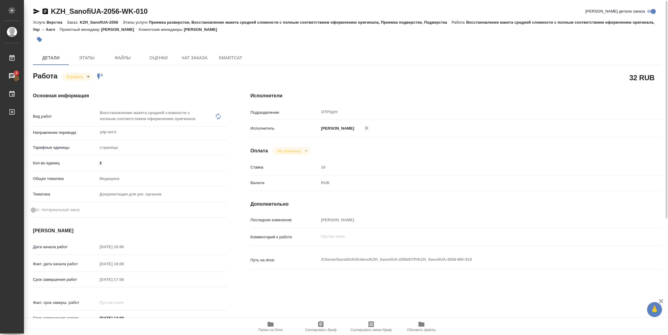
click at [87, 75] on body "🙏 .cls-1 fill:#fff; AWATERA Vasilyeva Natalia Работы 2 Чаты График Выйти KZH_Sa…" at bounding box center [334, 167] width 668 height 335
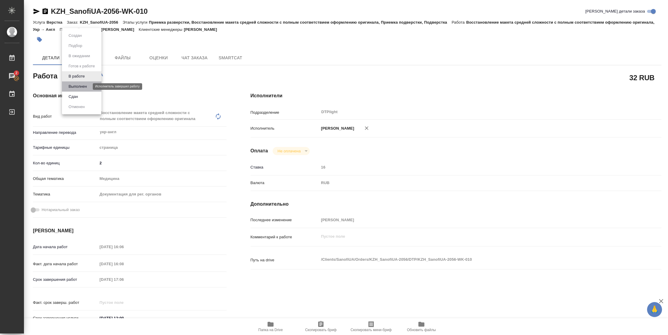
click at [84, 88] on button "Выполнен" at bounding box center [78, 86] width 22 height 7
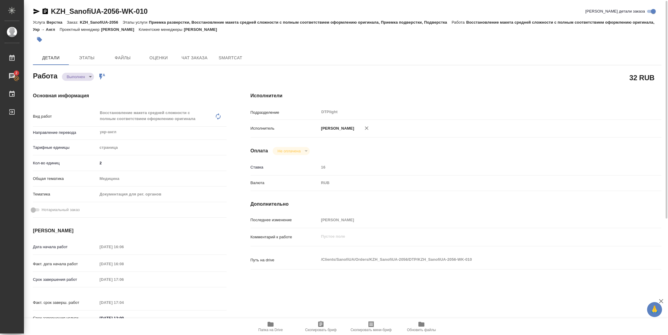
type textarea "x"
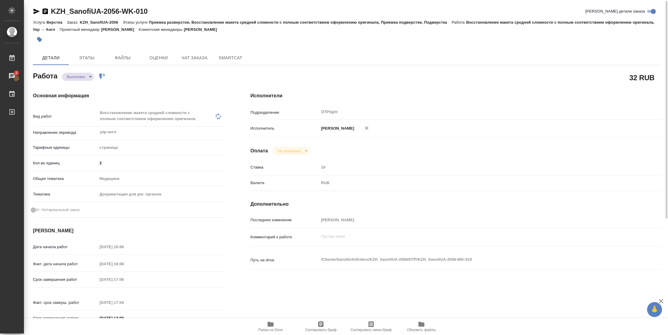
click at [34, 14] on icon "button" at bounding box center [36, 11] width 7 height 7
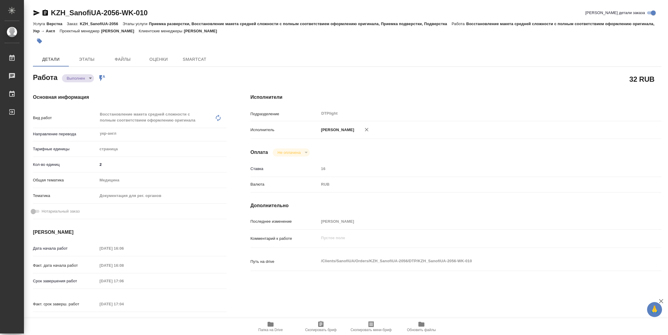
type textarea "x"
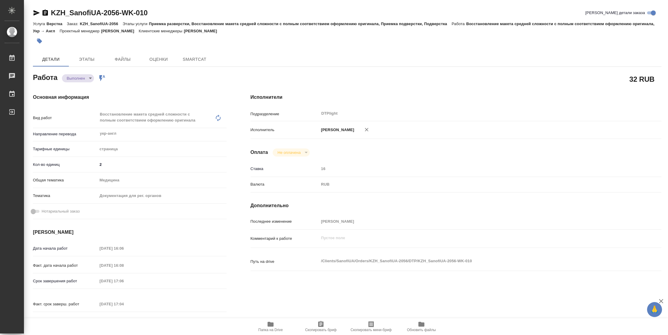
click at [36, 13] on icon "button" at bounding box center [37, 12] width 6 height 5
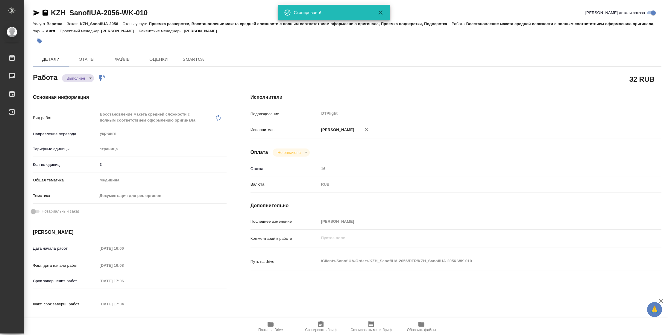
type textarea "x"
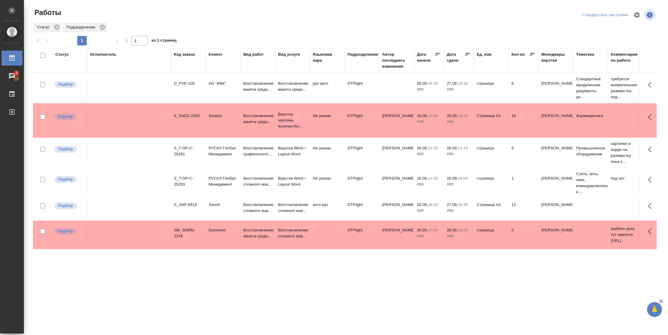
click at [498, 242] on td "страница" at bounding box center [491, 234] width 35 height 21
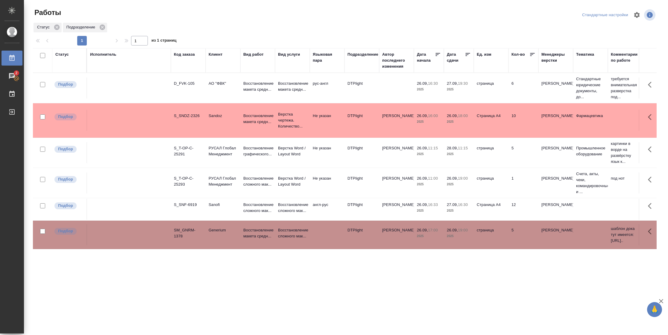
click at [498, 242] on td "страница" at bounding box center [491, 234] width 35 height 21
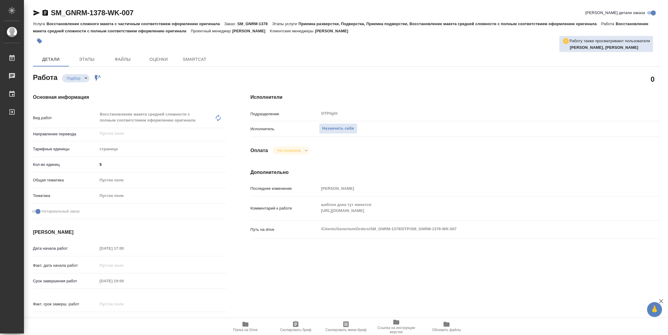
type textarea "x"
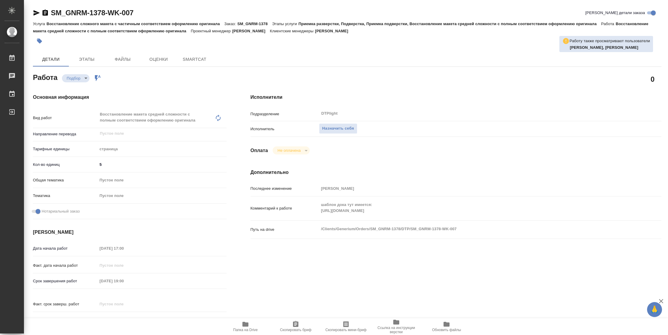
type textarea "x"
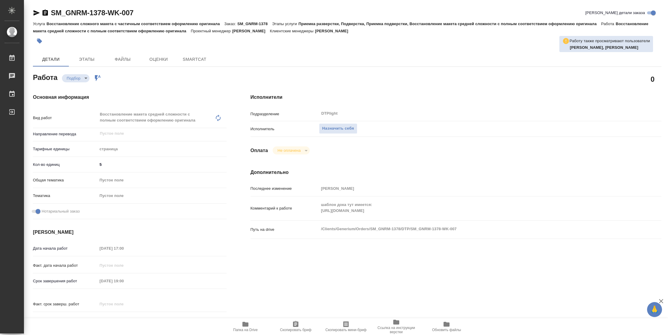
type textarea "x"
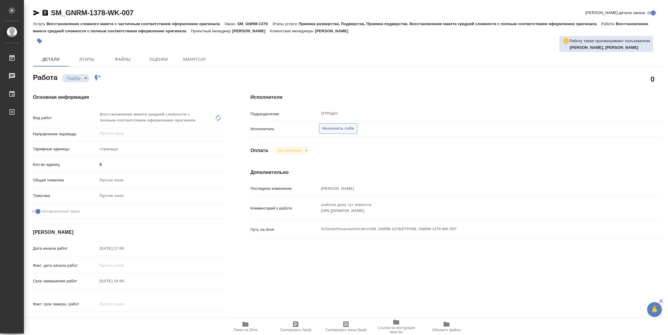
type textarea "x"
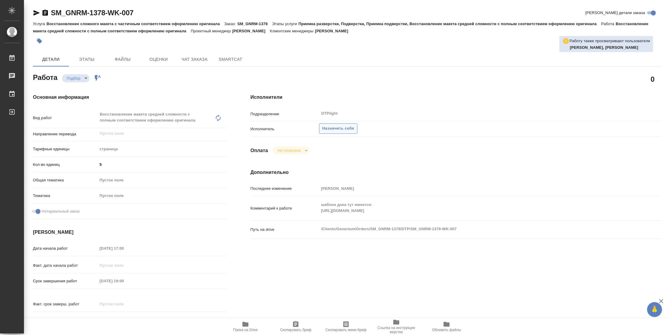
type textarea "x"
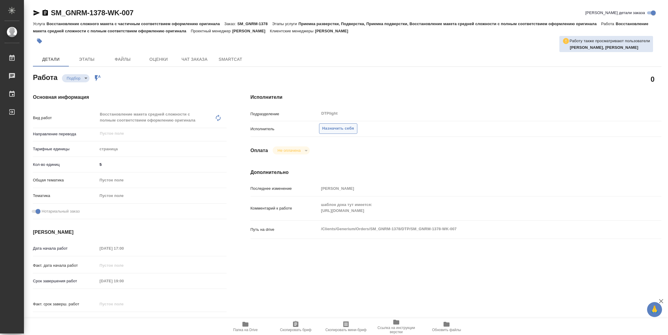
type textarea "x"
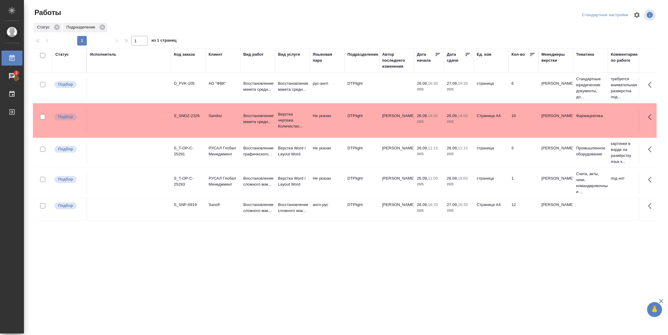
click at [63, 54] on div "Статус" at bounding box center [61, 54] width 13 height 6
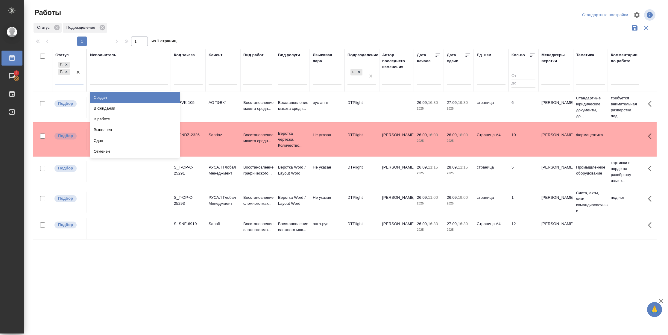
click at [70, 81] on div "Подбор Готов к работе" at bounding box center [63, 71] width 17 height 23
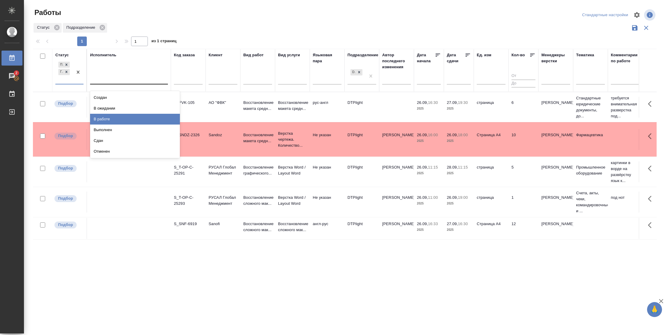
click at [98, 117] on div "В работе" at bounding box center [135, 119] width 90 height 11
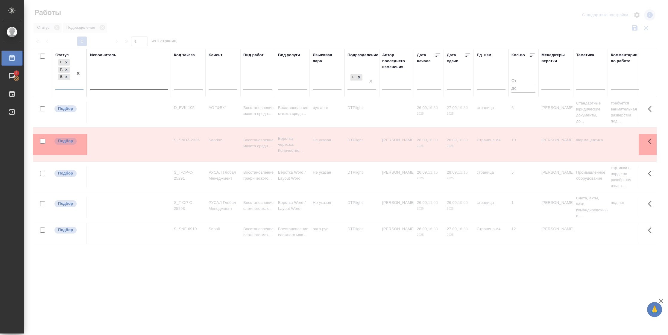
click at [109, 85] on div at bounding box center [129, 83] width 78 height 9
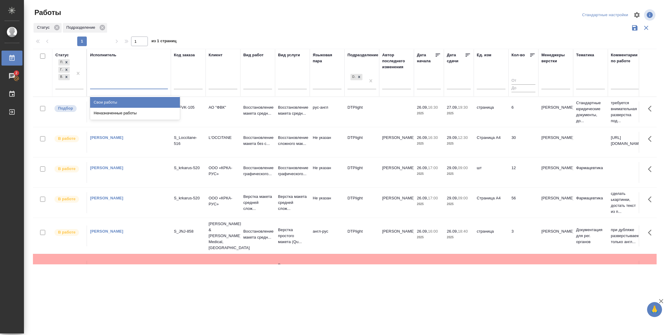
click at [107, 103] on div "Свои работы" at bounding box center [135, 102] width 90 height 11
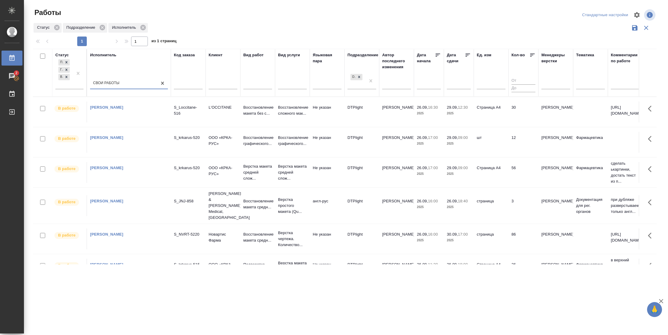
click at [467, 56] on icon at bounding box center [468, 55] width 6 height 6
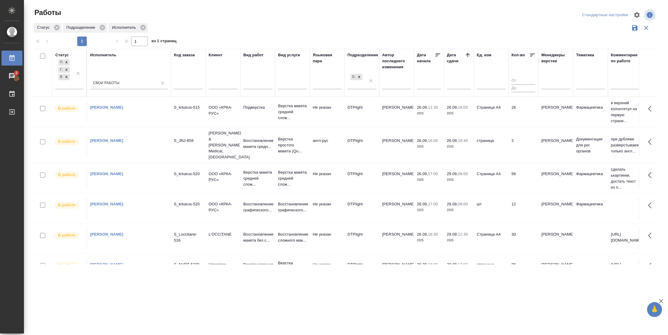
click at [513, 168] on td "56" at bounding box center [523, 178] width 30 height 21
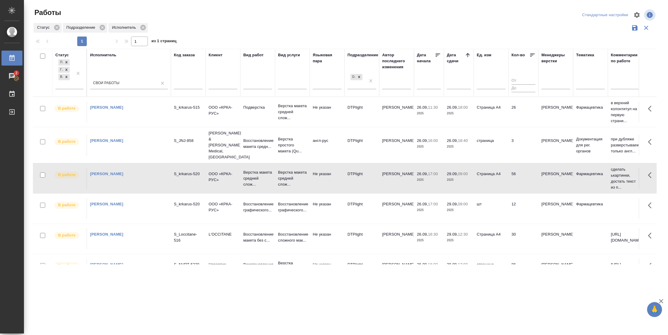
click at [513, 168] on td "56" at bounding box center [523, 178] width 30 height 21
click at [518, 198] on td "12" at bounding box center [523, 208] width 30 height 21
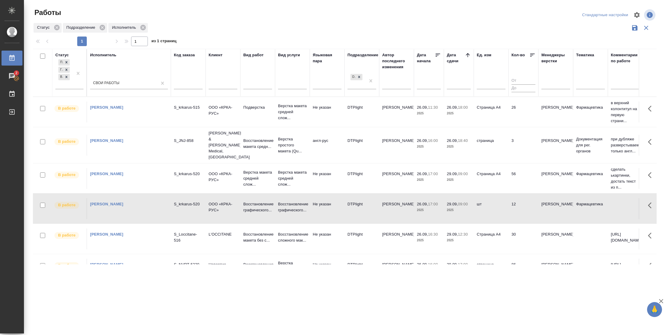
click at [518, 198] on td "12" at bounding box center [523, 208] width 30 height 21
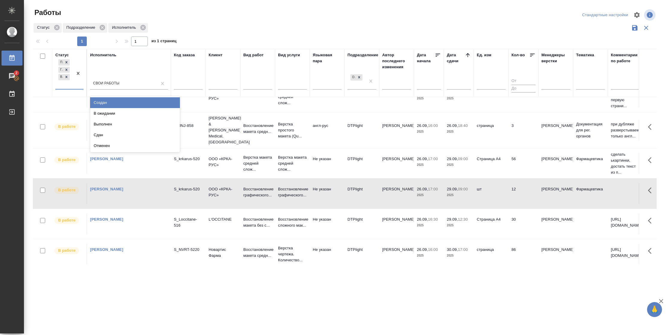
click at [61, 84] on div "Подбор Готов к работе В работе" at bounding box center [63, 73] width 17 height 31
click at [109, 112] on div "В ожидании" at bounding box center [135, 113] width 90 height 11
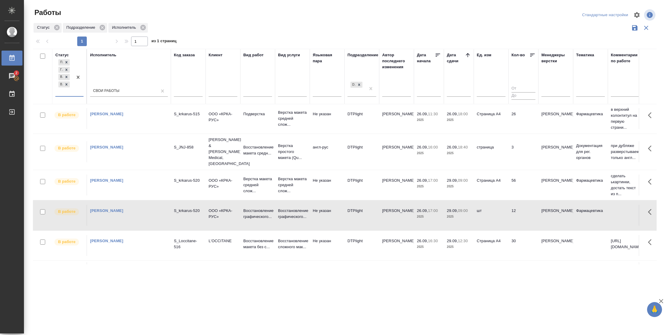
scroll to position [0, 0]
click at [513, 150] on td "3" at bounding box center [523, 152] width 30 height 21
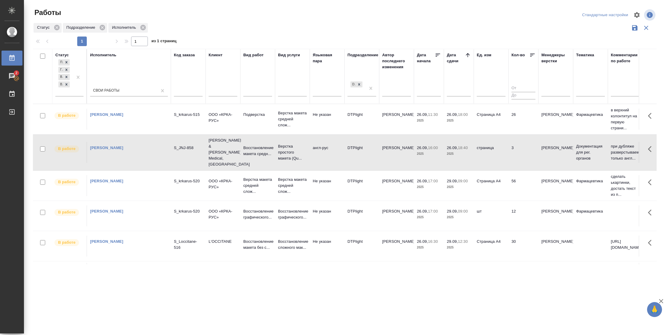
click at [513, 150] on td "3" at bounding box center [523, 152] width 30 height 21
click at [524, 147] on td "3" at bounding box center [523, 152] width 30 height 21
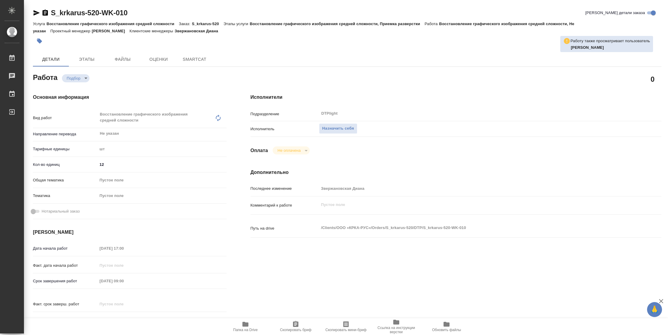
type textarea "x"
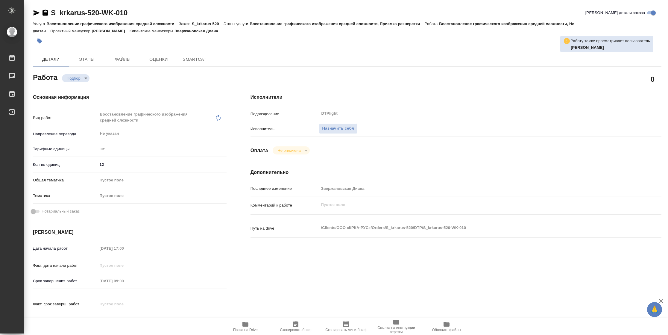
type textarea "x"
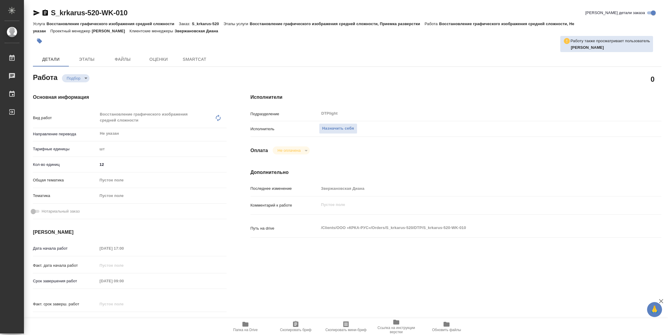
type textarea "x"
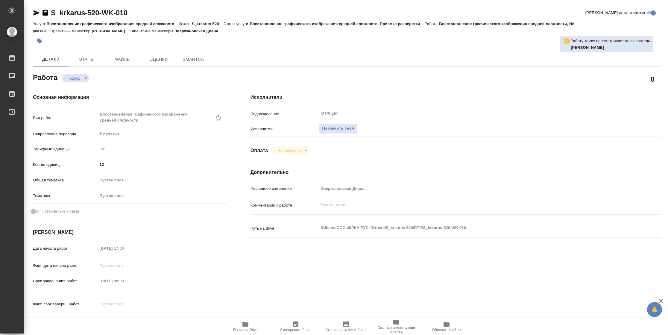
type textarea "x"
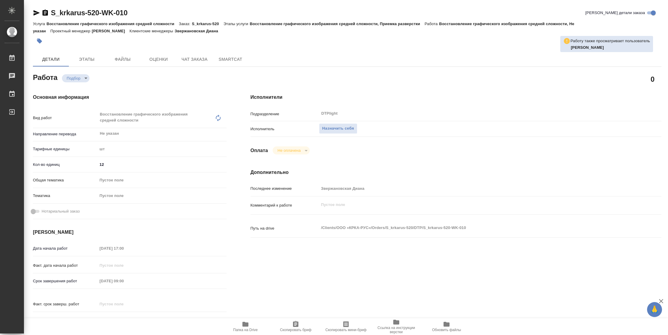
type textarea "x"
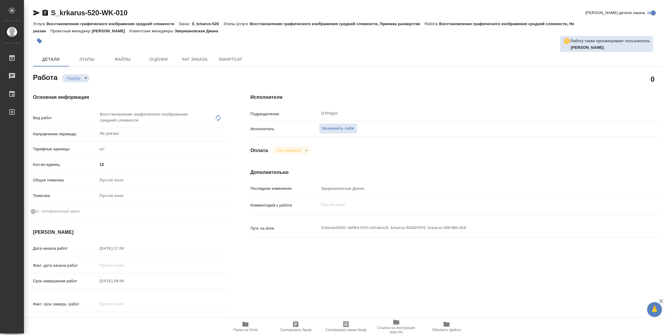
click at [241, 325] on span "Папка на Drive" at bounding box center [245, 326] width 43 height 11
type textarea "x"
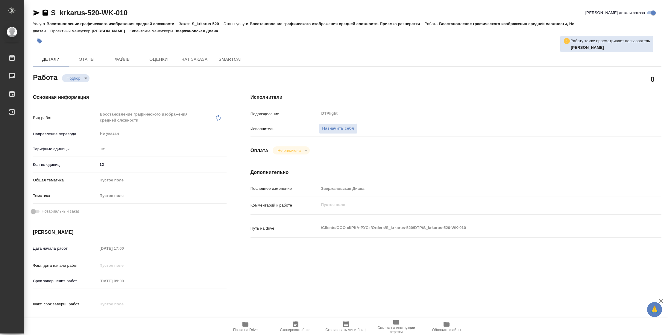
type textarea "x"
click at [328, 125] on span "Назначить себя" at bounding box center [338, 128] width 32 height 7
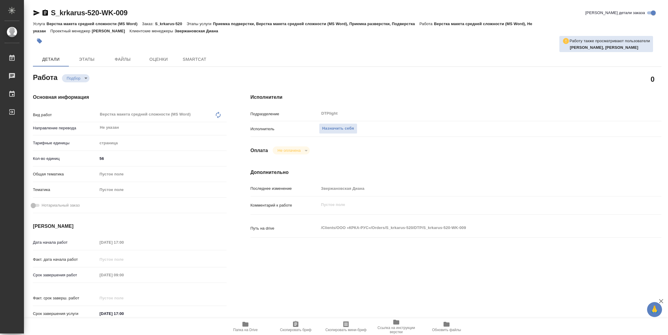
type textarea "x"
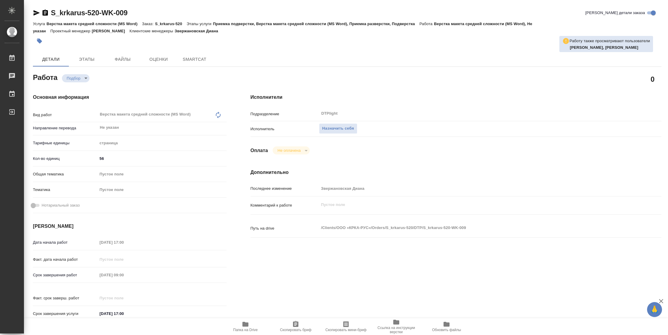
type textarea "x"
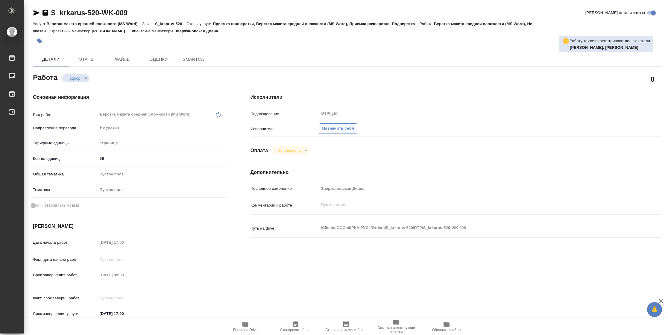
click at [329, 130] on span "Назначить себя" at bounding box center [338, 128] width 32 height 7
type textarea "x"
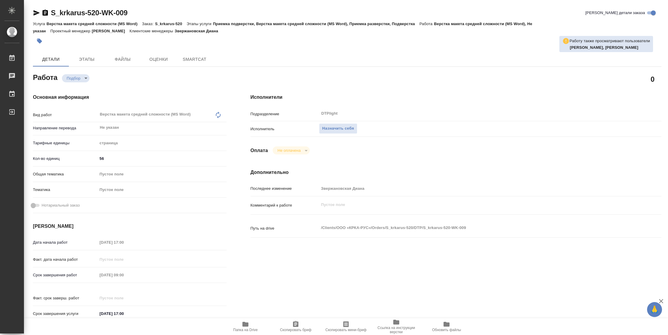
type textarea "x"
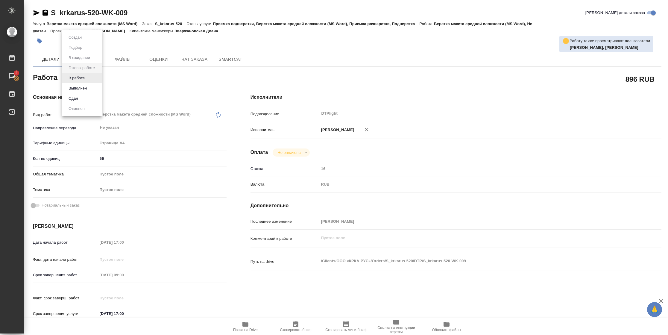
click at [94, 76] on body "🙏 .cls-1 fill:#fff; AWATERA Vasilyeva Natalia Работы 2 Чаты График Выйти S_krka…" at bounding box center [334, 167] width 668 height 335
click at [89, 78] on li "В работе" at bounding box center [82, 78] width 40 height 10
type textarea "x"
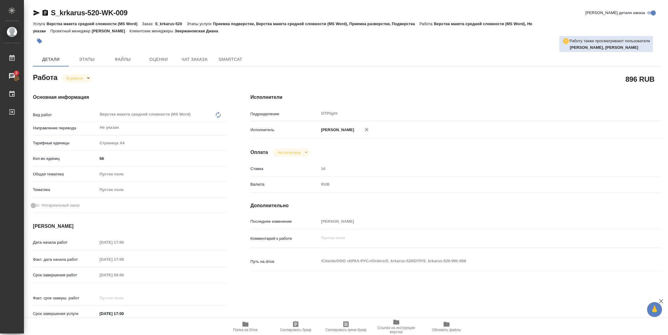
type textarea "x"
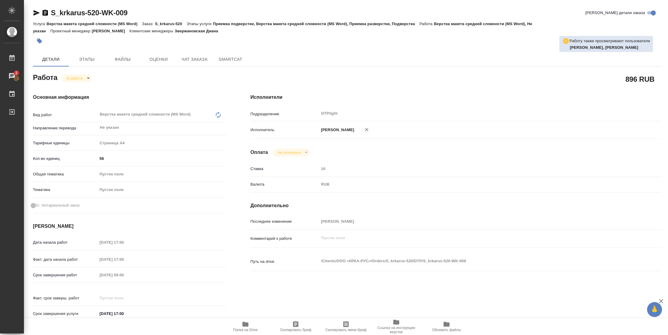
type textarea "x"
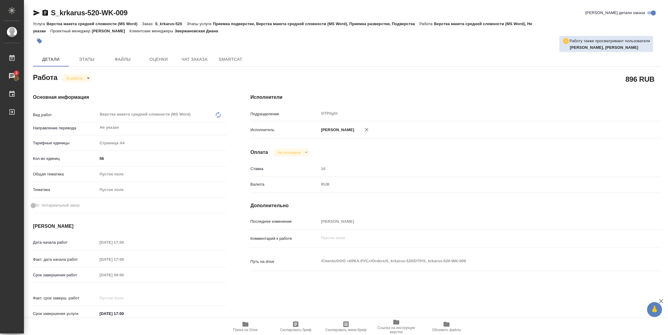
type textarea "x"
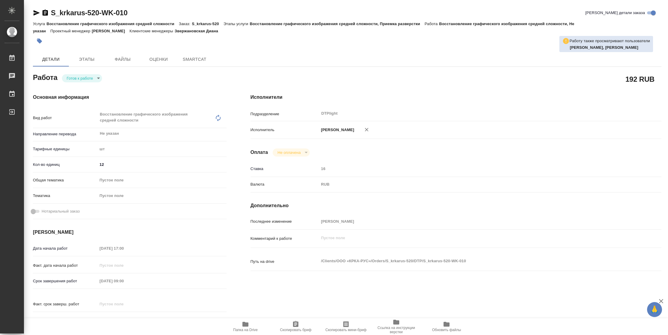
type textarea "x"
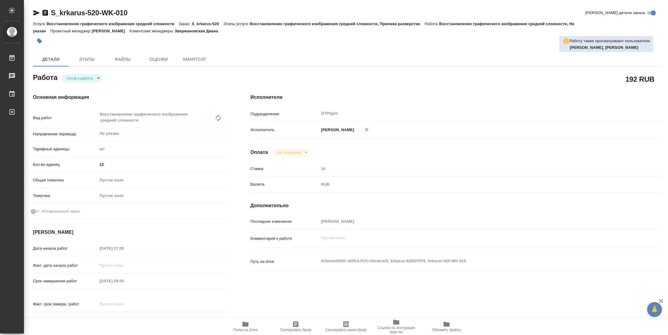
type textarea "x"
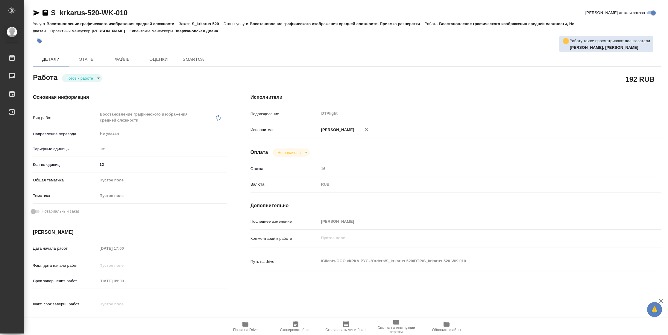
type textarea "x"
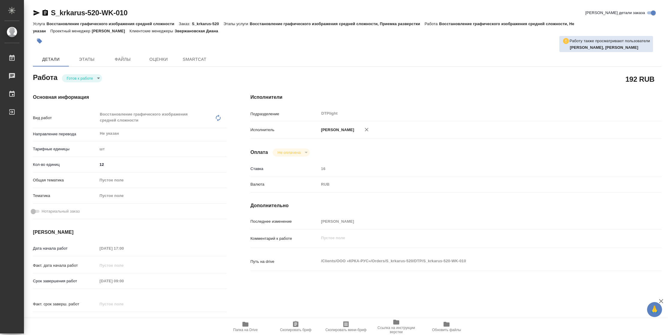
type textarea "x"
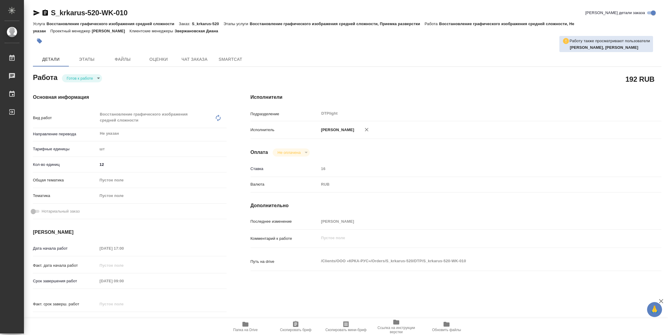
type textarea "x"
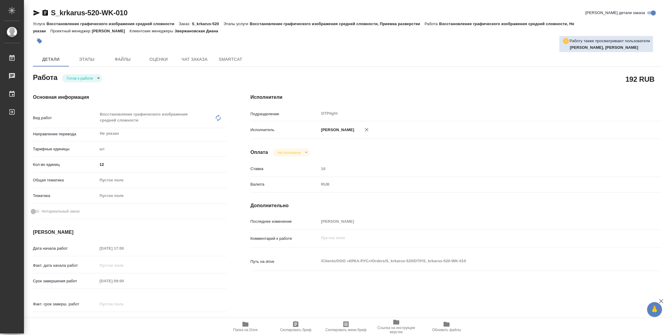
type textarea "x"
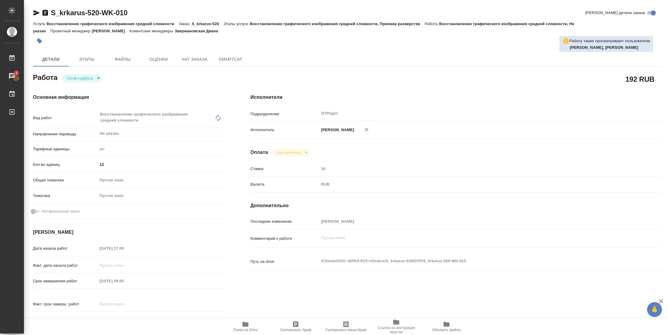
click at [96, 77] on body "🙏 .cls-1 fill:#fff; AWATERA Vasilyeva Natalia Работы 2 Чаты График Выйти S_krka…" at bounding box center [334, 167] width 668 height 335
click at [95, 78] on li "В работе" at bounding box center [82, 78] width 40 height 10
type textarea "x"
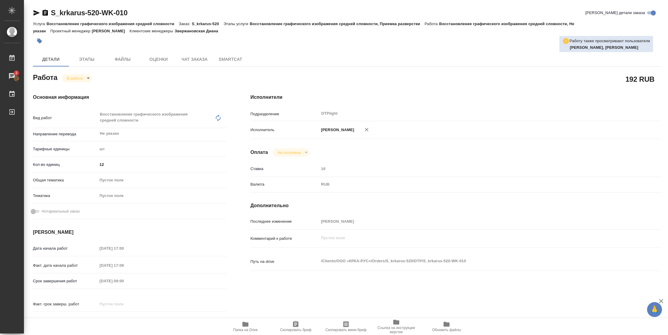
type textarea "x"
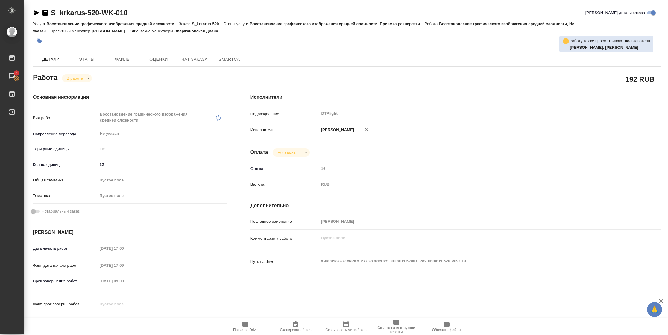
type textarea "x"
click at [253, 325] on span "Папка на Drive" at bounding box center [245, 326] width 43 height 11
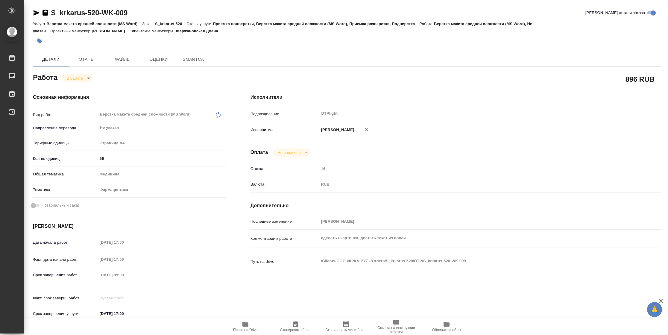
type textarea "x"
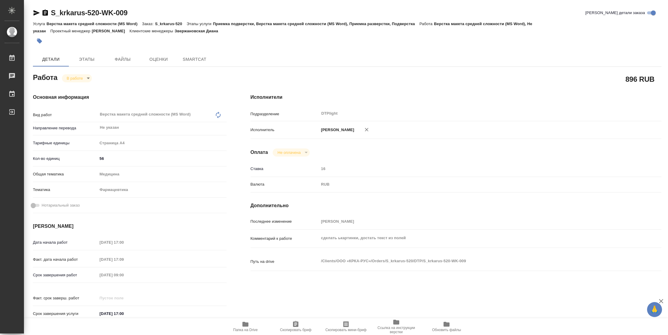
type textarea "x"
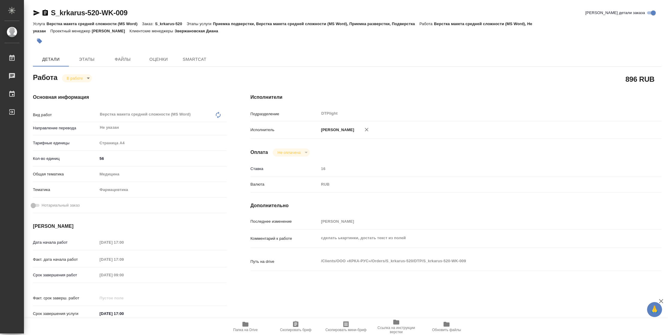
type textarea "x"
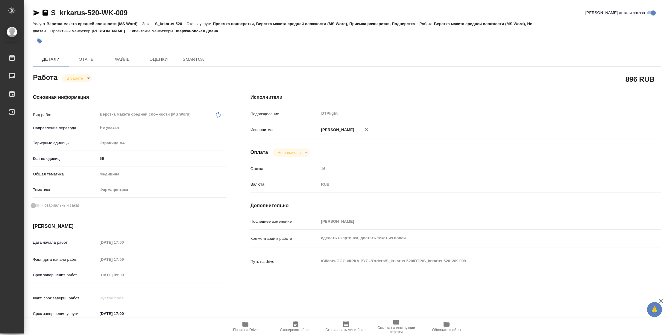
type textarea "x"
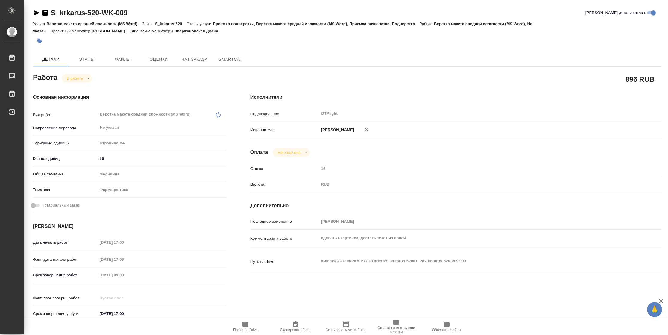
type textarea "x"
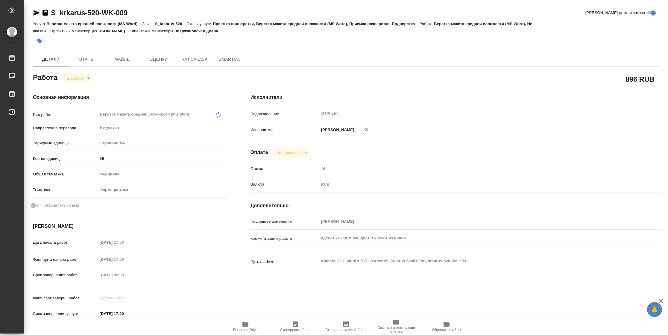
type textarea "x"
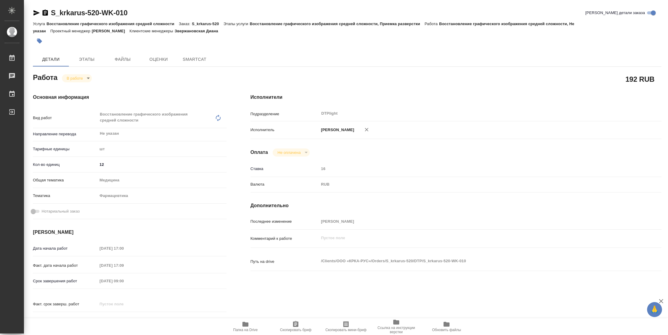
type textarea "x"
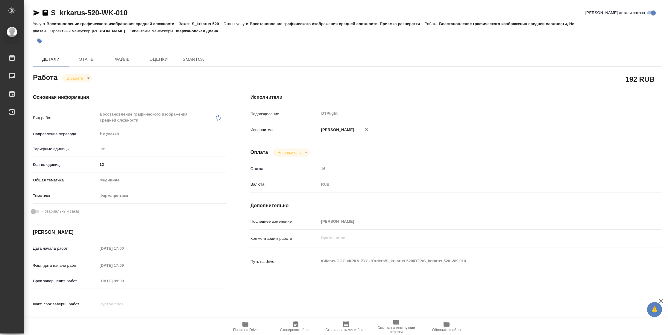
type textarea "x"
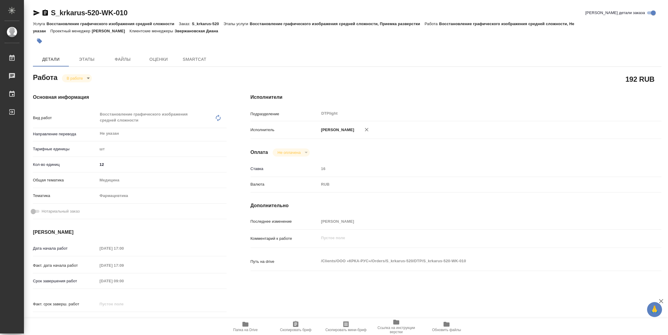
type textarea "x"
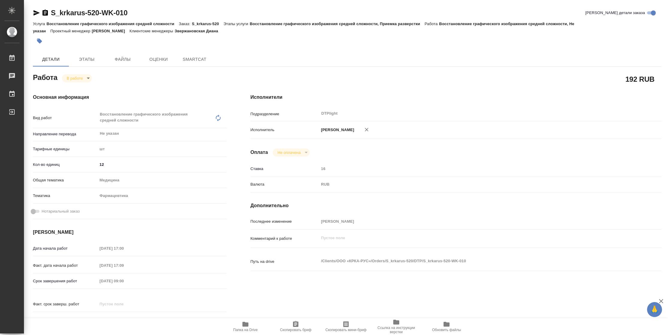
type textarea "x"
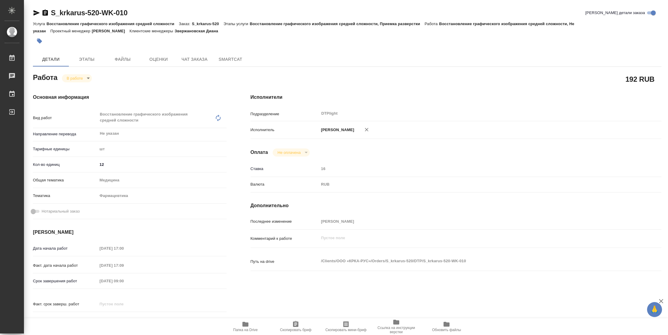
type textarea "x"
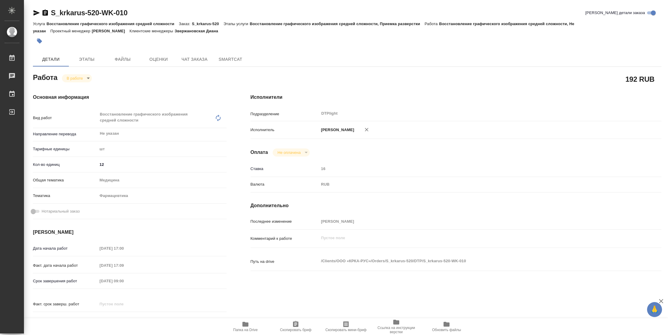
type textarea "x"
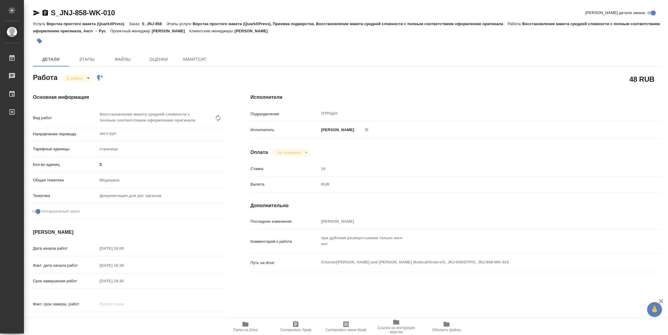
type textarea "x"
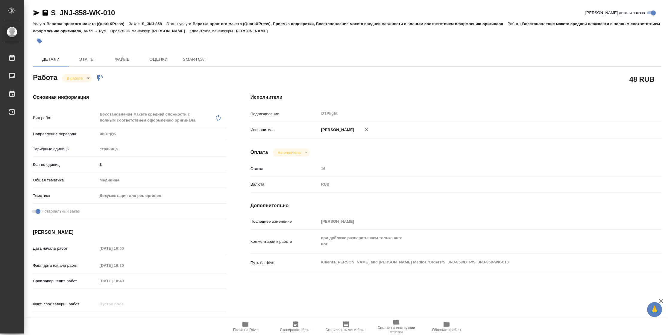
type textarea "x"
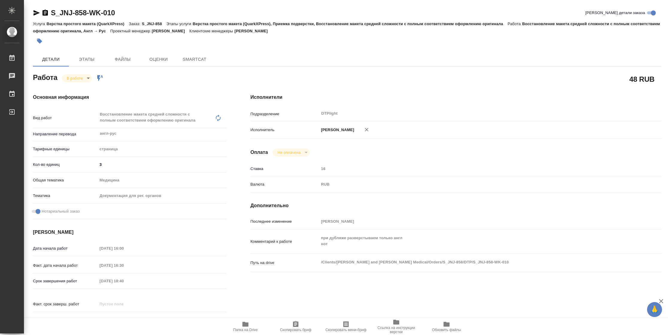
type textarea "x"
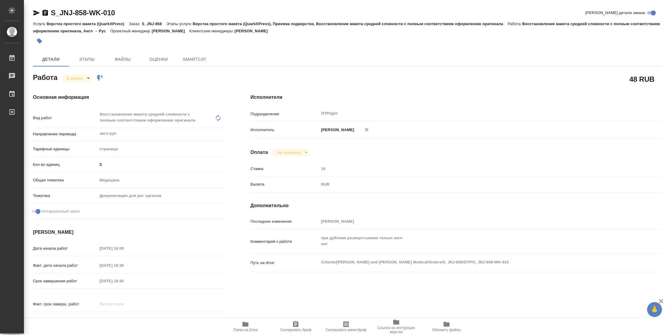
type textarea "x"
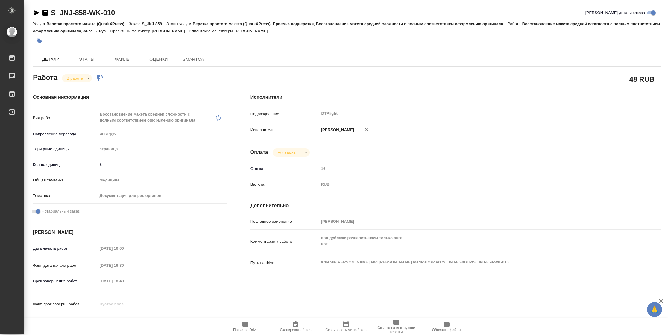
type textarea "x"
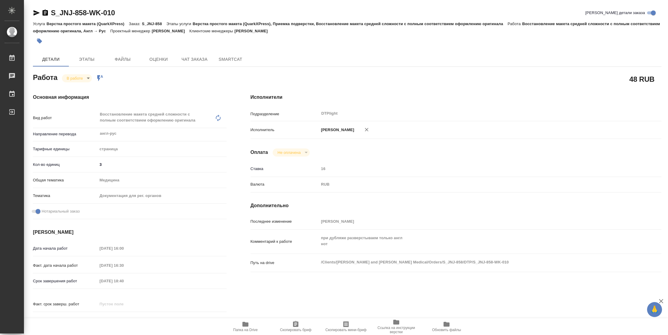
type textarea "x"
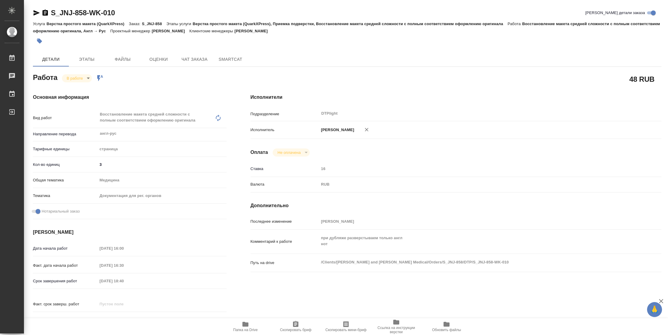
click at [250, 331] on span "Папка на Drive" at bounding box center [245, 330] width 25 height 4
type textarea "x"
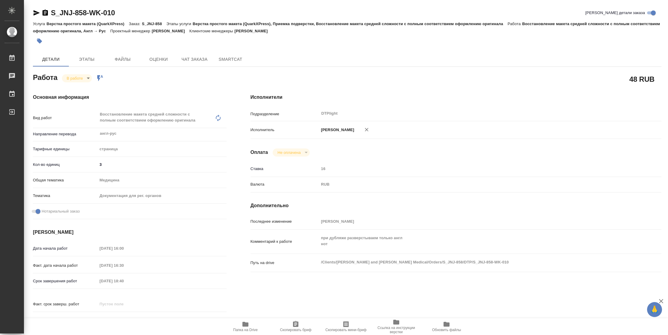
type textarea "x"
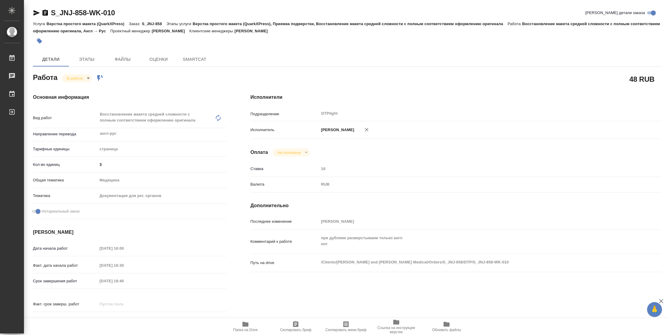
type textarea "x"
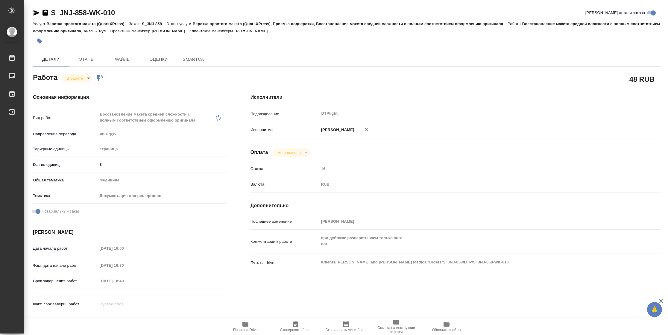
type textarea "x"
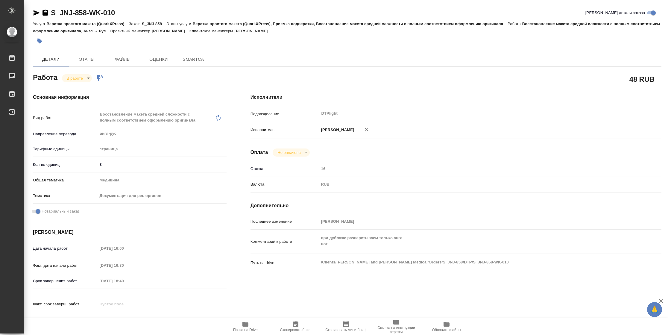
type textarea "x"
click at [35, 15] on icon "button" at bounding box center [36, 12] width 7 height 7
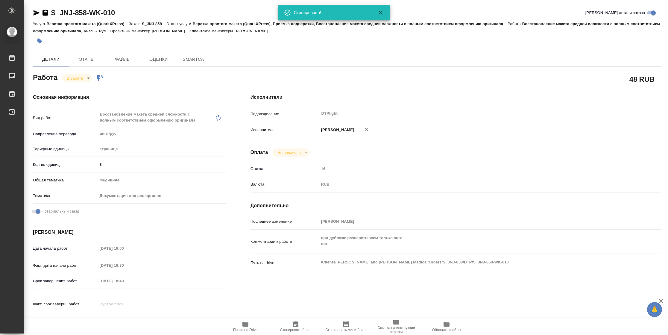
type textarea "x"
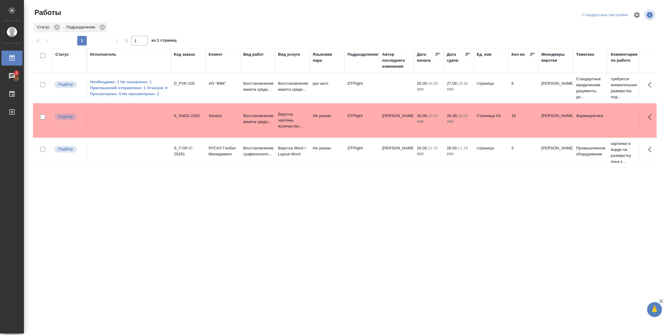
drag, startPoint x: 65, startPoint y: 56, endPoint x: 69, endPoint y: 60, distance: 5.3
click at [65, 56] on div "Статус" at bounding box center [61, 54] width 13 height 6
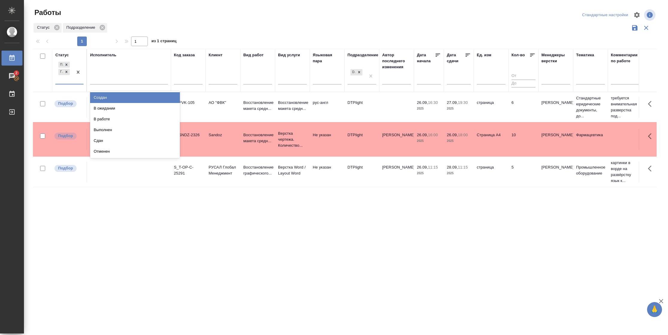
click at [83, 83] on div at bounding box center [78, 71] width 11 height 23
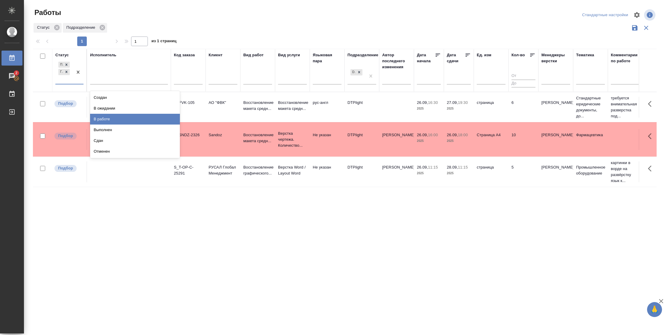
click at [125, 121] on div "В работе" at bounding box center [135, 119] width 90 height 11
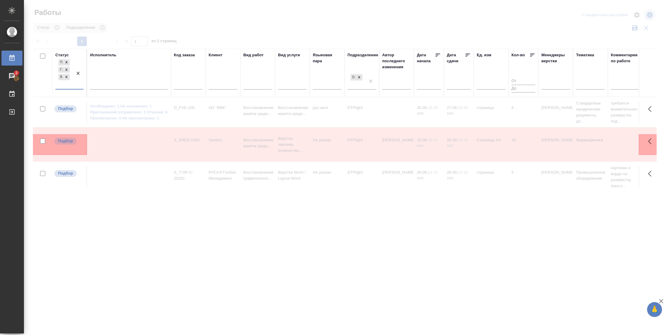
click at [130, 76] on div "Исполнитель" at bounding box center [129, 73] width 78 height 42
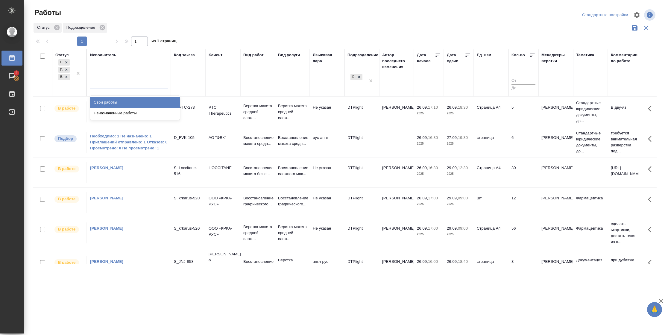
click at [130, 83] on div at bounding box center [129, 83] width 78 height 9
click at [127, 102] on div "Свои работы" at bounding box center [135, 102] width 90 height 11
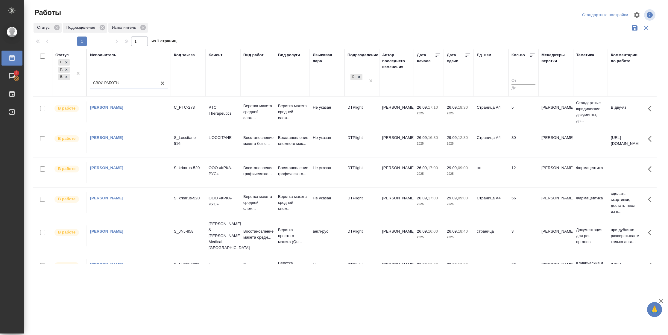
click at [468, 56] on icon at bounding box center [468, 55] width 6 height 6
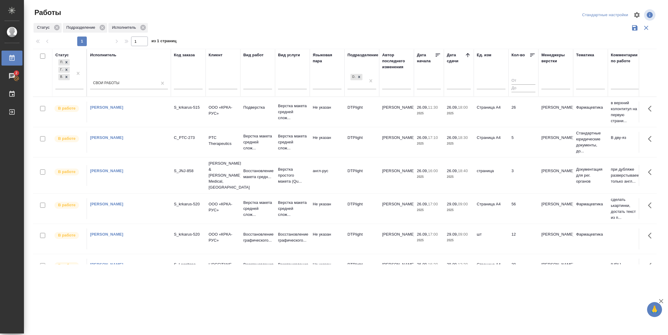
click at [508, 144] on td "5" at bounding box center [523, 142] width 30 height 21
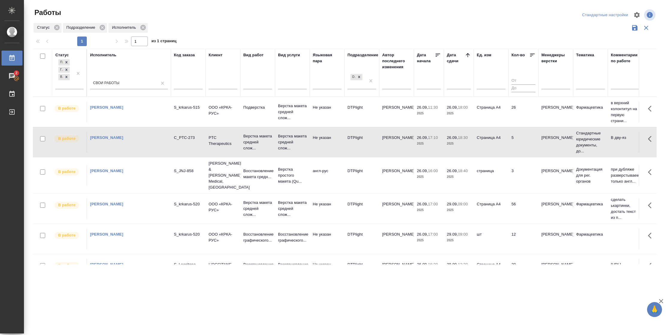
click at [508, 144] on td "5" at bounding box center [523, 142] width 30 height 21
click at [516, 119] on td "26" at bounding box center [523, 111] width 30 height 21
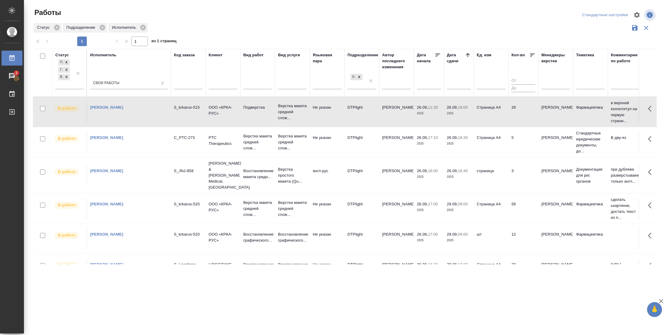
click at [516, 119] on td "26" at bounding box center [523, 111] width 30 height 21
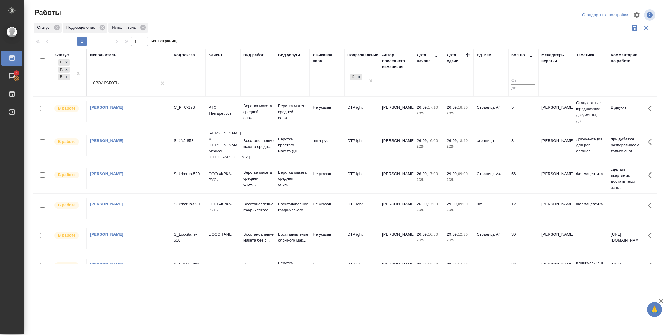
click at [520, 117] on td "5" at bounding box center [523, 111] width 30 height 21
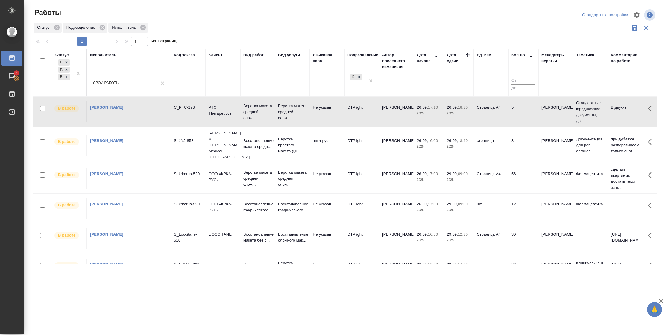
click at [520, 117] on td "5" at bounding box center [523, 111] width 30 height 21
click at [504, 142] on td "страница" at bounding box center [491, 145] width 35 height 21
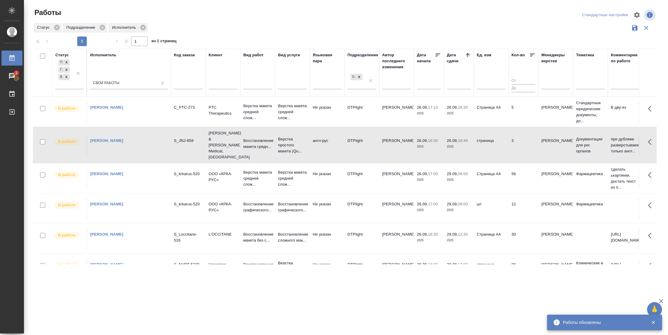
click at [504, 142] on td "страница" at bounding box center [491, 145] width 35 height 21
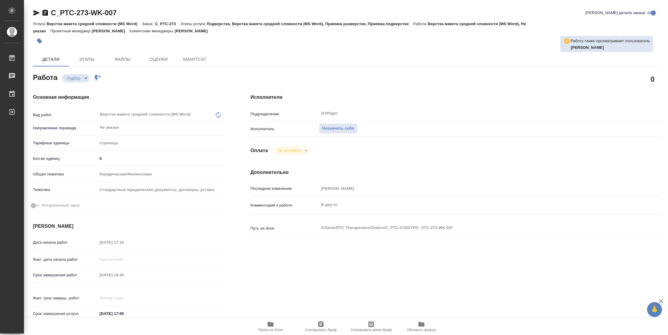
type textarea "x"
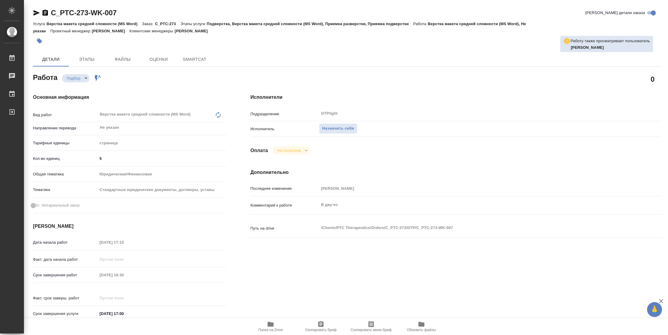
type textarea "x"
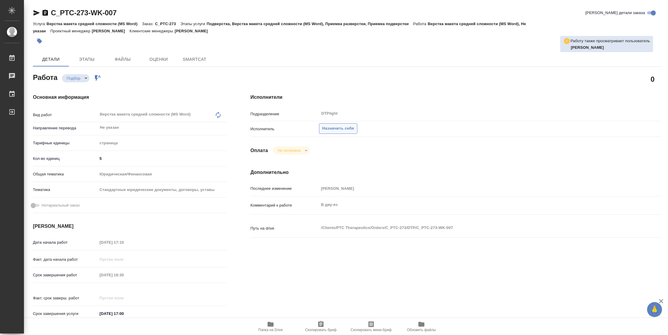
click at [338, 129] on span "Назначить себя" at bounding box center [338, 128] width 32 height 7
type textarea "x"
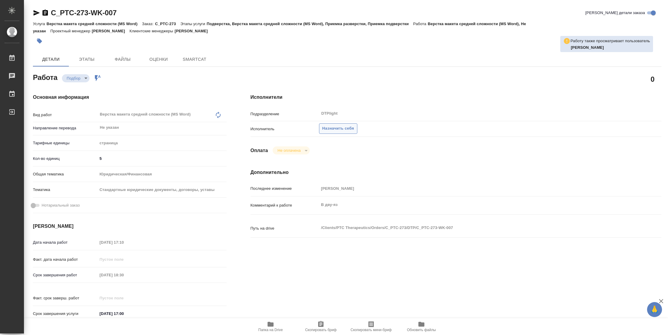
type textarea "x"
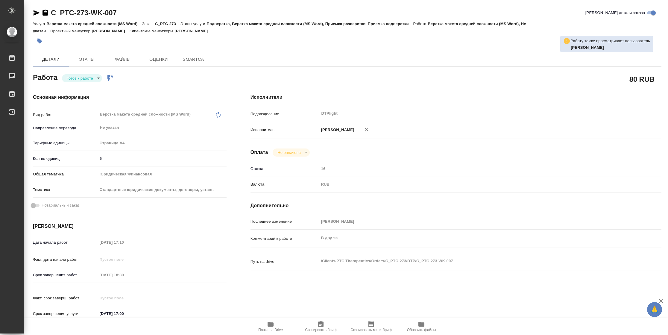
type textarea "x"
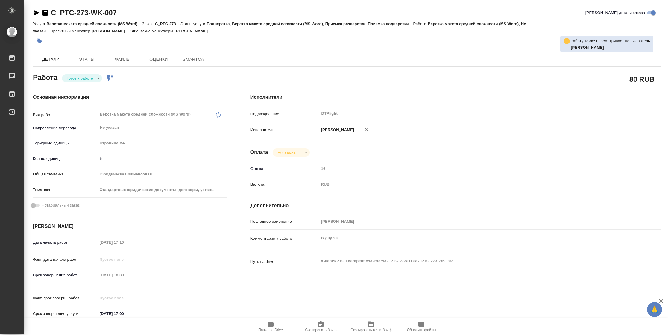
type textarea "x"
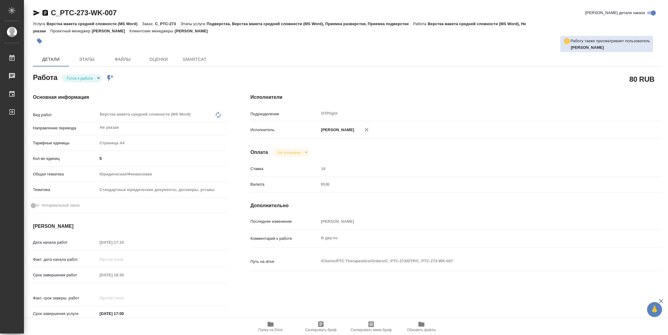
type textarea "x"
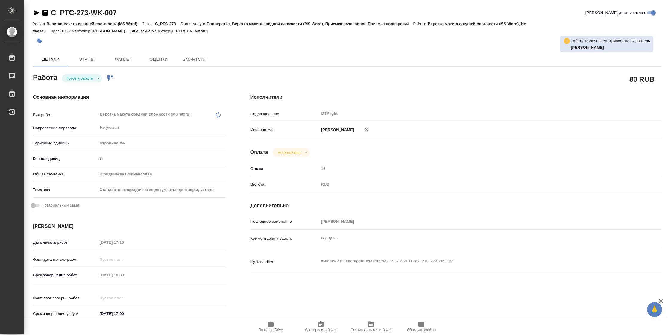
click at [94, 79] on body "🙏 .cls-1 fill:#fff; AWATERA Vasilyeva Natalia Работы Чаты График Выйти C_PTC-27…" at bounding box center [334, 167] width 668 height 335
type textarea "x"
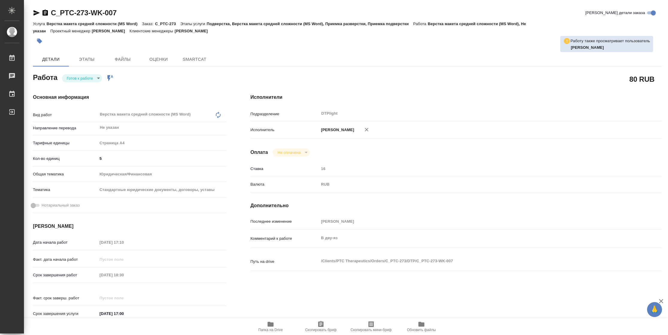
type textarea "x"
click at [87, 78] on li "В работе" at bounding box center [82, 78] width 40 height 10
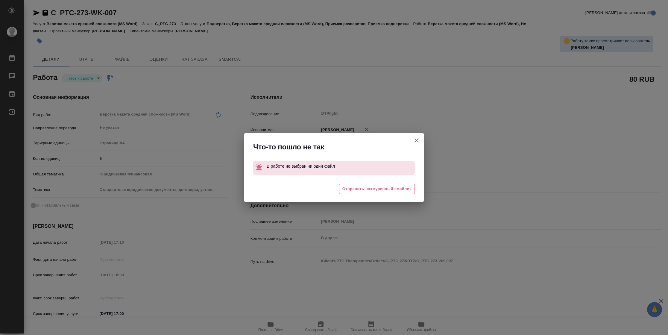
type textarea "x"
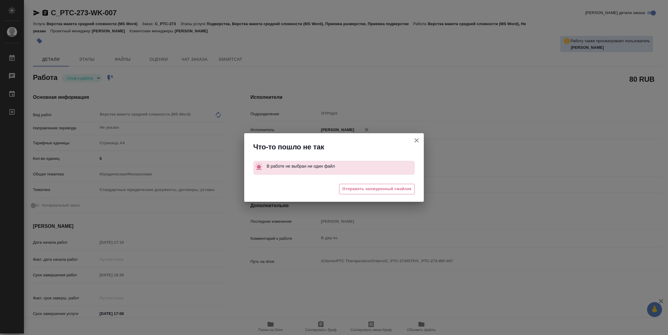
type textarea "x"
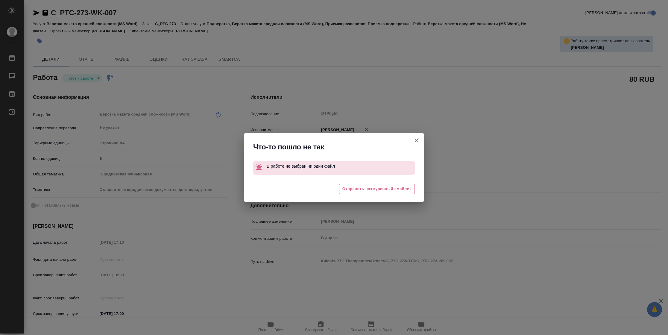
click at [415, 141] on icon "button" at bounding box center [416, 140] width 7 height 7
type textarea "x"
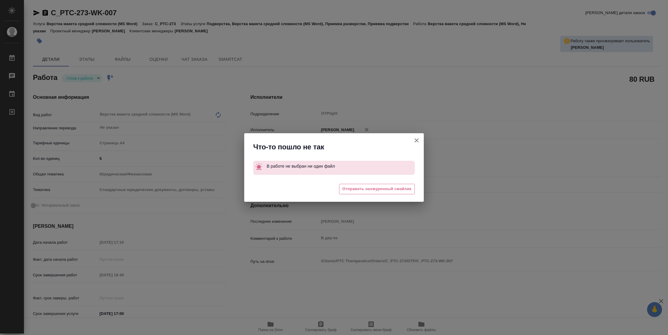
type textarea "x"
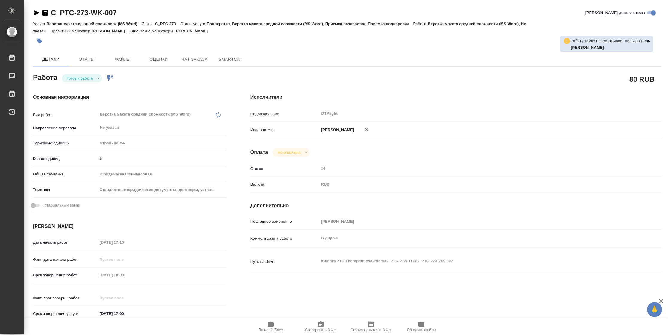
type textarea "x"
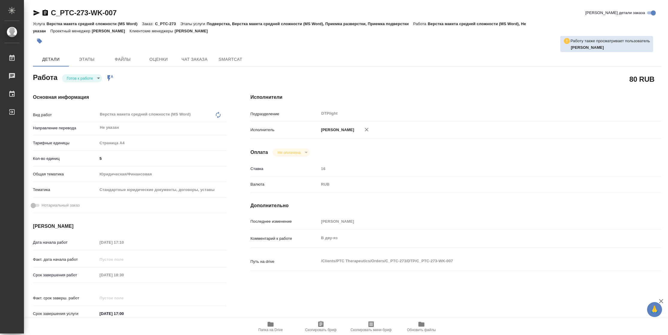
click at [36, 11] on icon "button" at bounding box center [36, 12] width 7 height 7
type textarea "x"
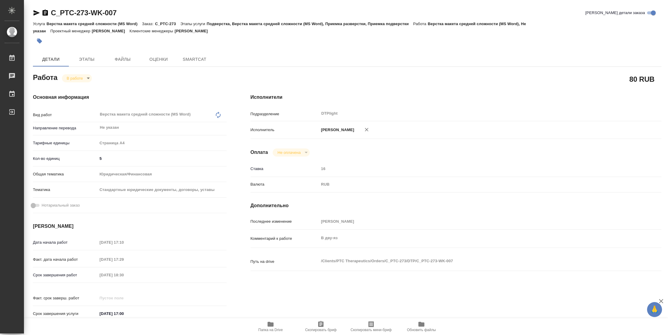
type textarea "x"
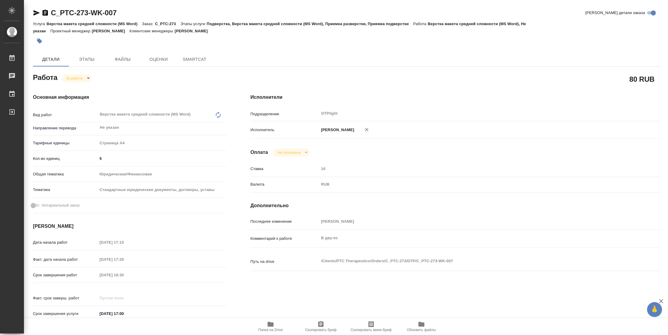
type textarea "x"
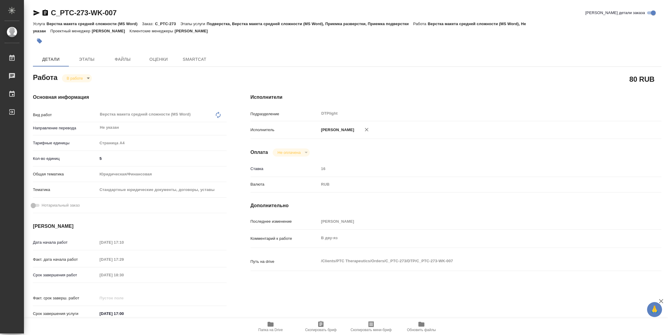
type textarea "x"
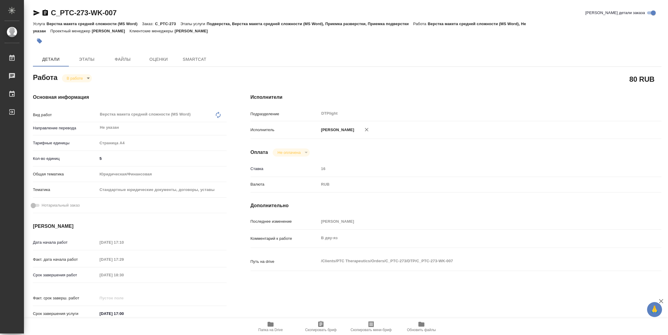
type textarea "x"
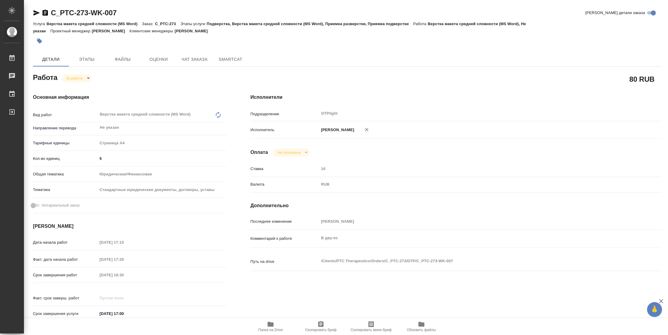
type textarea "x"
click at [264, 332] on span "Папка на Drive" at bounding box center [270, 330] width 25 height 4
type textarea "x"
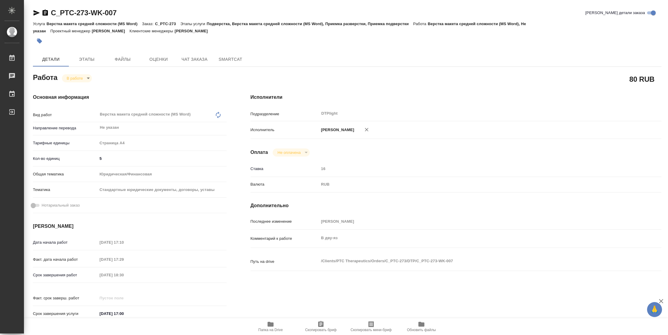
type textarea "x"
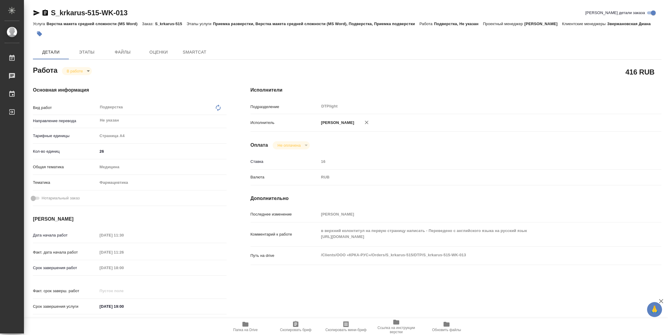
type textarea "x"
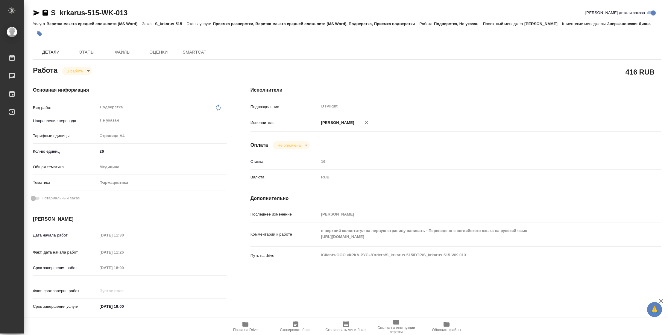
type textarea "x"
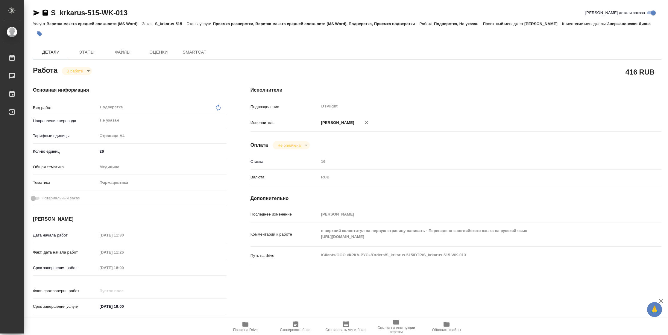
type textarea "x"
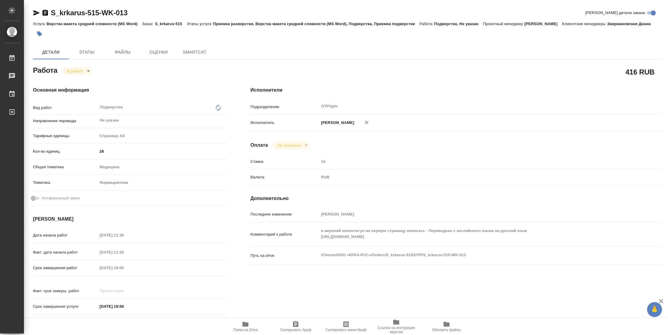
type textarea "x"
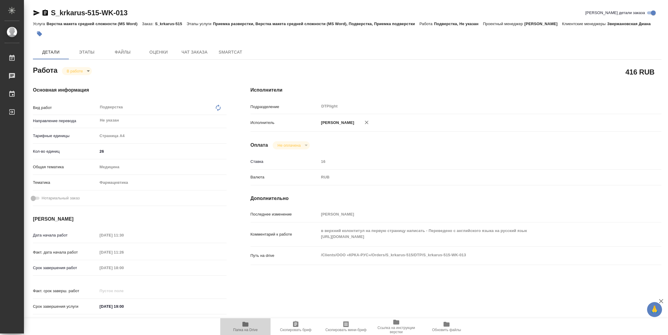
click at [245, 328] on span "Папка на Drive" at bounding box center [245, 330] width 25 height 4
type textarea "x"
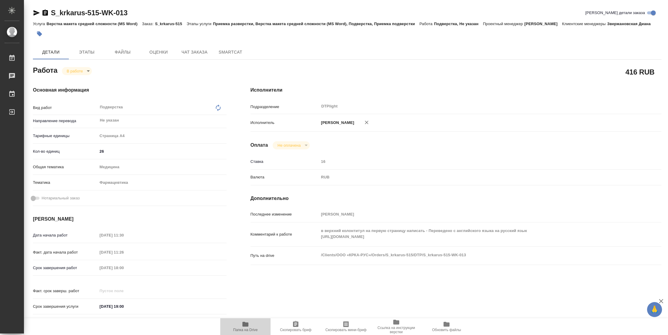
type textarea "x"
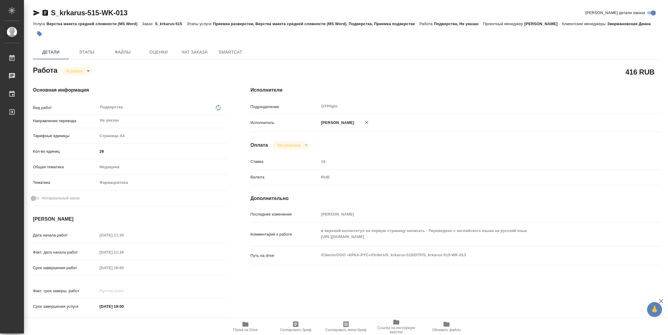
type textarea "x"
click at [77, 72] on body "🙏 .cls-1 fill:#fff; AWATERA Vasilyeva Natalia Работы 2 Чаты График Выйти S_krka…" at bounding box center [334, 167] width 668 height 335
click at [77, 79] on button "Выполнен" at bounding box center [78, 81] width 22 height 7
type textarea "x"
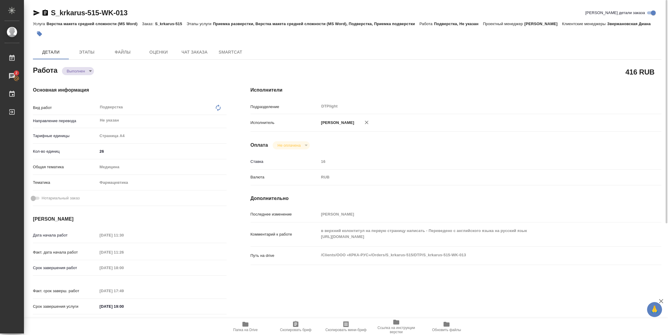
type textarea "x"
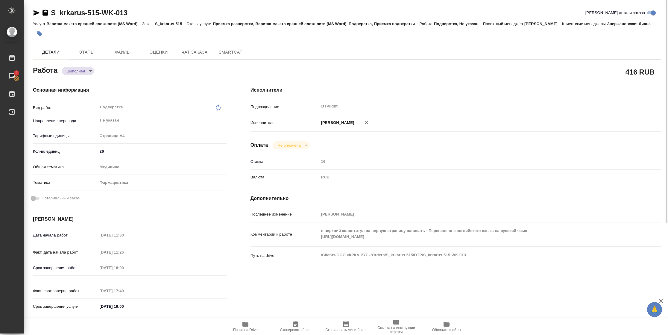
type textarea "x"
click at [35, 11] on icon "button" at bounding box center [37, 12] width 6 height 5
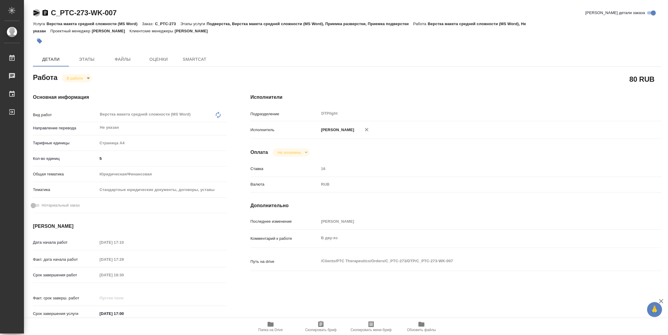
click at [39, 13] on icon "button" at bounding box center [37, 12] width 6 height 5
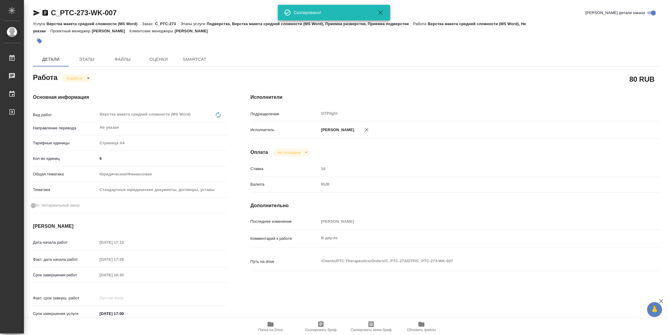
type textarea "x"
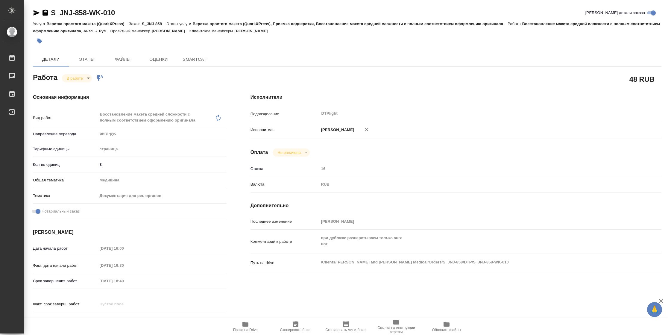
type textarea "x"
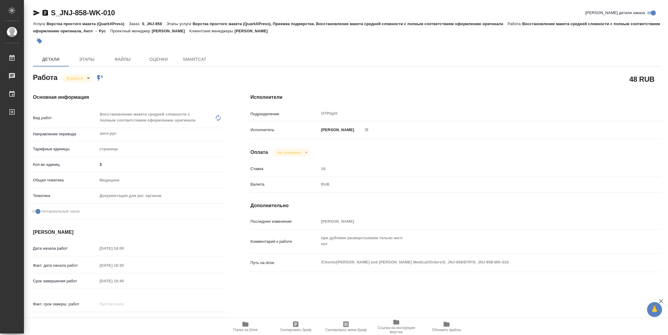
type textarea "x"
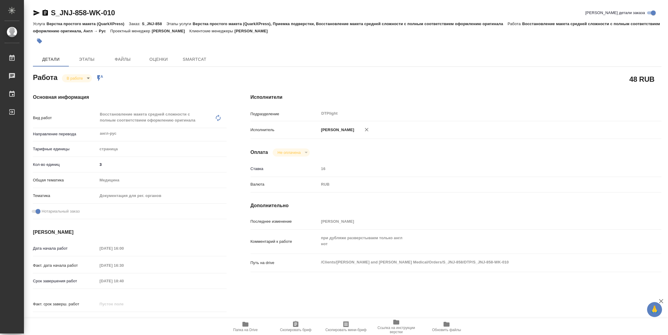
type textarea "x"
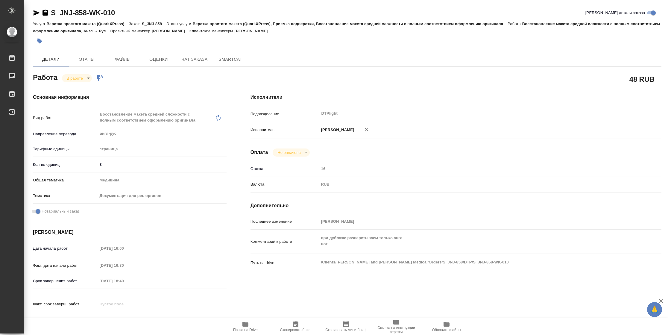
type textarea "x"
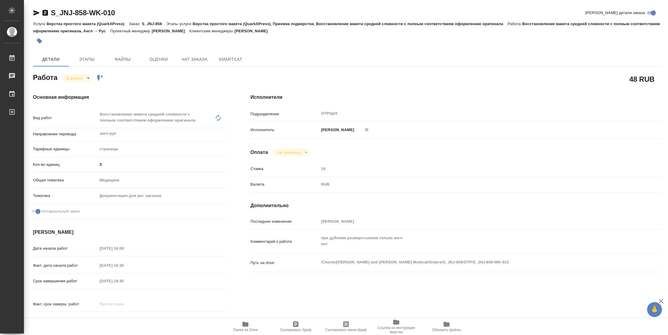
type textarea "x"
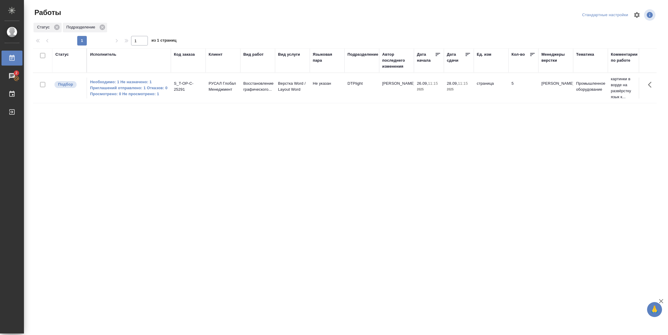
click at [66, 54] on div "Статус" at bounding box center [61, 54] width 13 height 6
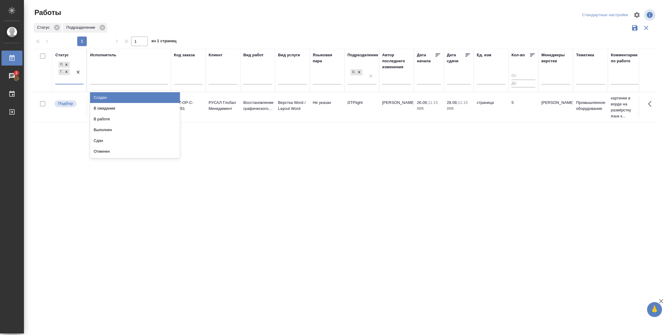
click at [74, 81] on div at bounding box center [78, 71] width 11 height 23
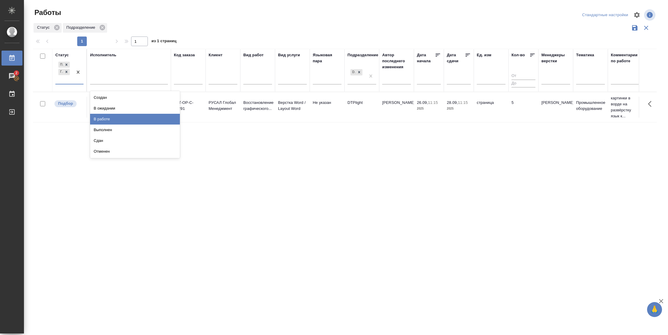
click at [103, 117] on div "В работе" at bounding box center [135, 119] width 90 height 11
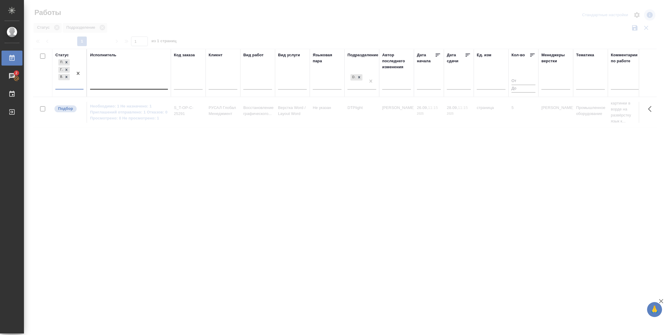
click at [117, 82] on div at bounding box center [129, 83] width 78 height 9
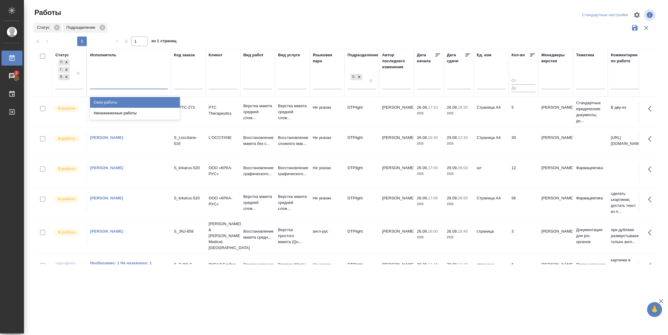
click at [114, 104] on div "Свои работы" at bounding box center [135, 102] width 90 height 11
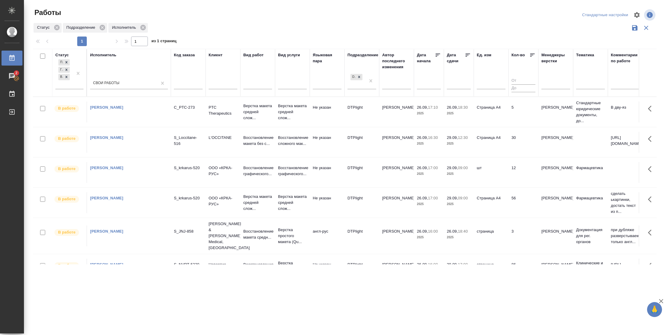
click at [466, 55] on icon at bounding box center [468, 55] width 4 height 3
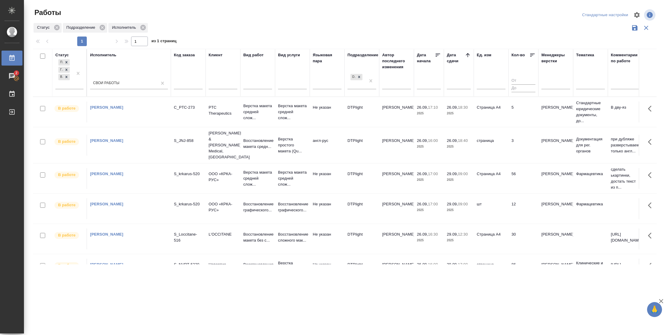
click at [509, 104] on td "5" at bounding box center [523, 111] width 30 height 21
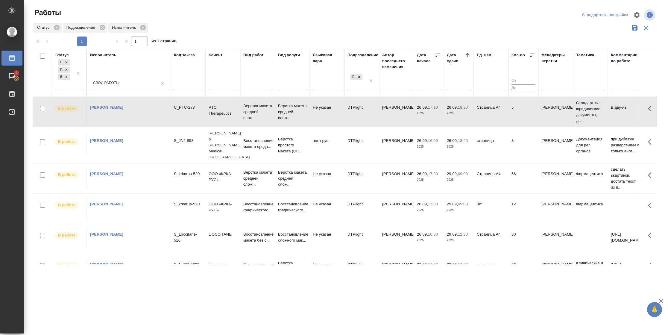
click at [512, 109] on td "5" at bounding box center [523, 111] width 30 height 21
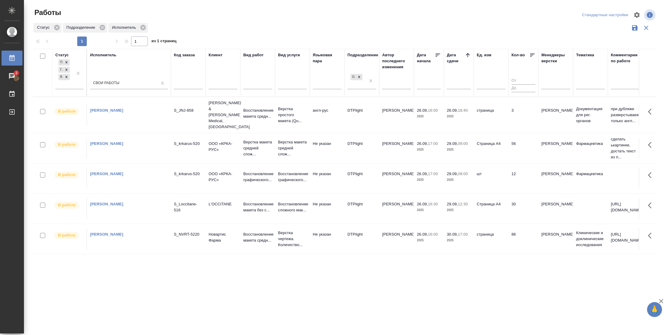
click at [496, 117] on td "страница" at bounding box center [491, 114] width 35 height 21
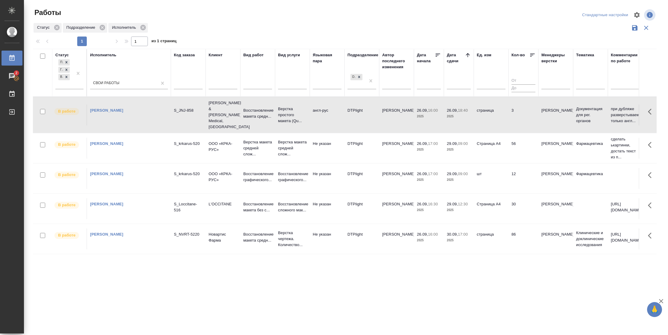
click at [496, 117] on td "страница" at bounding box center [491, 114] width 35 height 21
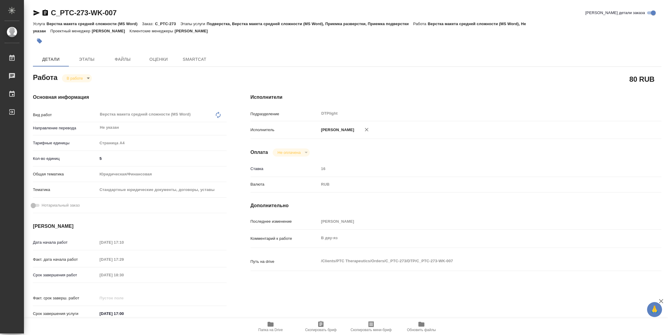
type textarea "x"
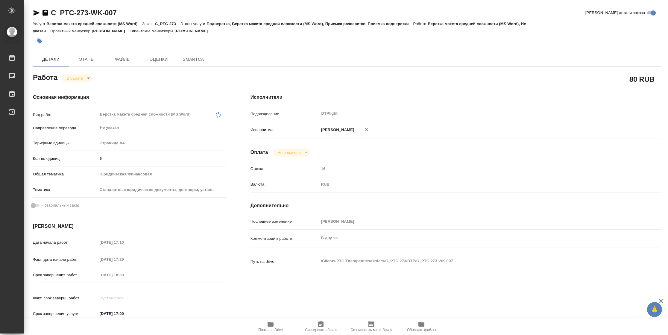
type textarea "x"
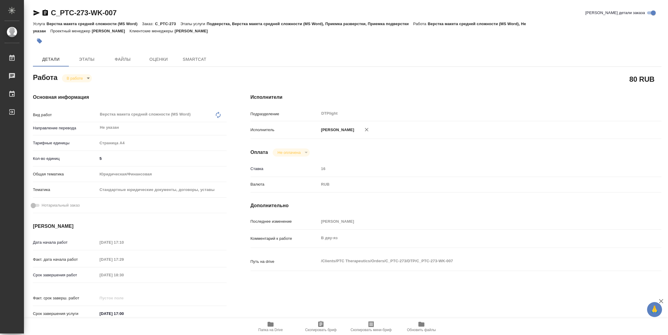
type textarea "x"
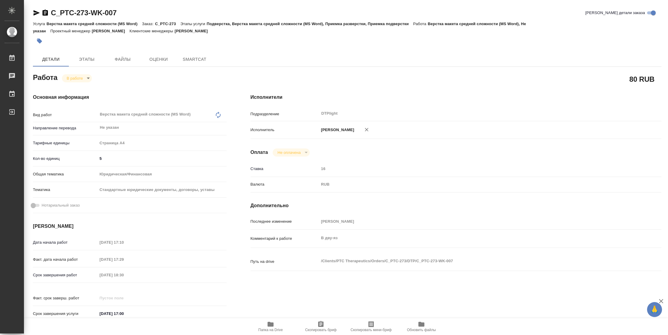
type textarea "x"
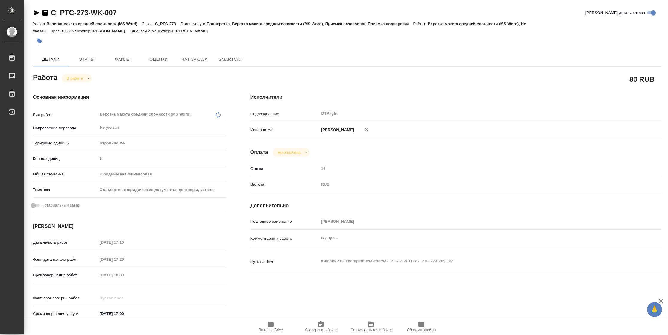
click at [276, 325] on span "Папка на Drive" at bounding box center [270, 326] width 43 height 11
type textarea "x"
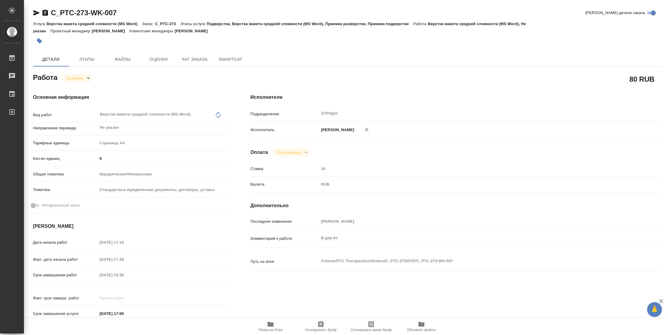
type textarea "x"
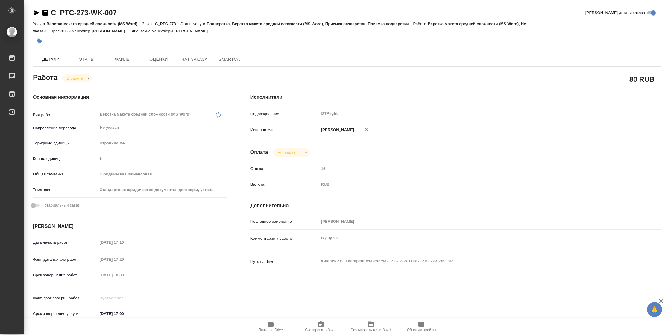
type textarea "x"
click at [82, 77] on body "🙏 .cls-1 fill:#fff; AWATERA Vasilyeva Natalia Работы 2 Чаты График Выйти C_PTC-…" at bounding box center [334, 167] width 668 height 335
click at [83, 90] on button "Выполнен" at bounding box center [78, 88] width 22 height 7
click at [36, 11] on icon "button" at bounding box center [37, 12] width 6 height 5
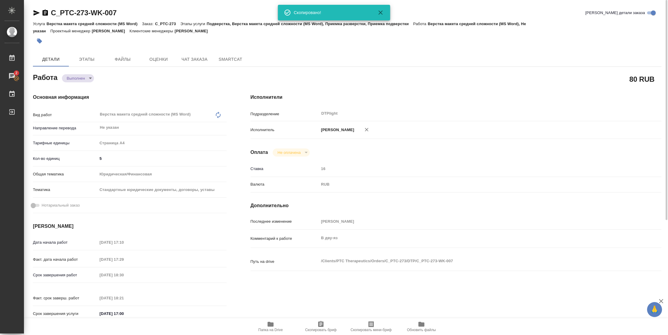
type textarea "x"
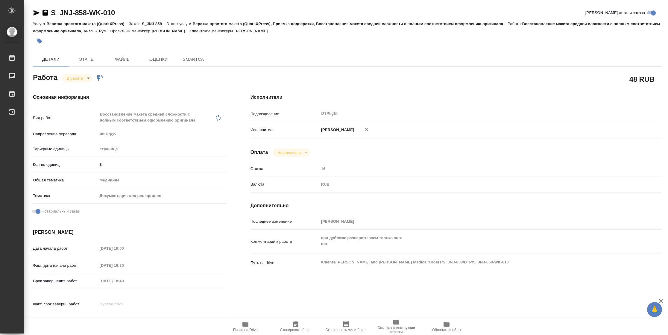
type textarea "x"
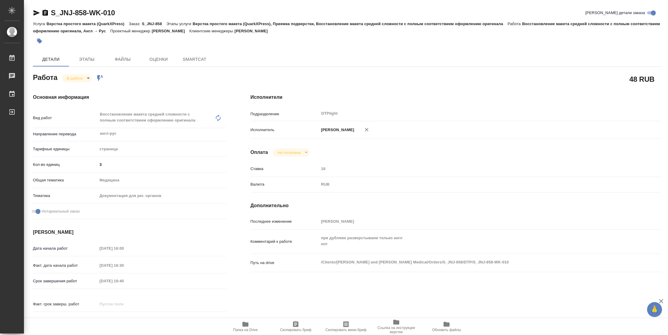
type textarea "x"
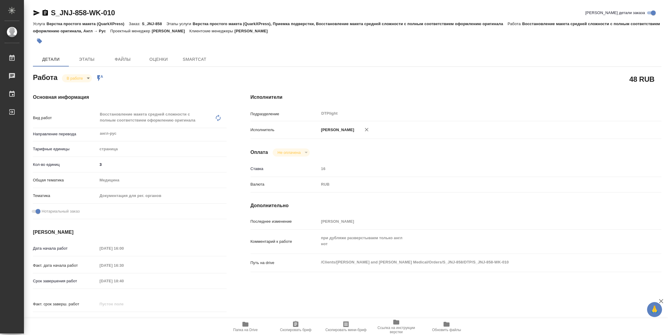
type textarea "x"
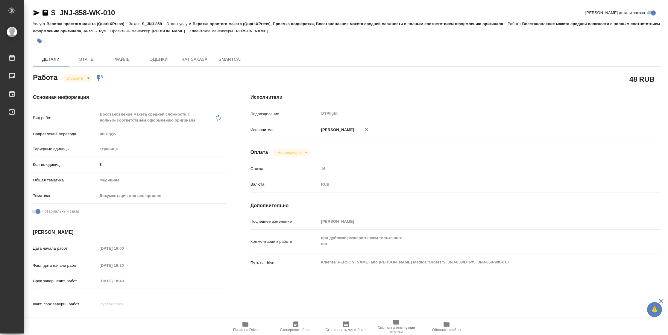
type textarea "x"
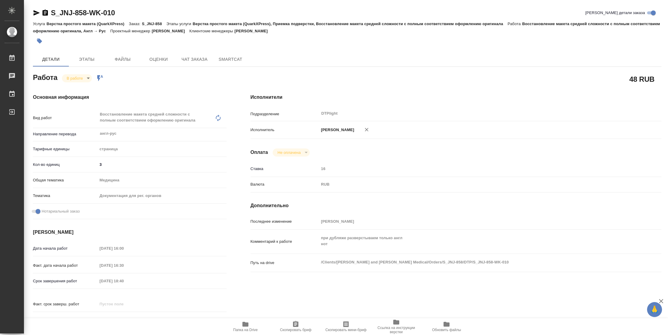
type textarea "x"
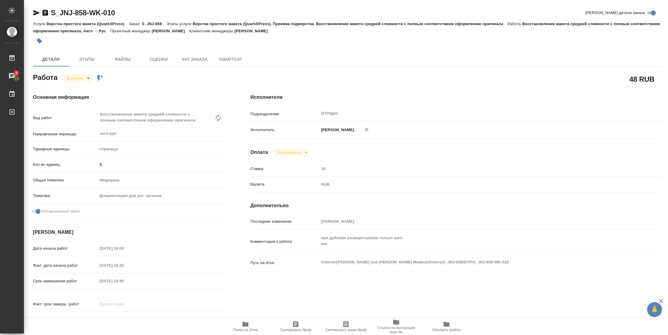
click at [249, 324] on span "Папка на Drive" at bounding box center [245, 326] width 43 height 11
click at [80, 80] on body "🙏 .cls-1 fill:#fff; AWATERA Vasilyeva Natalia Работы 2 Чаты График Выйти S_JNJ-…" at bounding box center [334, 167] width 668 height 335
click at [80, 87] on button "Выполнен" at bounding box center [78, 88] width 22 height 7
type textarea "x"
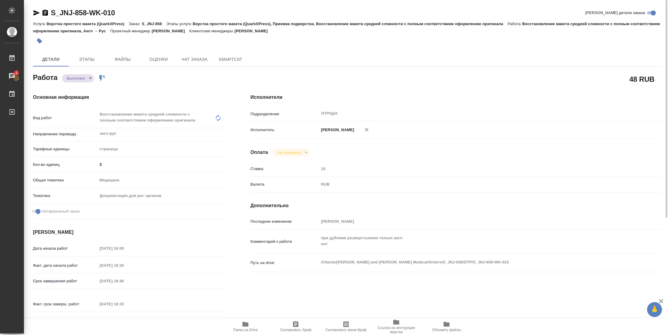
type textarea "x"
click at [250, 329] on span "Папка на Drive" at bounding box center [245, 330] width 25 height 4
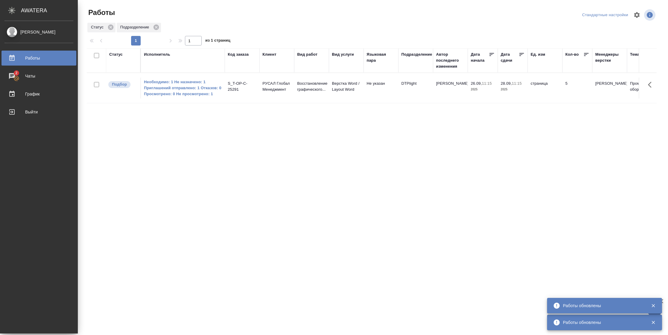
click at [287, 142] on div "Статус Исполнитель Код заказа Клиент Вид работ Вид услуги Языковая пара Подразд…" at bounding box center [372, 155] width 570 height 215
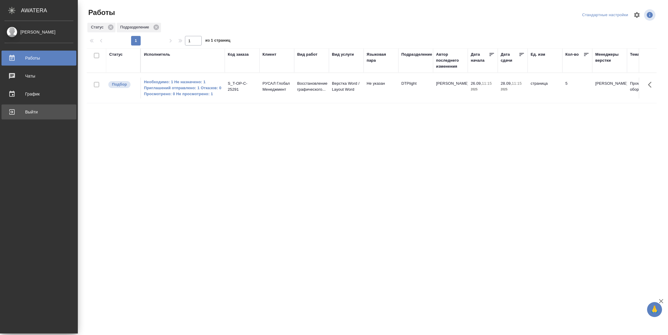
click at [7, 115] on div "Выйти" at bounding box center [38, 111] width 69 height 9
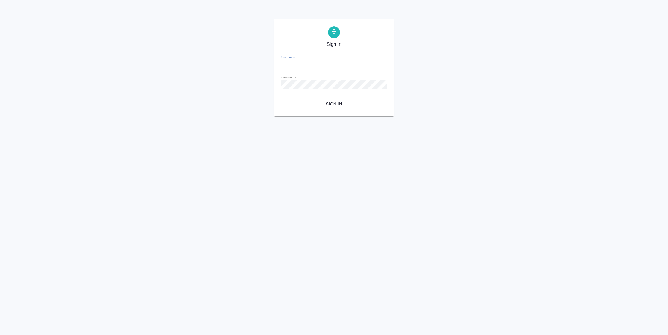
type input "[PERSON_NAME][EMAIL_ADDRESS][DOMAIN_NAME]"
drag, startPoint x: 356, startPoint y: 104, endPoint x: 343, endPoint y: 104, distance: 12.9
click at [353, 104] on span "Sign in" at bounding box center [334, 103] width 96 height 7
